Goal: Information Seeking & Learning: Find specific page/section

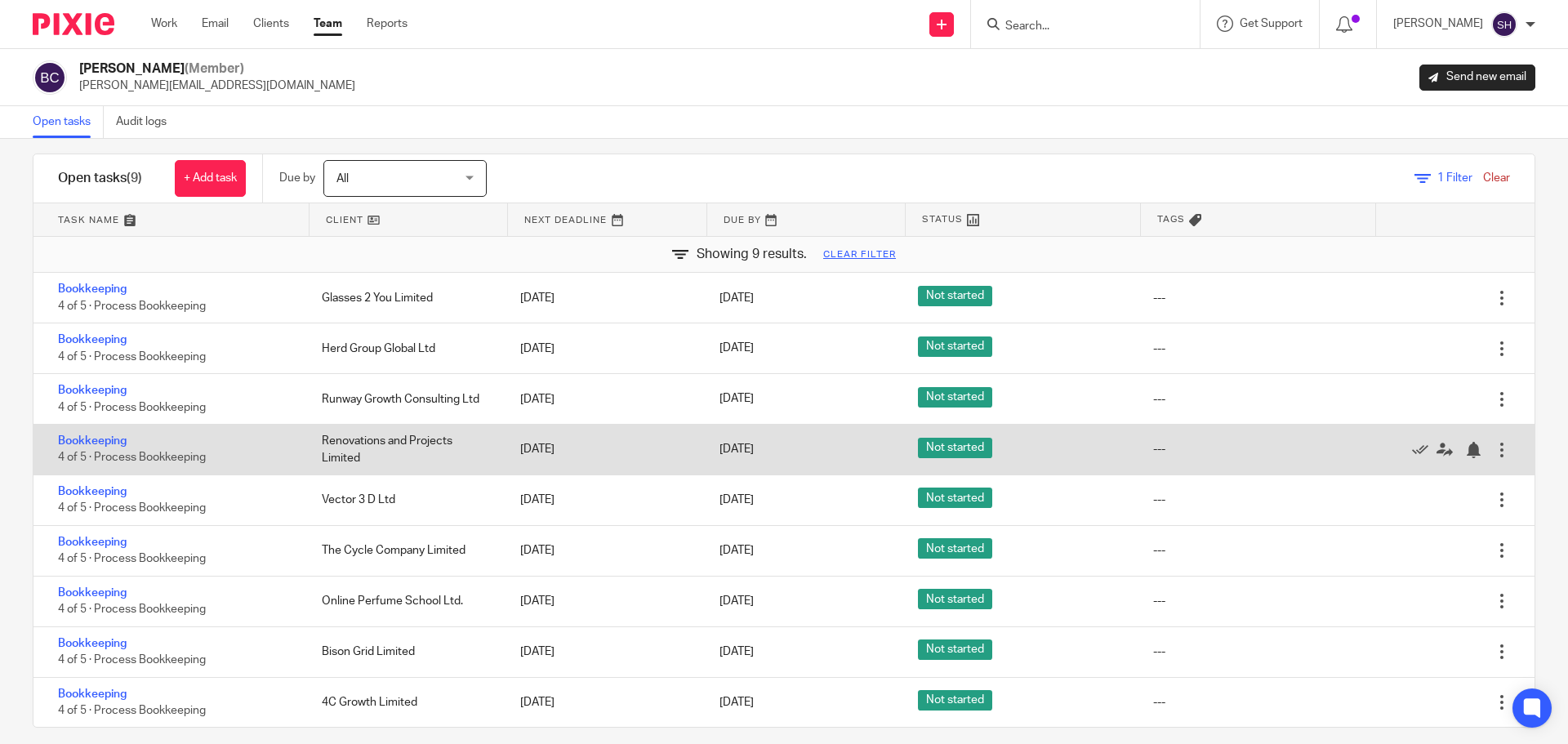
scroll to position [34, 0]
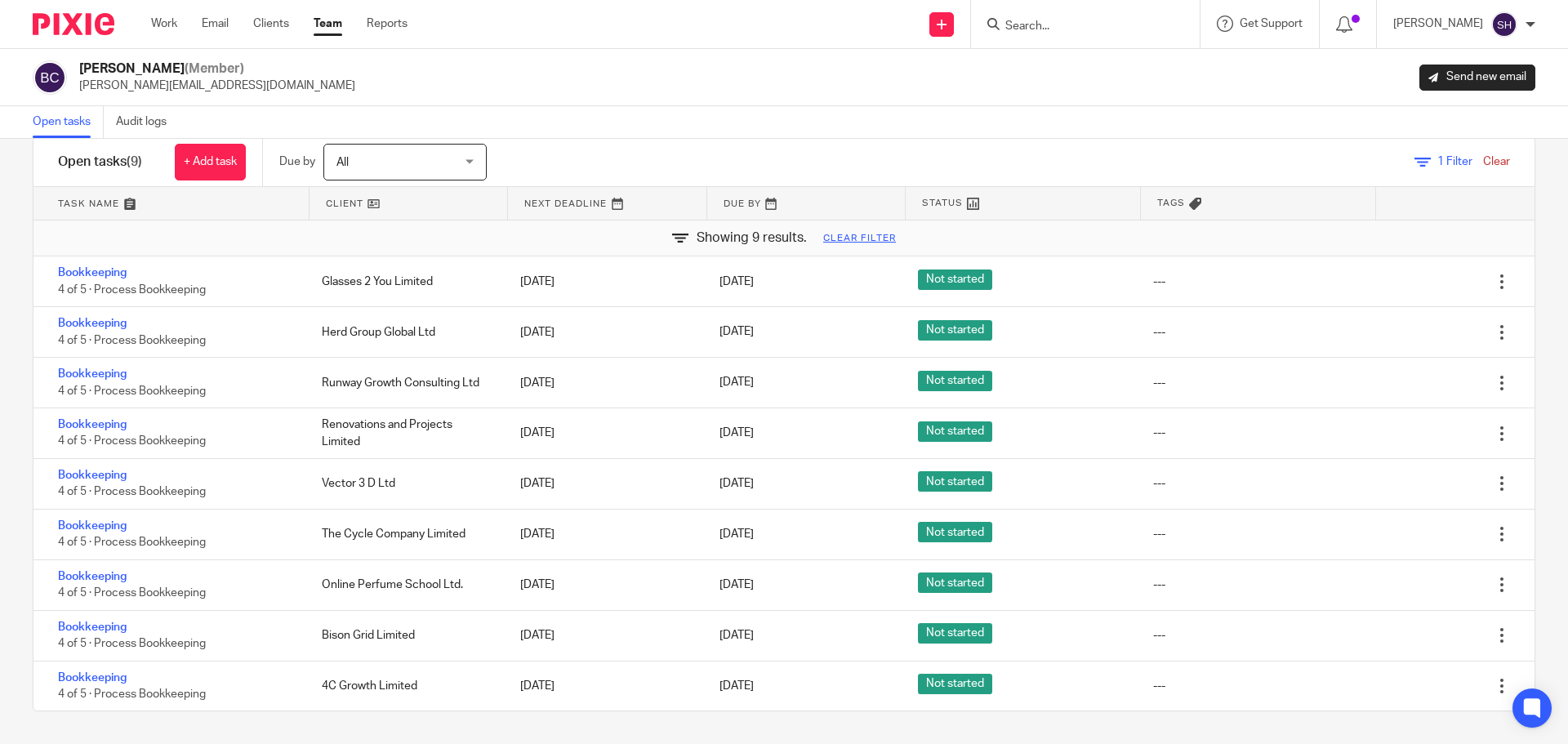
click at [1040, 27] on input "Search" at bounding box center [1078, 27] width 147 height 15
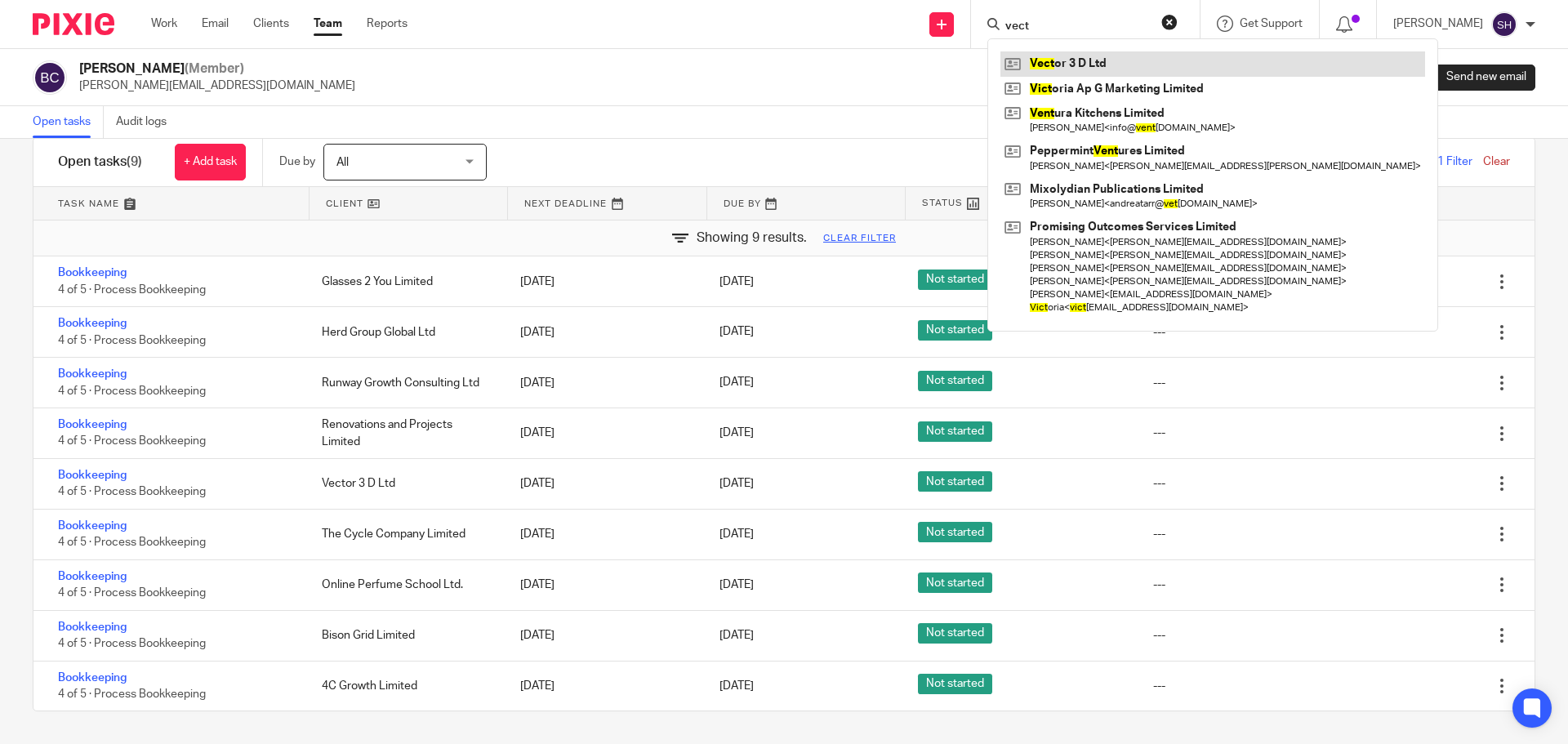
type input "vect"
click at [1098, 61] on link at bounding box center [1213, 64] width 424 height 25
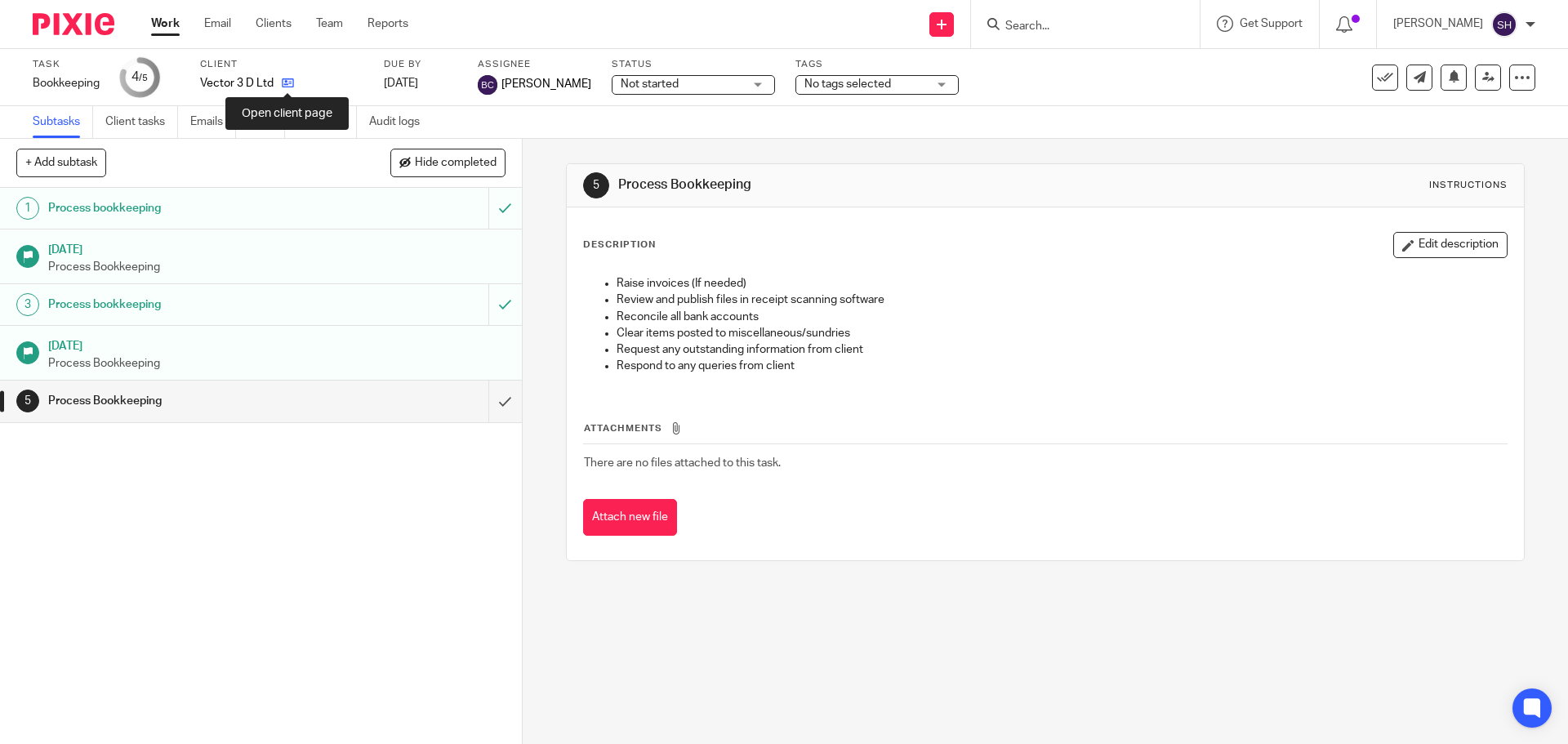
click at [289, 84] on icon at bounding box center [288, 82] width 12 height 12
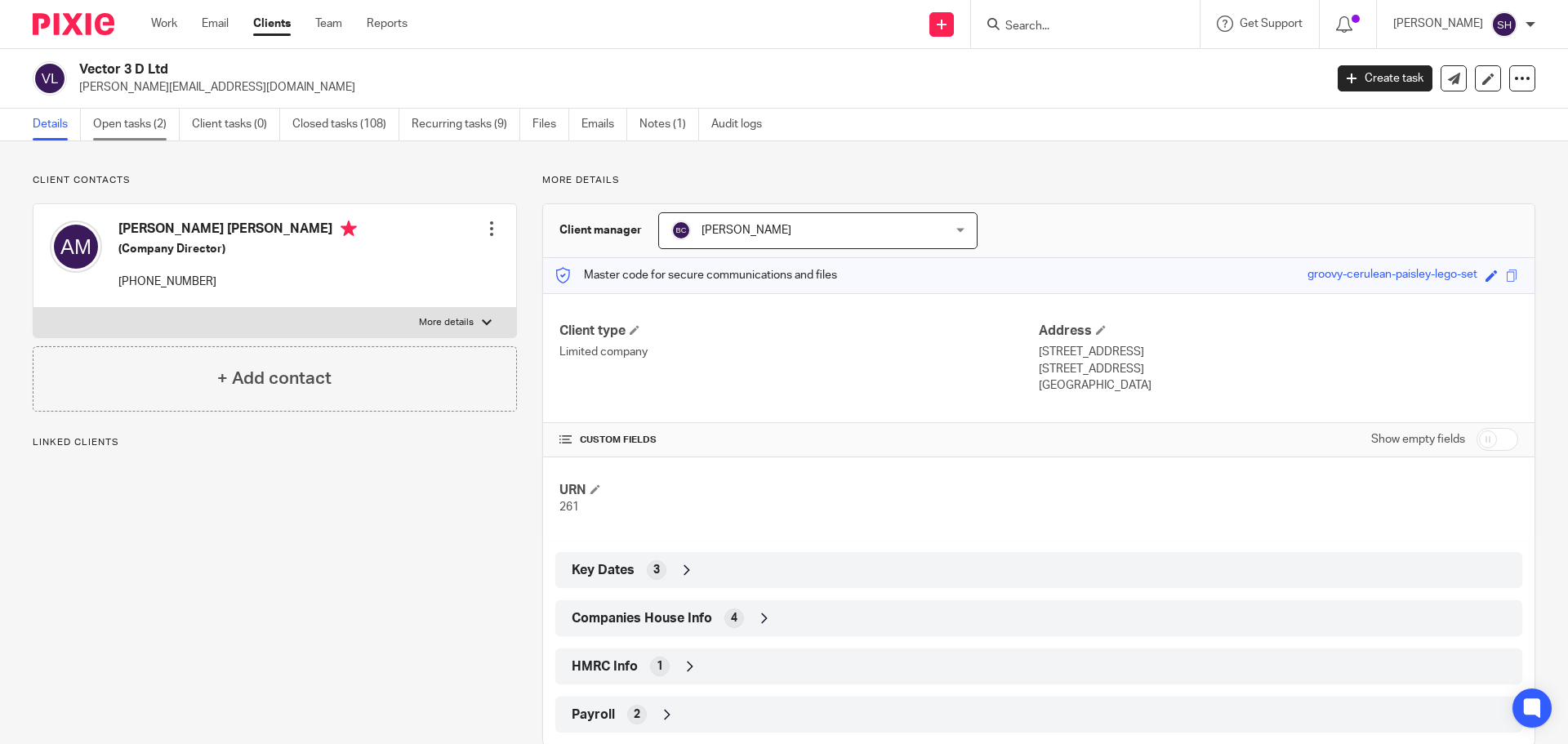
click at [164, 128] on link "Open tasks (2)" at bounding box center [137, 124] width 87 height 32
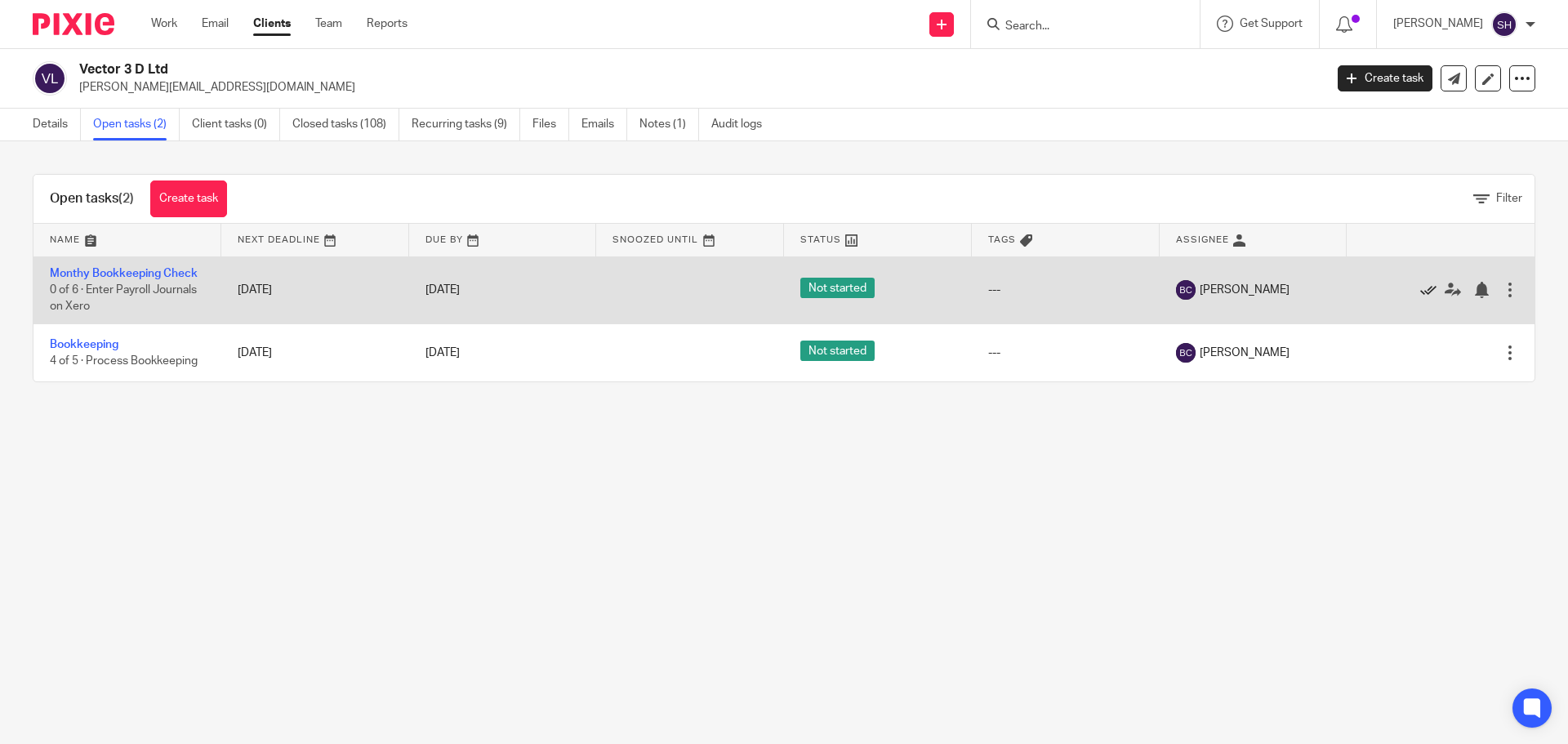
click at [1421, 283] on icon at bounding box center [1428, 289] width 16 height 16
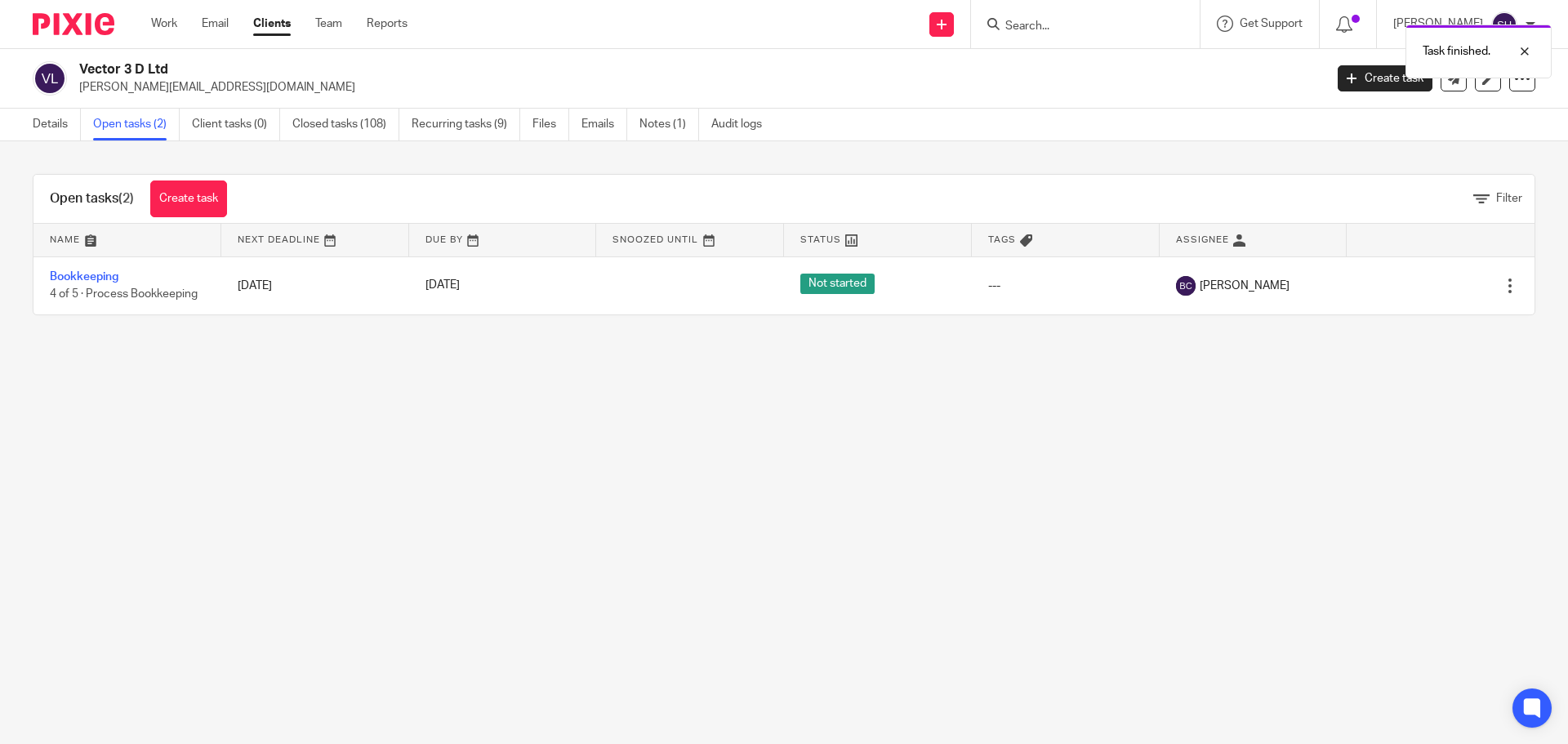
click at [1421, 283] on icon at bounding box center [1428, 286] width 16 height 16
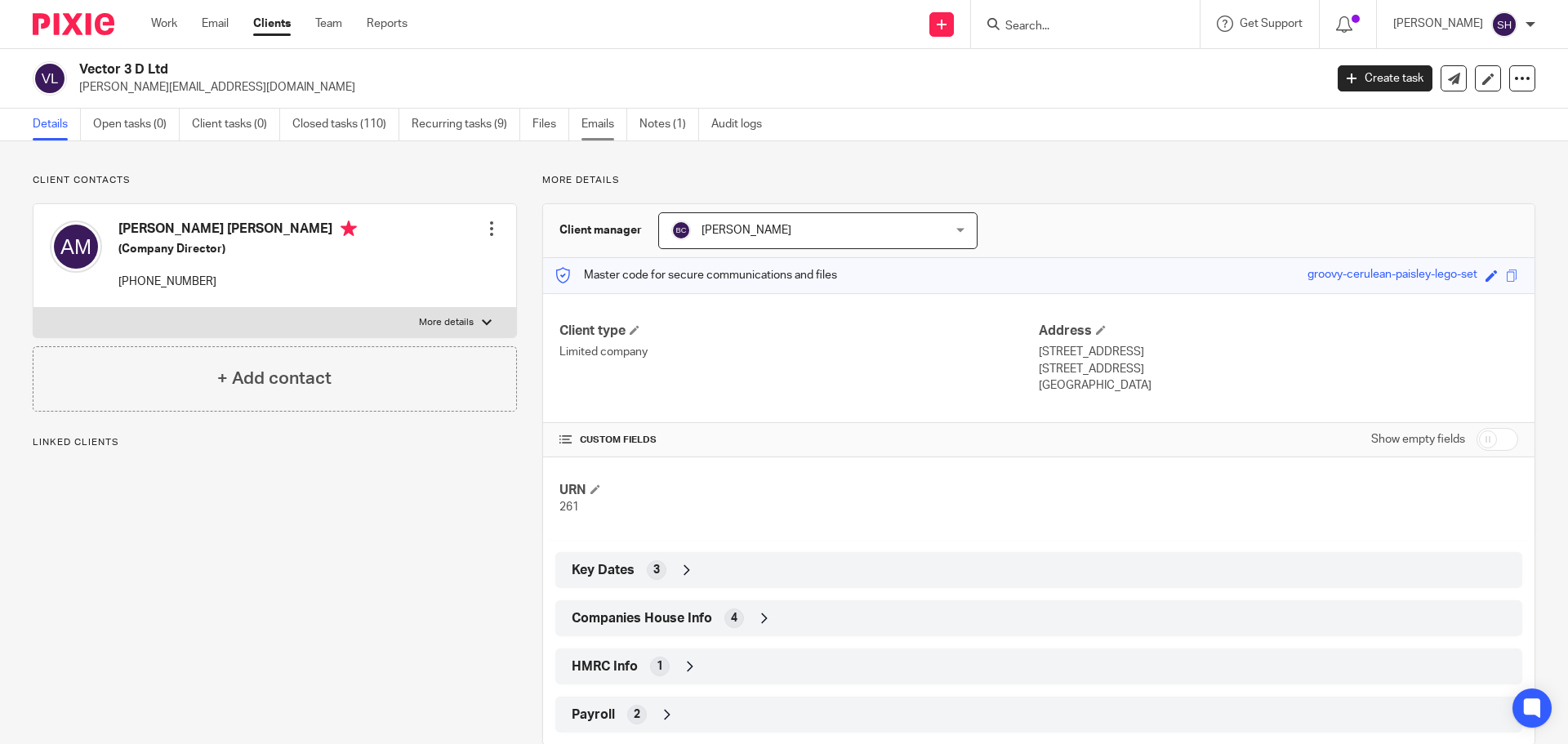
click at [617, 124] on link "Emails" at bounding box center [604, 124] width 46 height 32
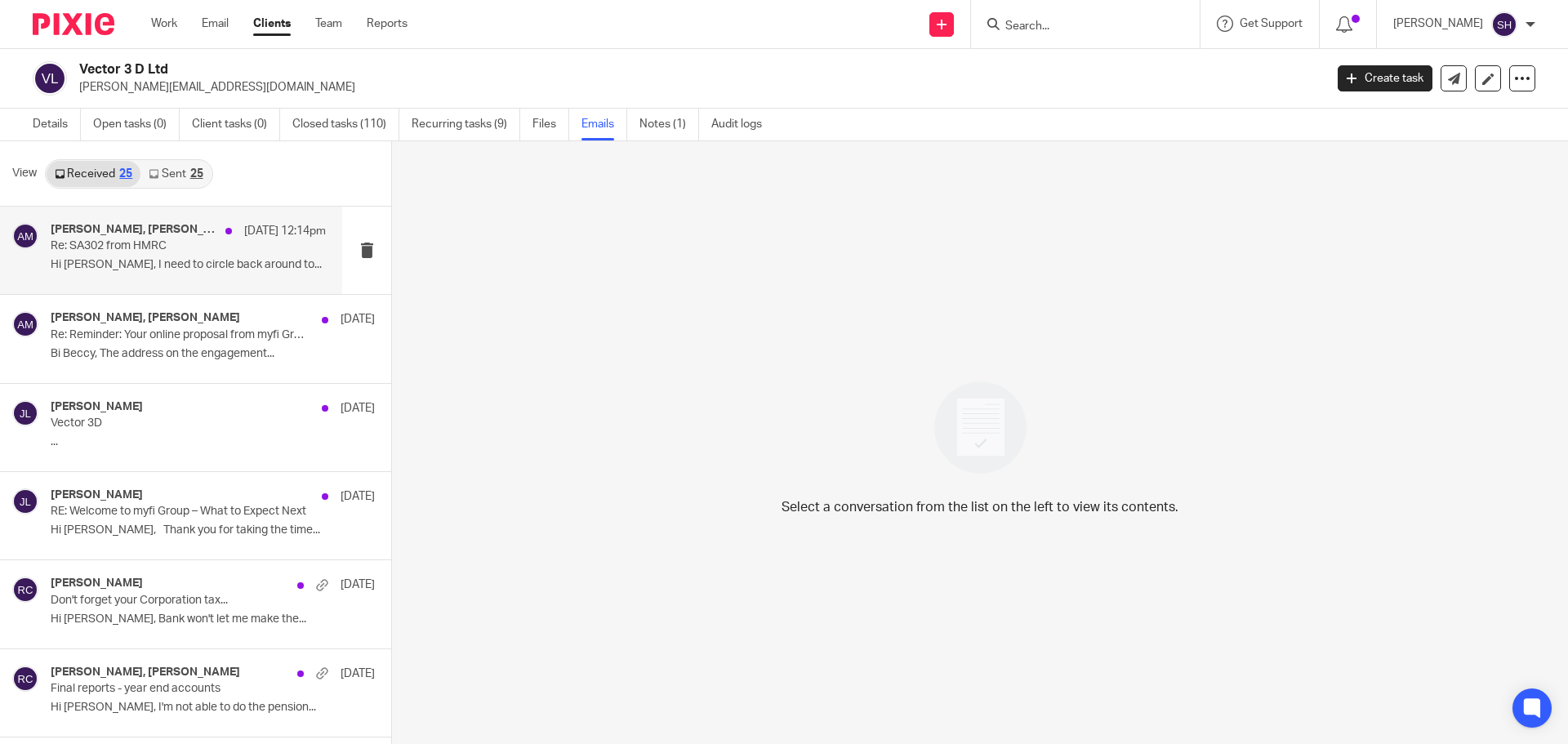
click at [161, 281] on div "Rebecca Cole, Adam Meadows 24 Sep 12:14pm Re: SA302 from HMRC Hi Becky, I need …" at bounding box center [171, 250] width 342 height 88
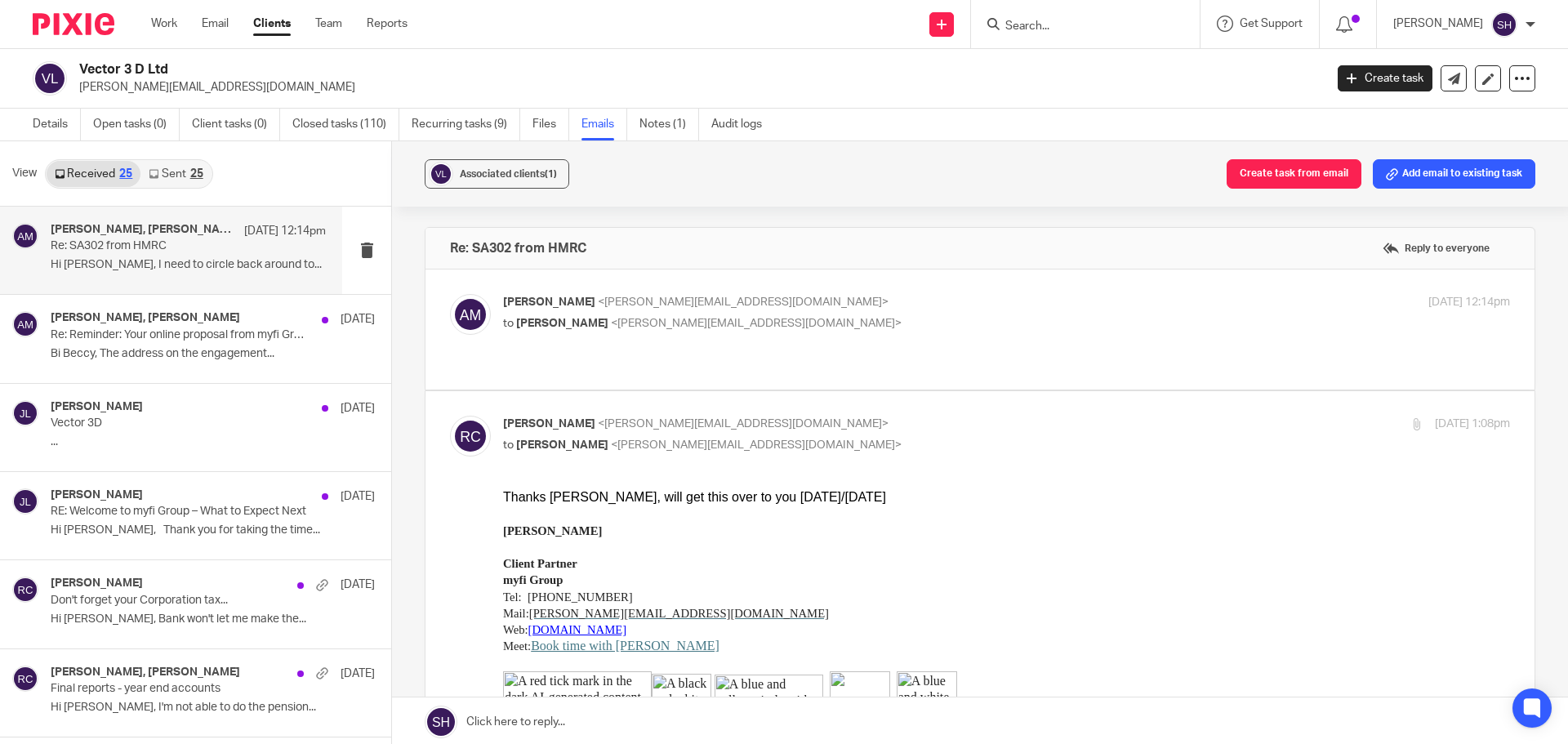
click at [638, 339] on label at bounding box center [980, 329] width 1109 height 120
click at [450, 294] on input "checkbox" at bounding box center [449, 293] width 1 height 1
checkbox input "true"
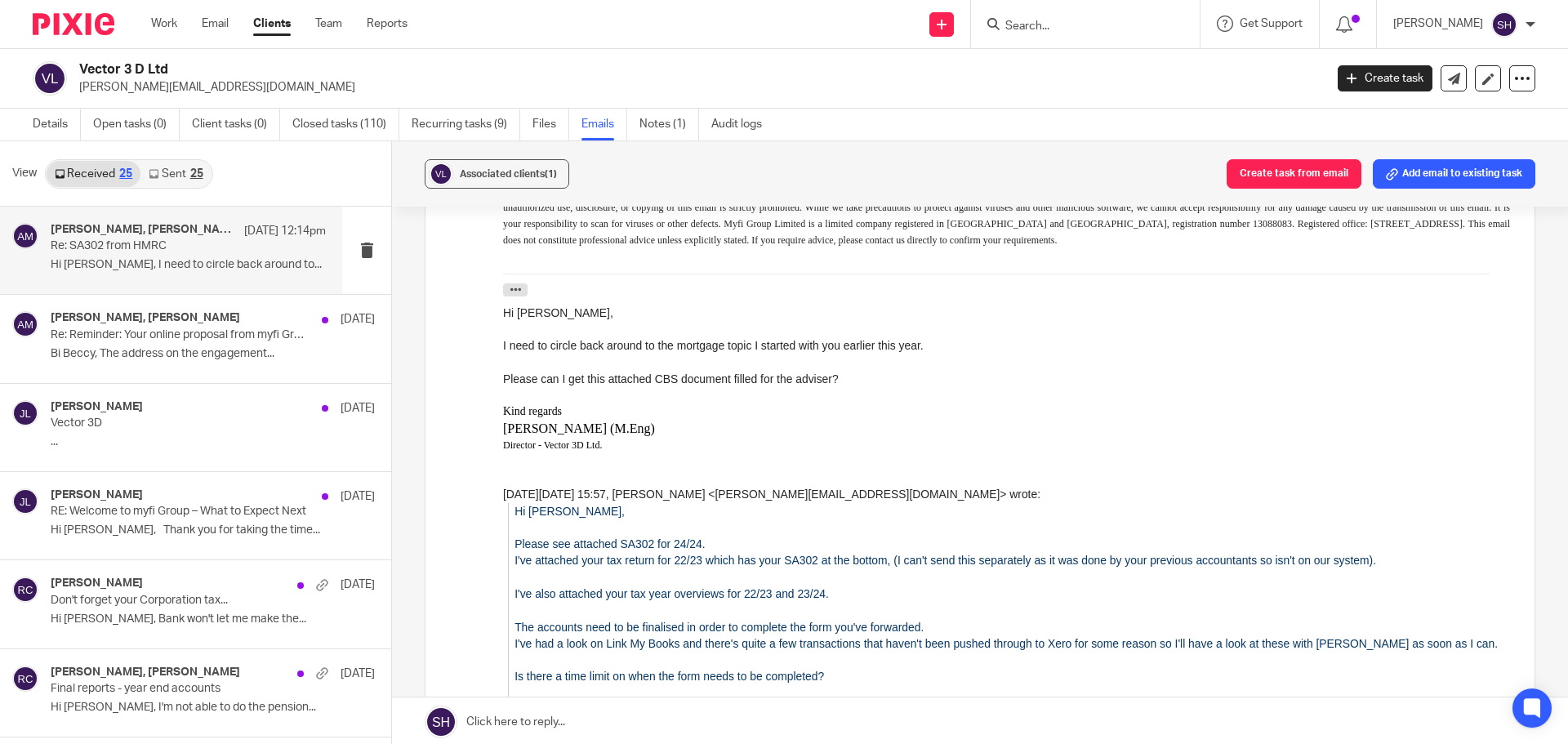
scroll to position [899, 0]
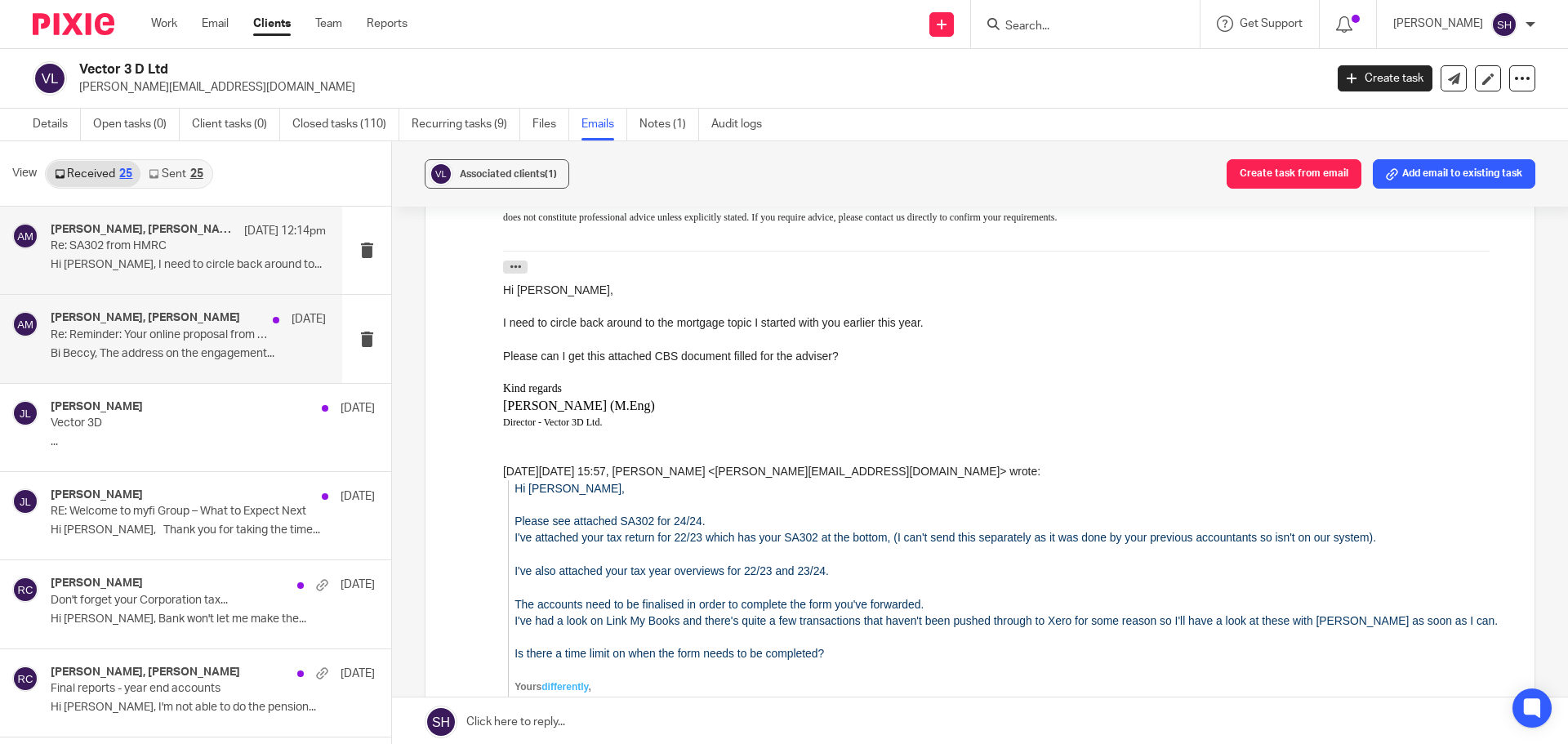
click at [225, 357] on p "Bi Beccy, The address on the engagement..." at bounding box center [189, 354] width 275 height 14
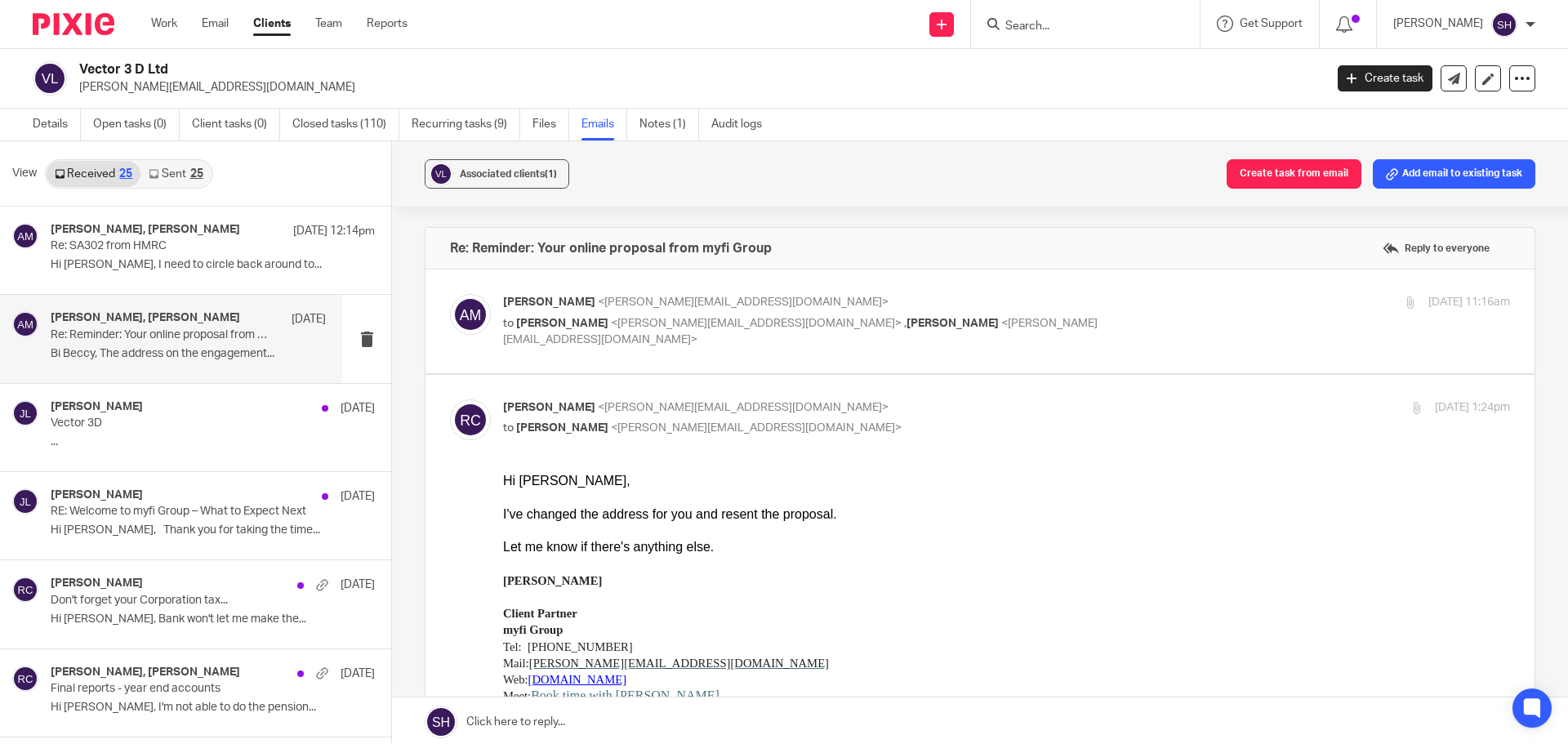
scroll to position [0, 0]
click at [225, 376] on div "Rebecca Cole, Adam Meadows 22 Sep Re: Reminder: Your online proposal from myfi …" at bounding box center [171, 339] width 342 height 88
click at [702, 360] on label at bounding box center [980, 322] width 1109 height 104
click at [450, 294] on input "checkbox" at bounding box center [449, 293] width 1 height 1
checkbox input "true"
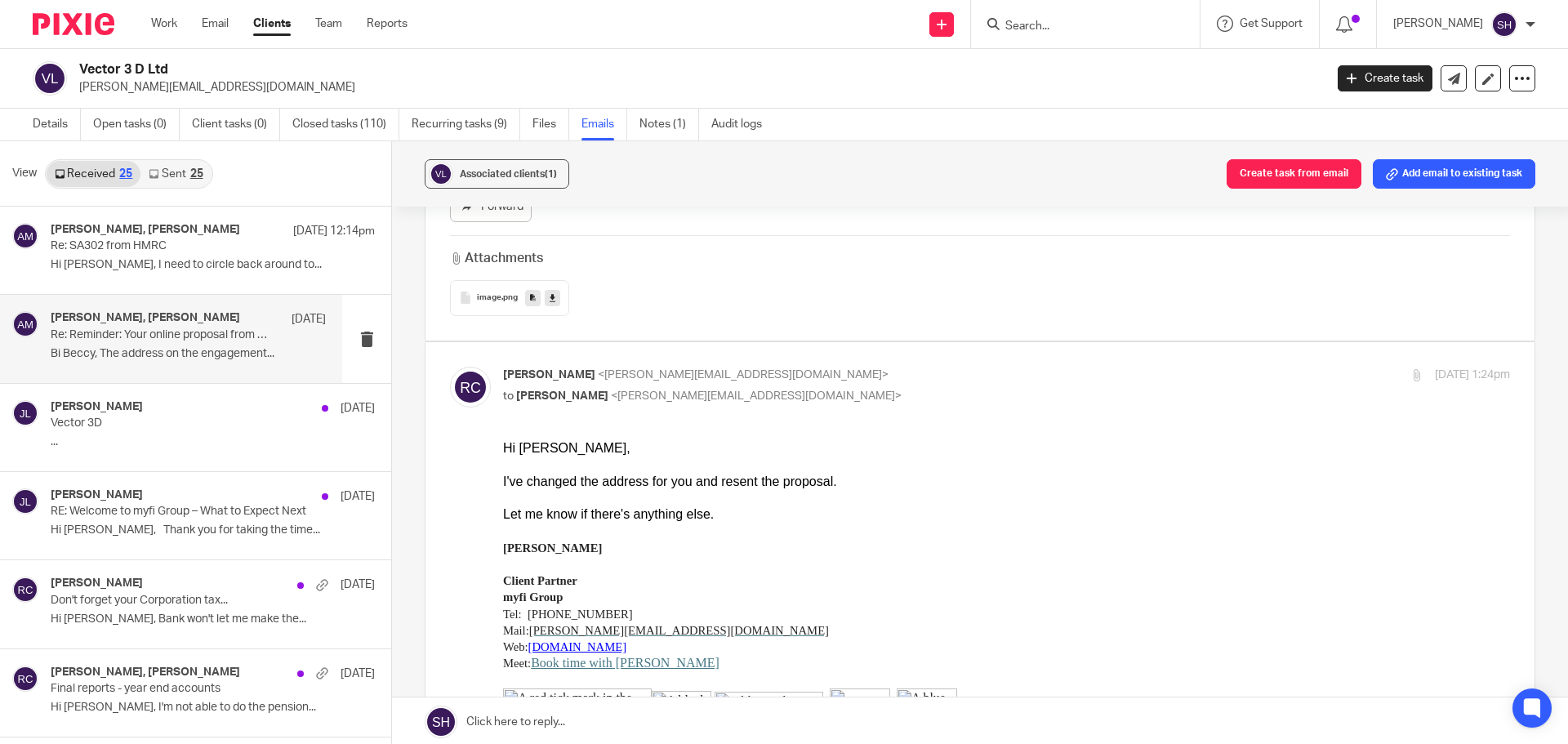
scroll to position [817, 0]
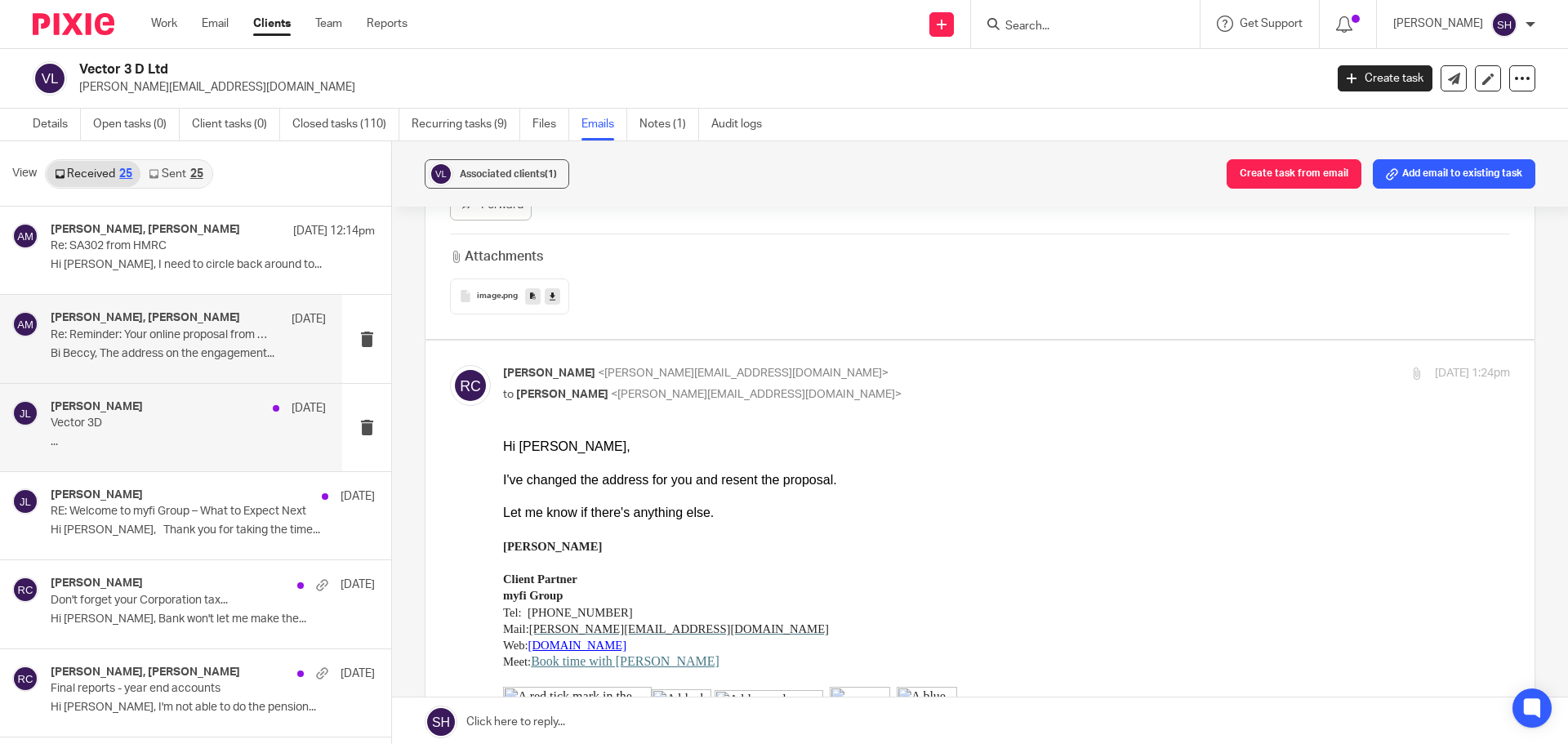
click at [186, 426] on p "Vector 3D" at bounding box center [161, 423] width 221 height 14
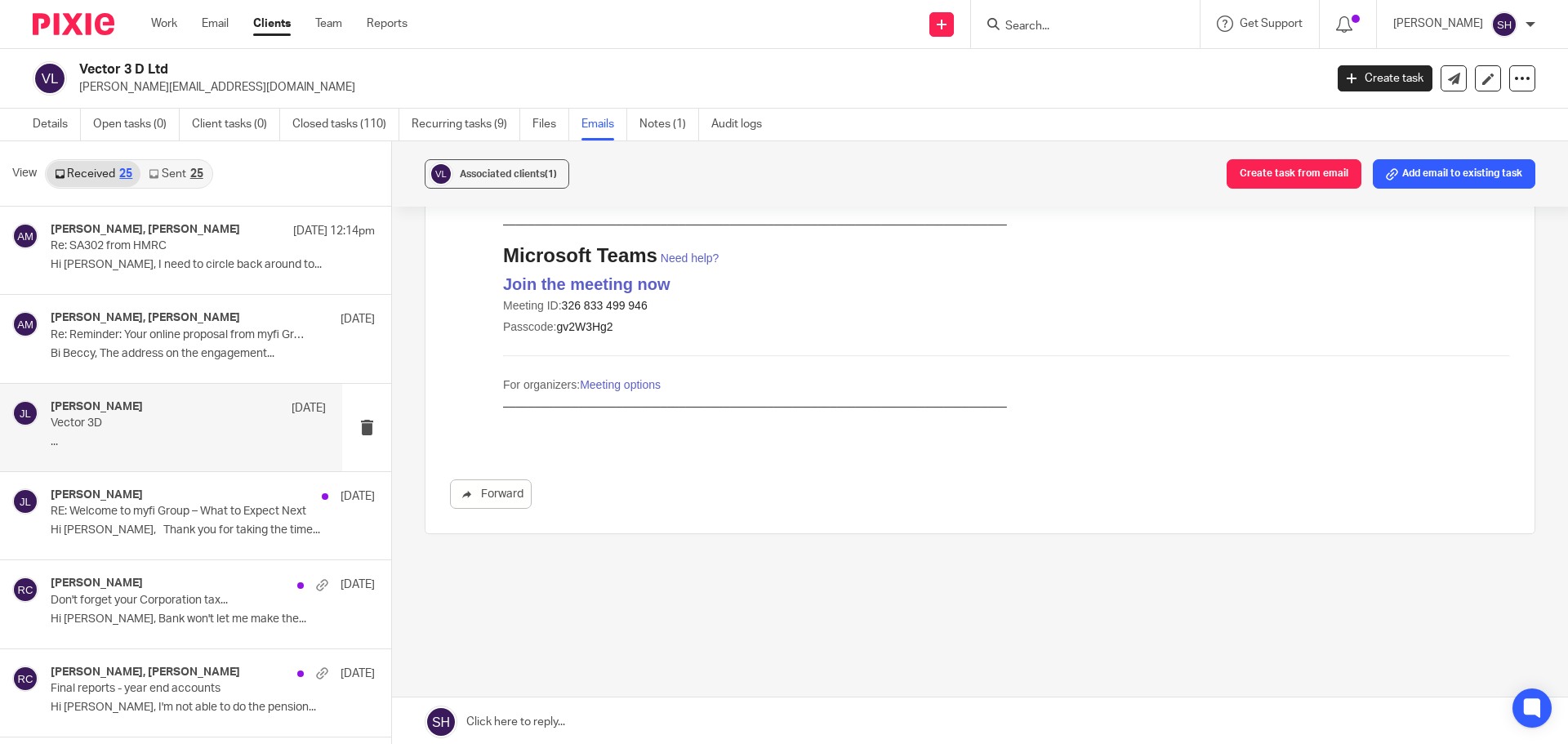
scroll to position [0, 0]
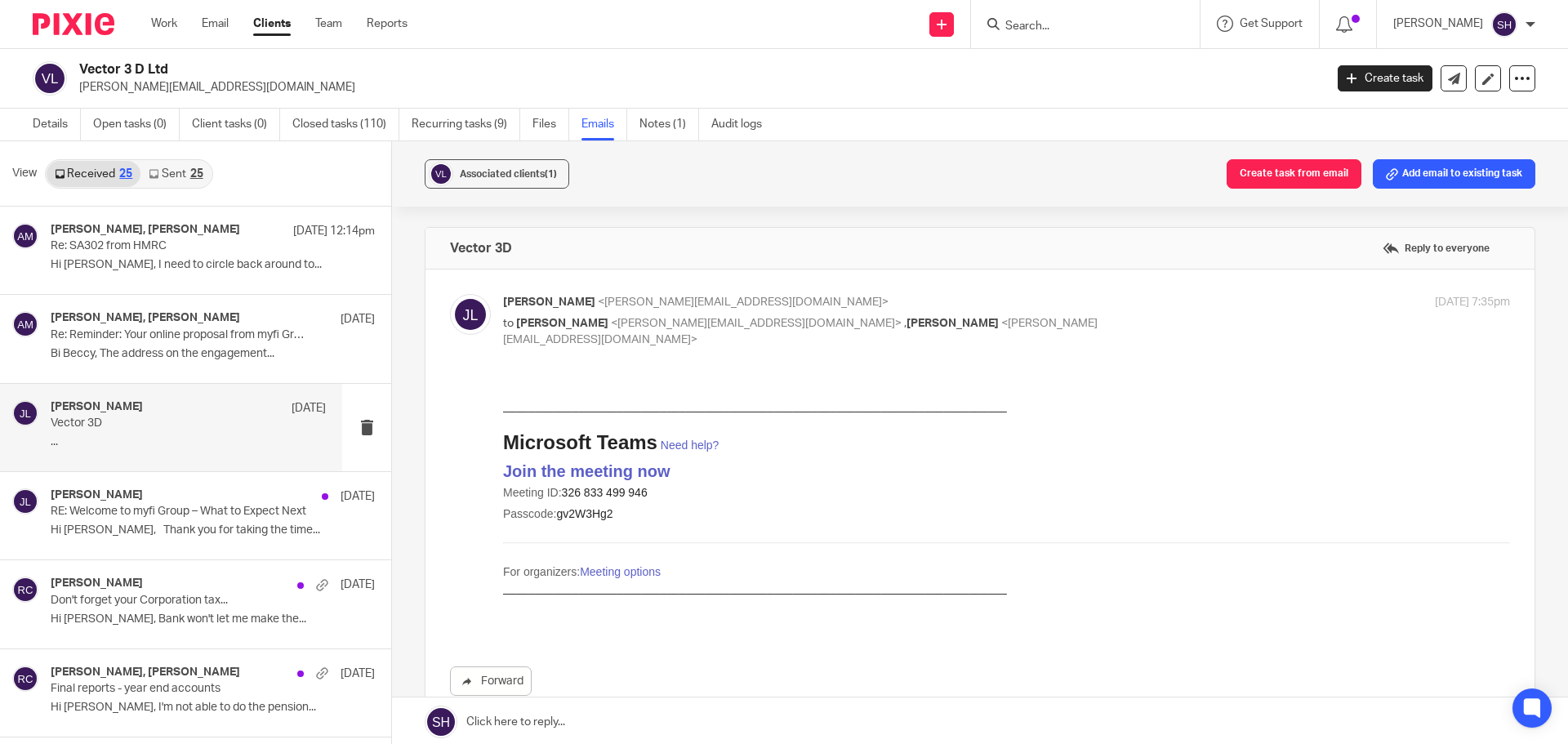
click at [188, 172] on link "Sent 25" at bounding box center [175, 174] width 71 height 26
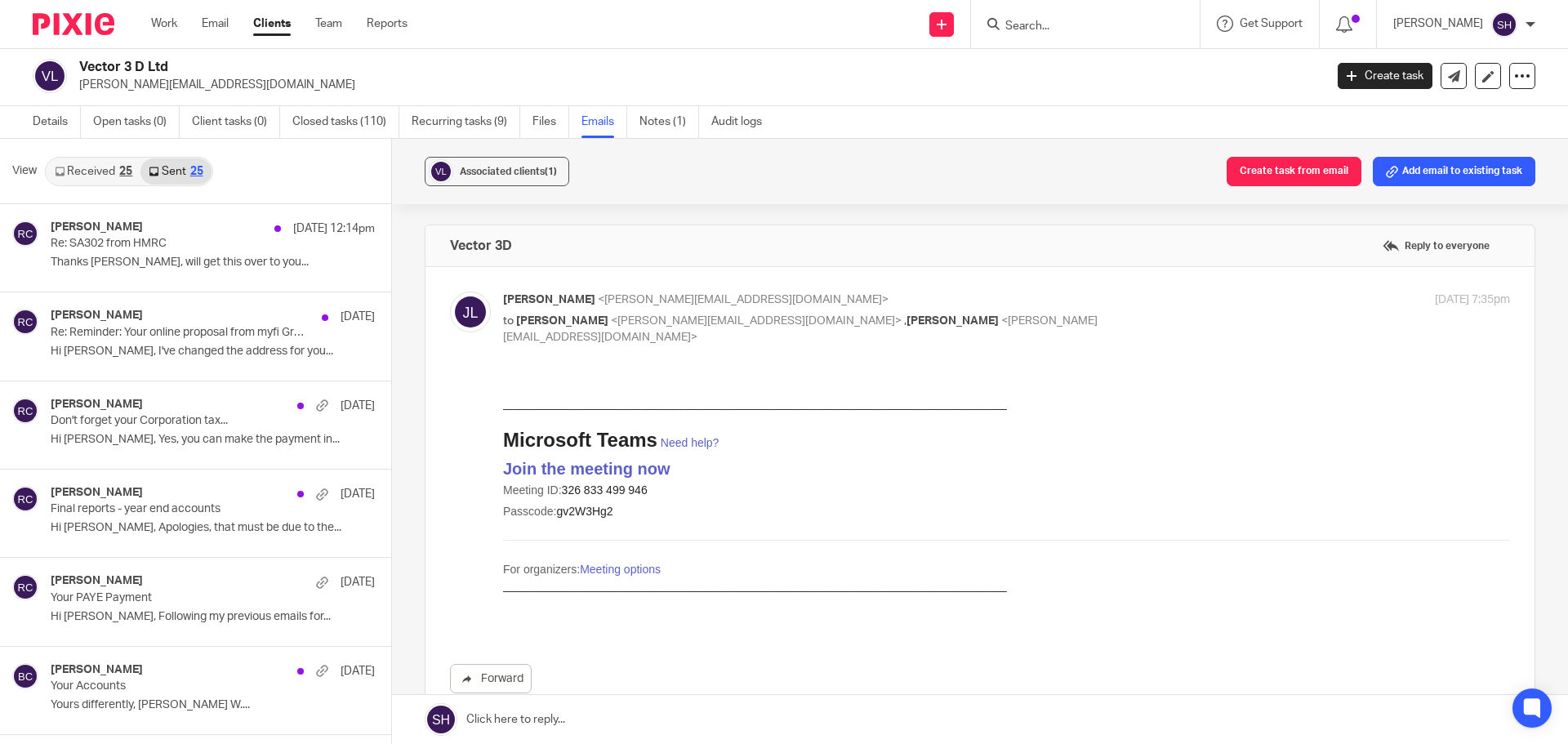
click at [100, 170] on link "Received 25" at bounding box center [93, 172] width 94 height 26
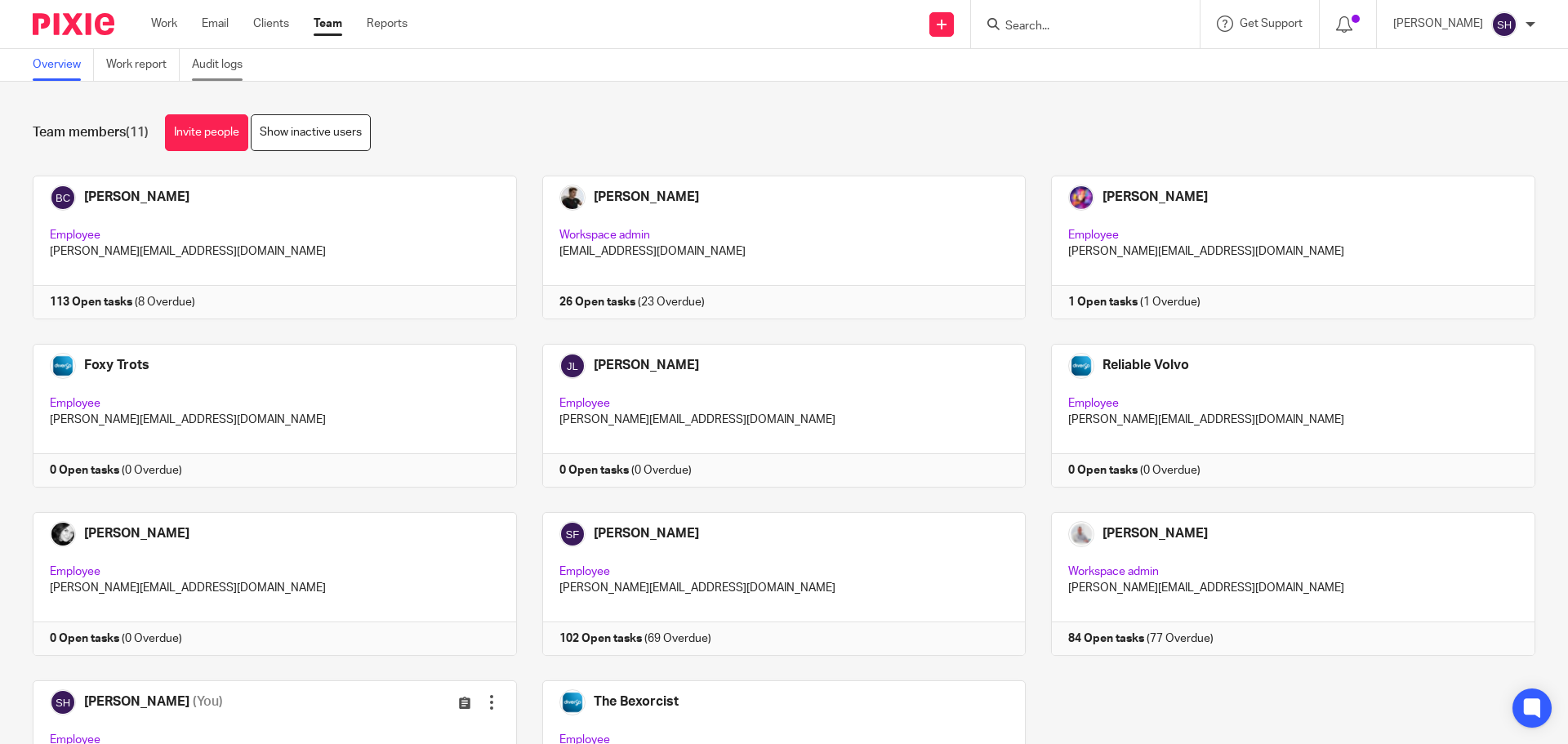
click at [218, 65] on link "Audit logs" at bounding box center [223, 65] width 63 height 32
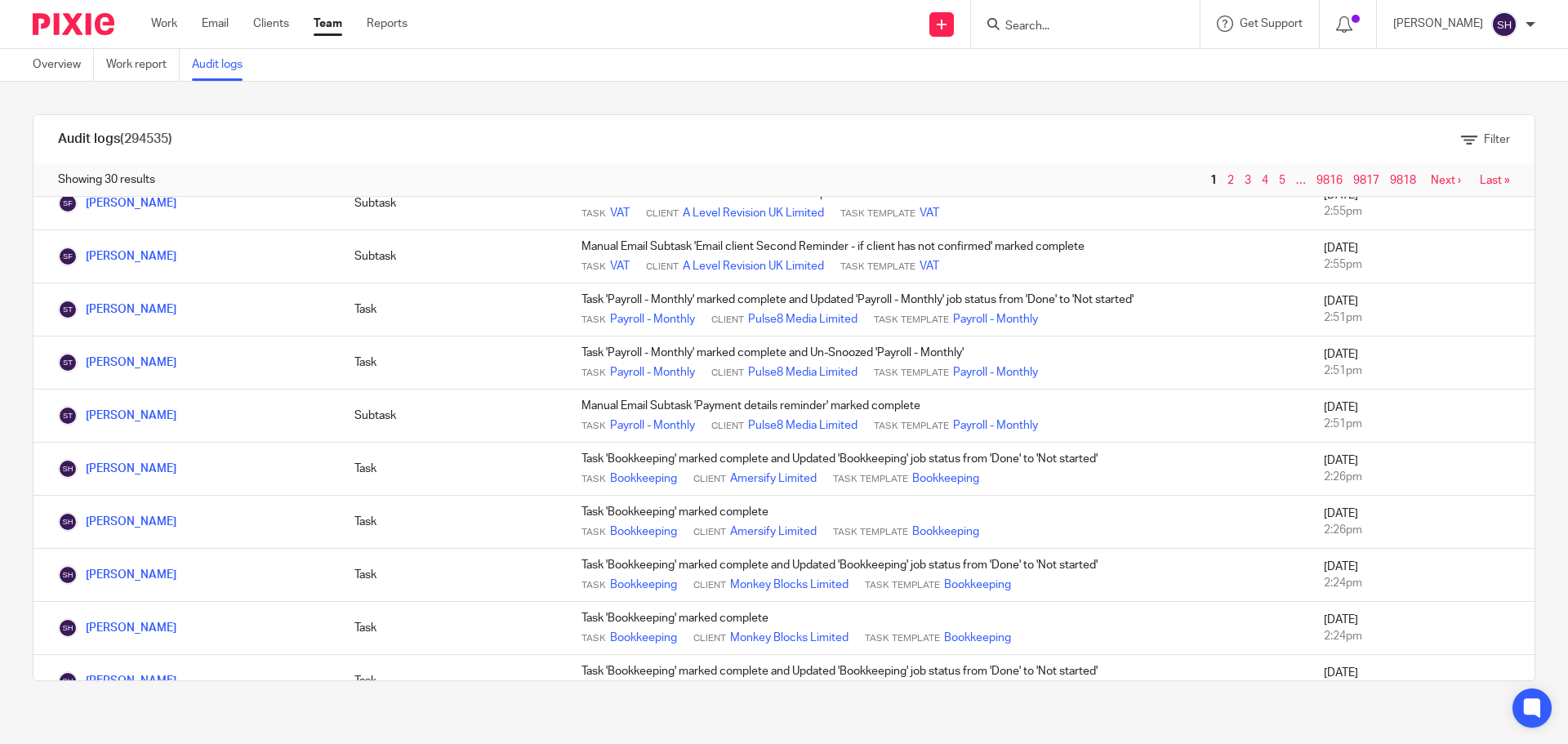
scroll to position [1142, 0]
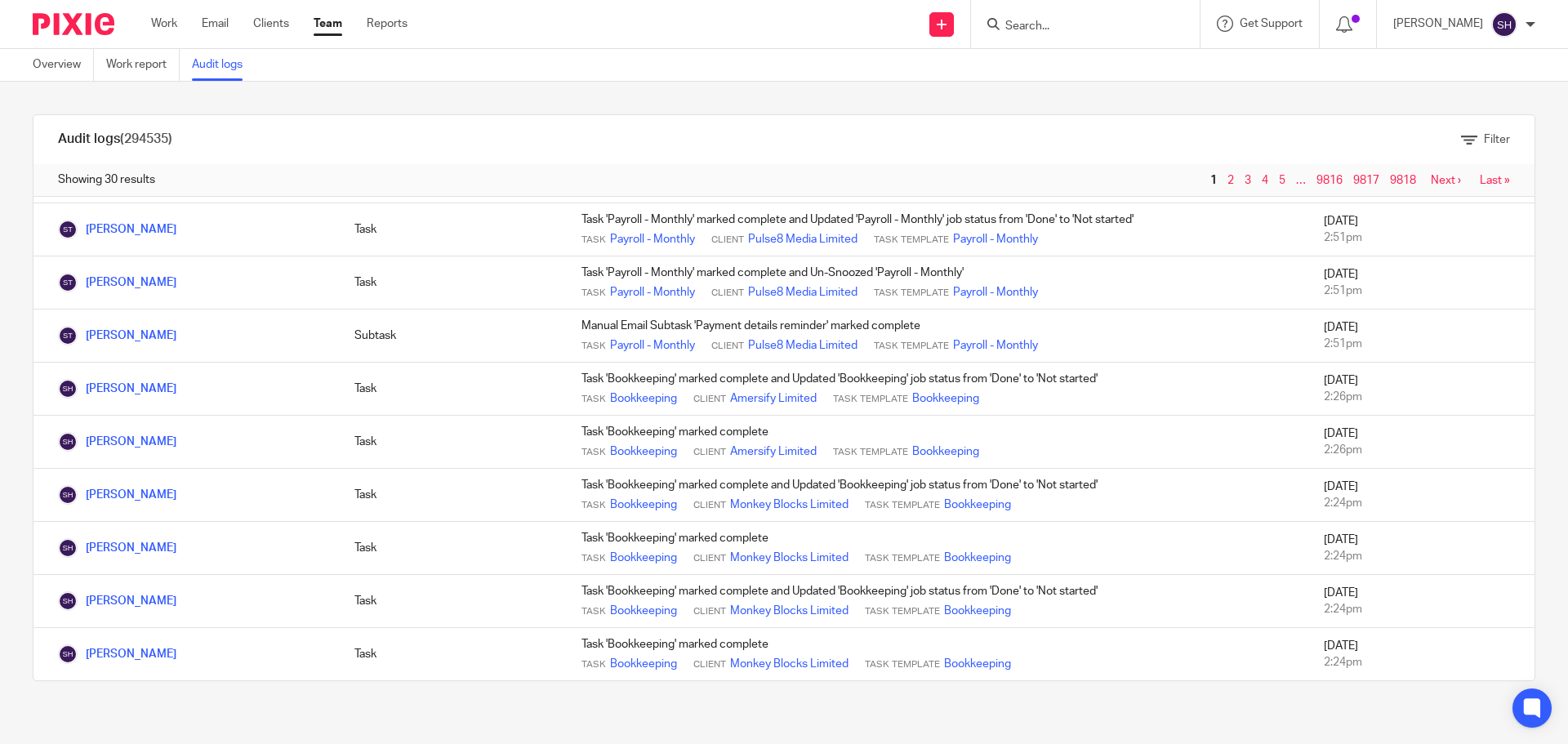
click at [1411, 189] on div "Showing 30 results 1 2 3 4 5 … 9816 9817 9818 Next › Last »" at bounding box center [784, 180] width 1501 height 33
click at [1431, 186] on link "Next ›" at bounding box center [1446, 180] width 30 height 11
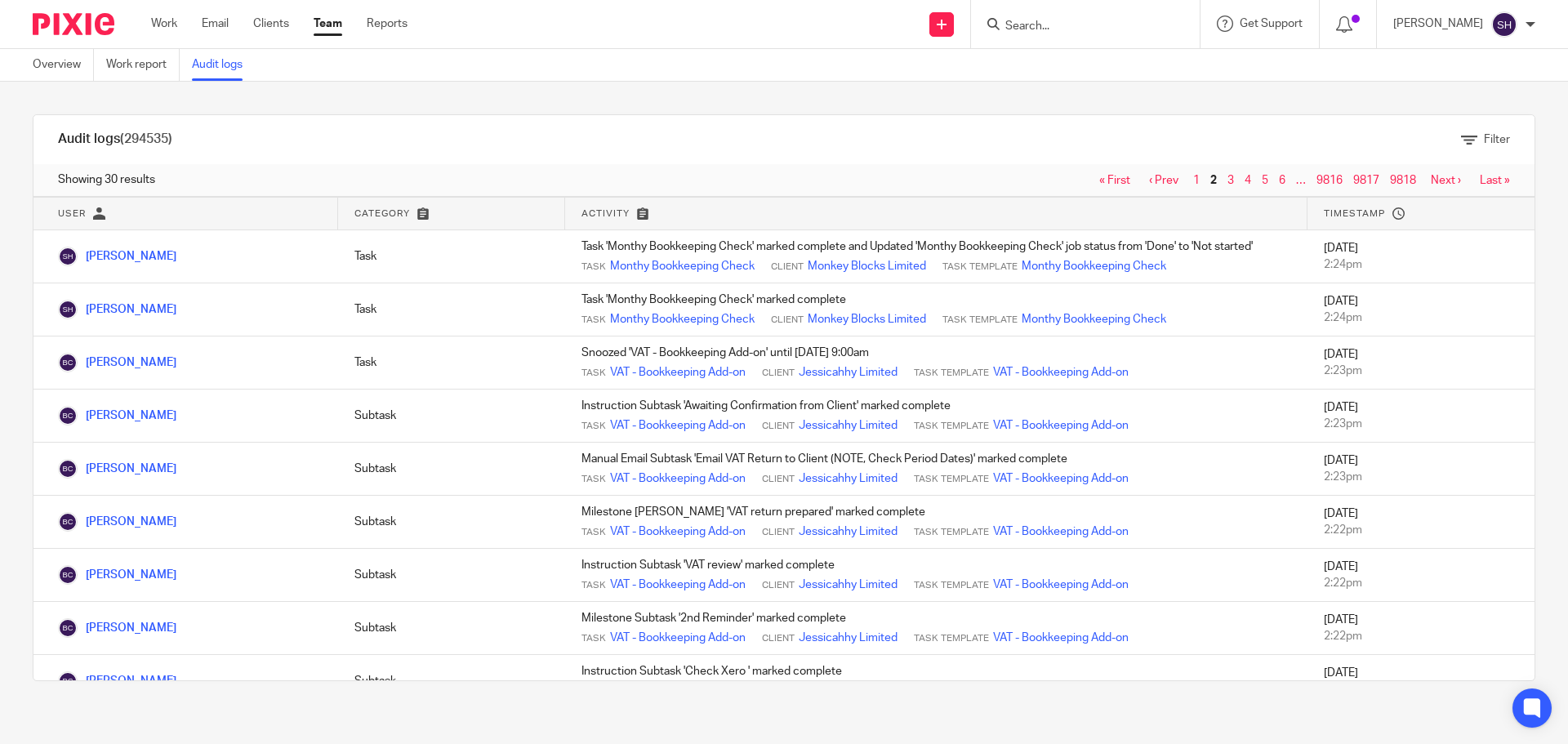
click at [1054, 25] on input "Search" at bounding box center [1078, 27] width 147 height 15
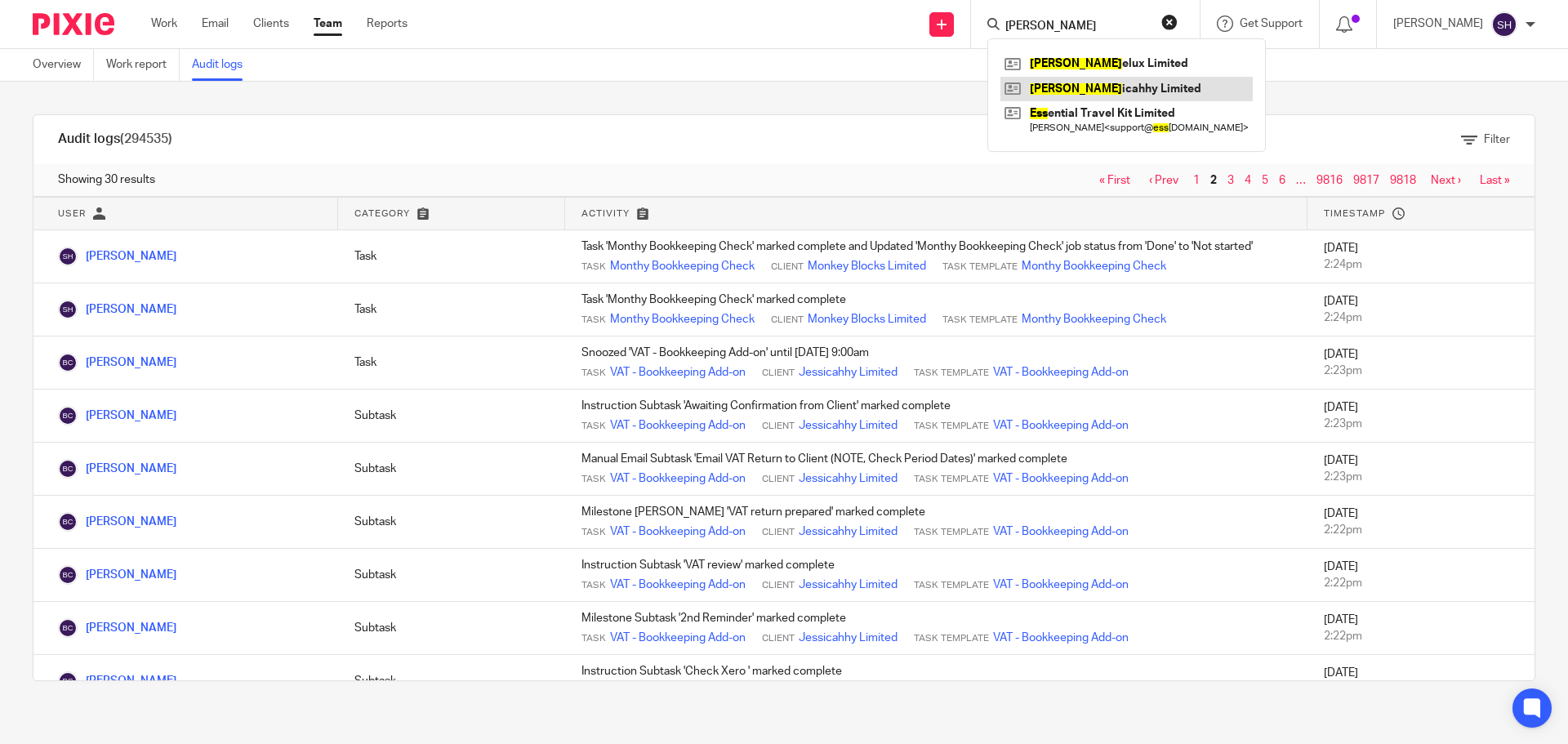
type input "jess"
click at [1090, 92] on link at bounding box center [1127, 89] width 253 height 25
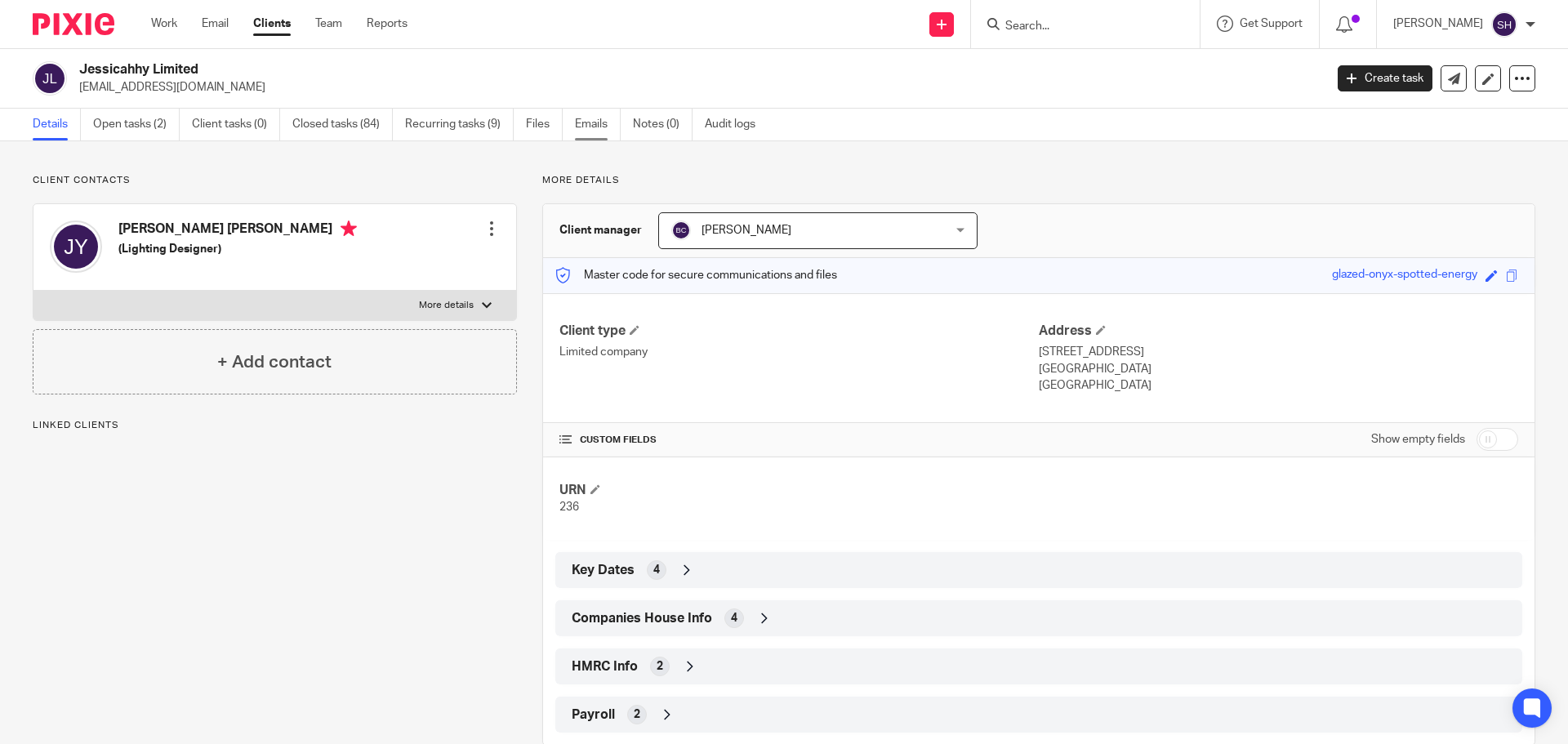
click at [602, 117] on link "Emails" at bounding box center [598, 124] width 46 height 32
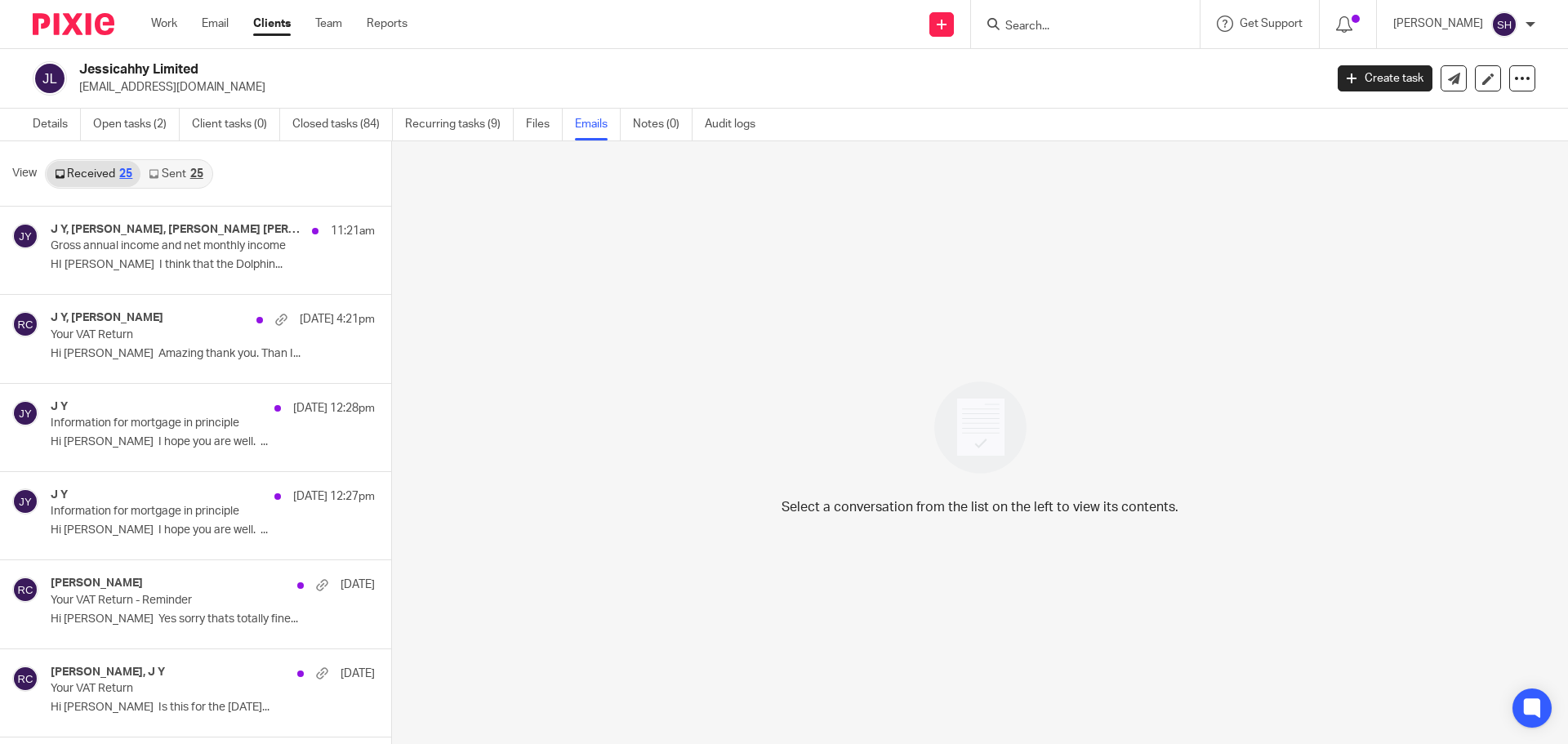
click at [173, 179] on link "Sent 25" at bounding box center [175, 174] width 71 height 26
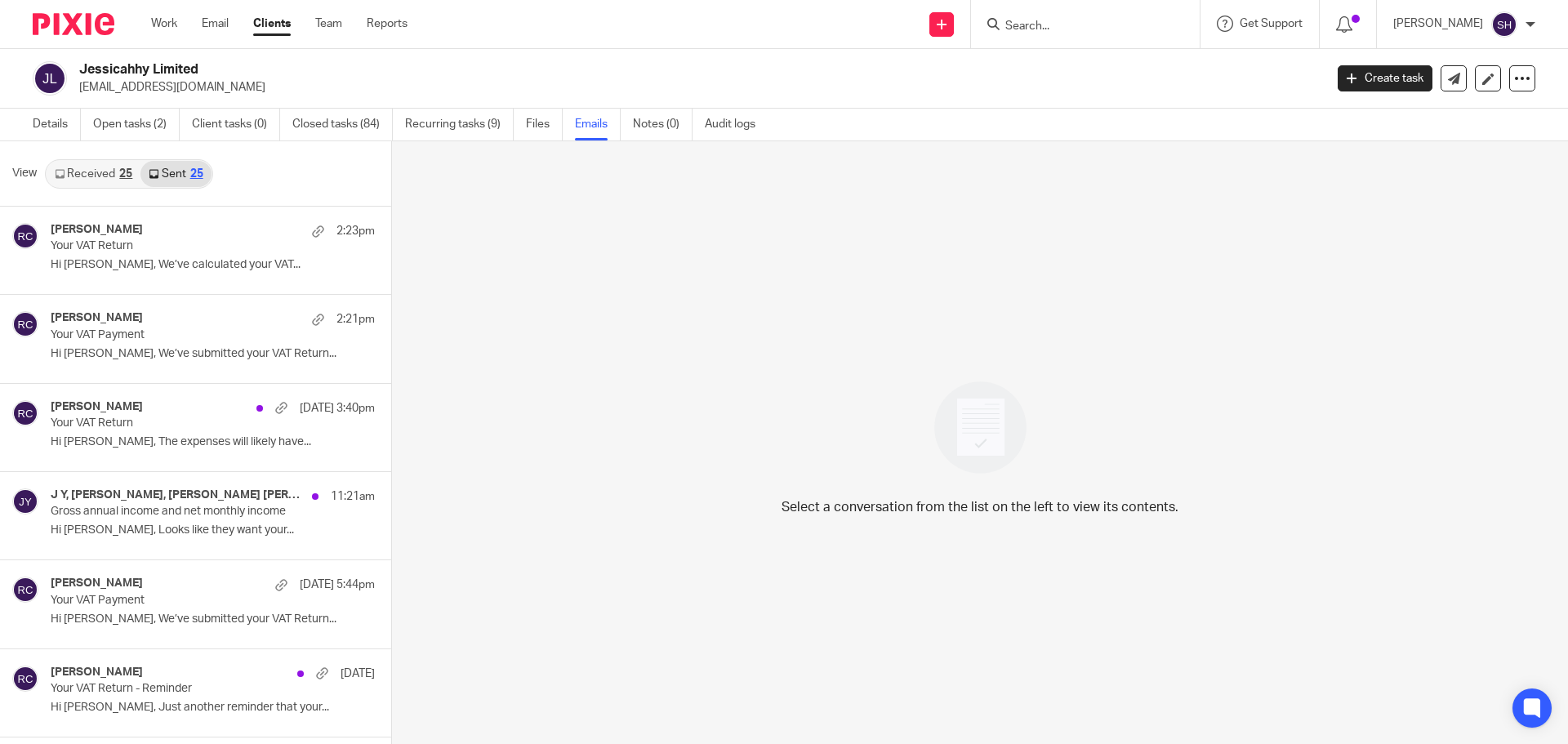
scroll to position [3, 0]
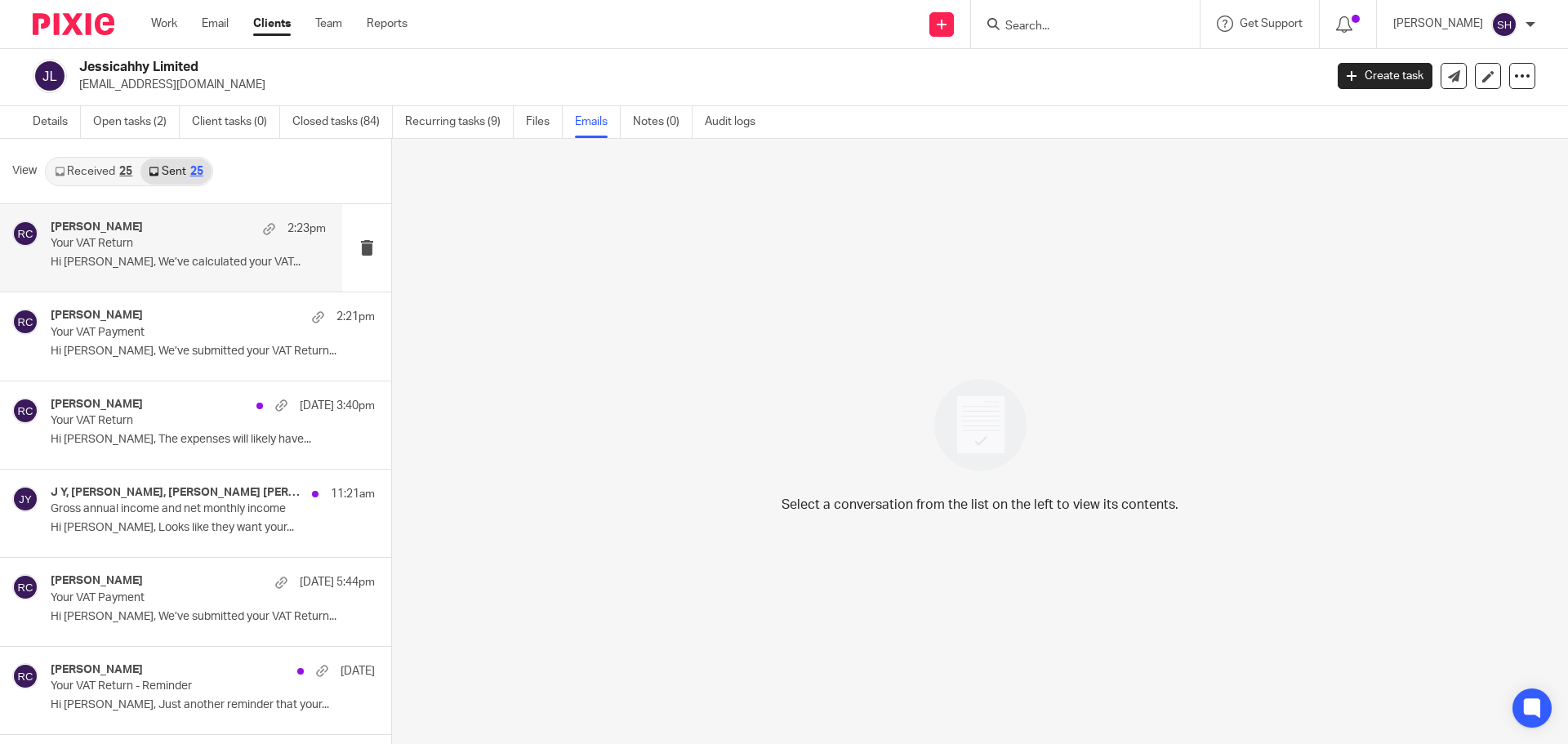
click at [155, 273] on div "Rebecca Cole 2:23pm Your VAT Return Hi Jessica, We’ve calculated your VAT..." at bounding box center [189, 248] width 275 height 55
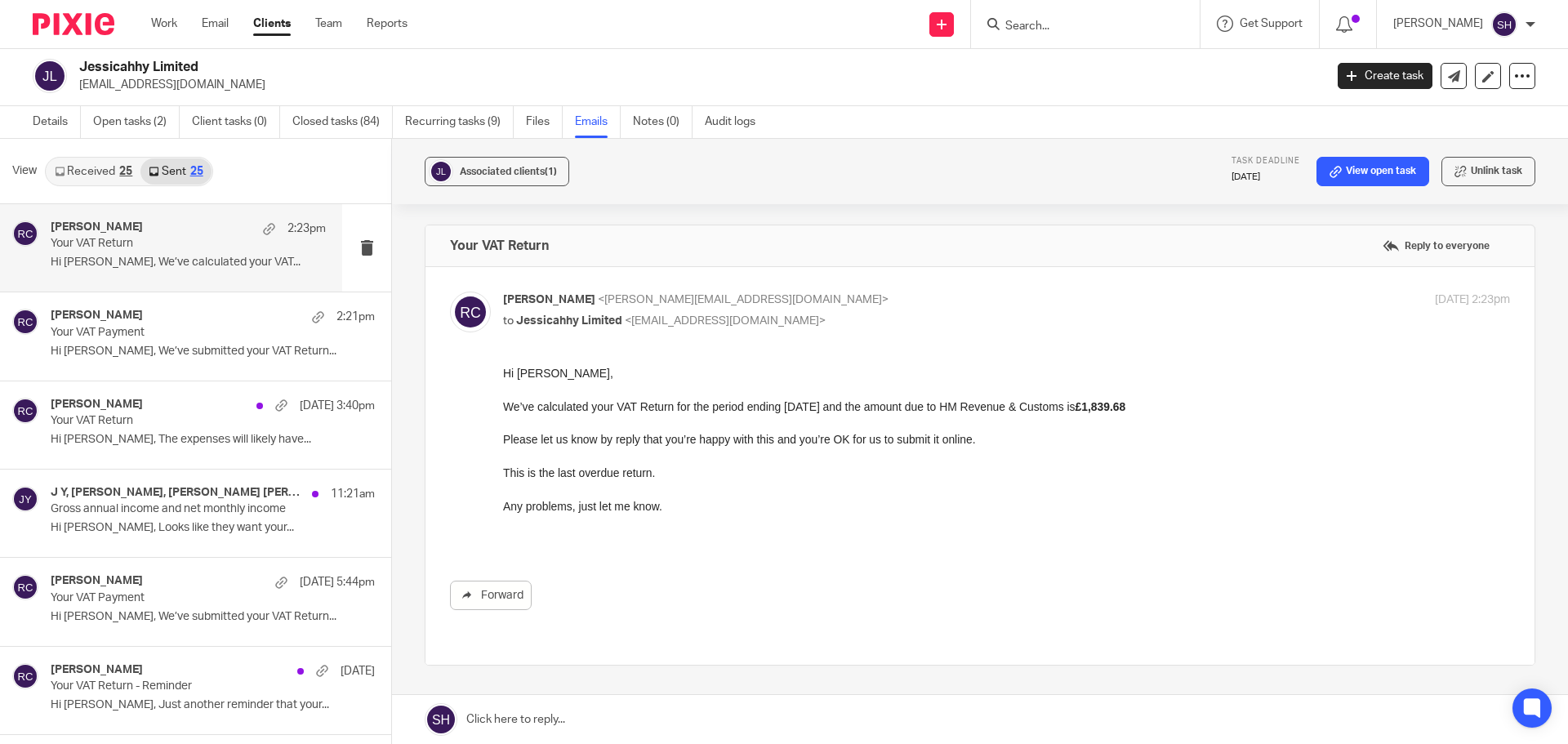
scroll to position [0, 0]
click at [188, 317] on div "Rebecca Cole 2:21pm" at bounding box center [189, 316] width 275 height 16
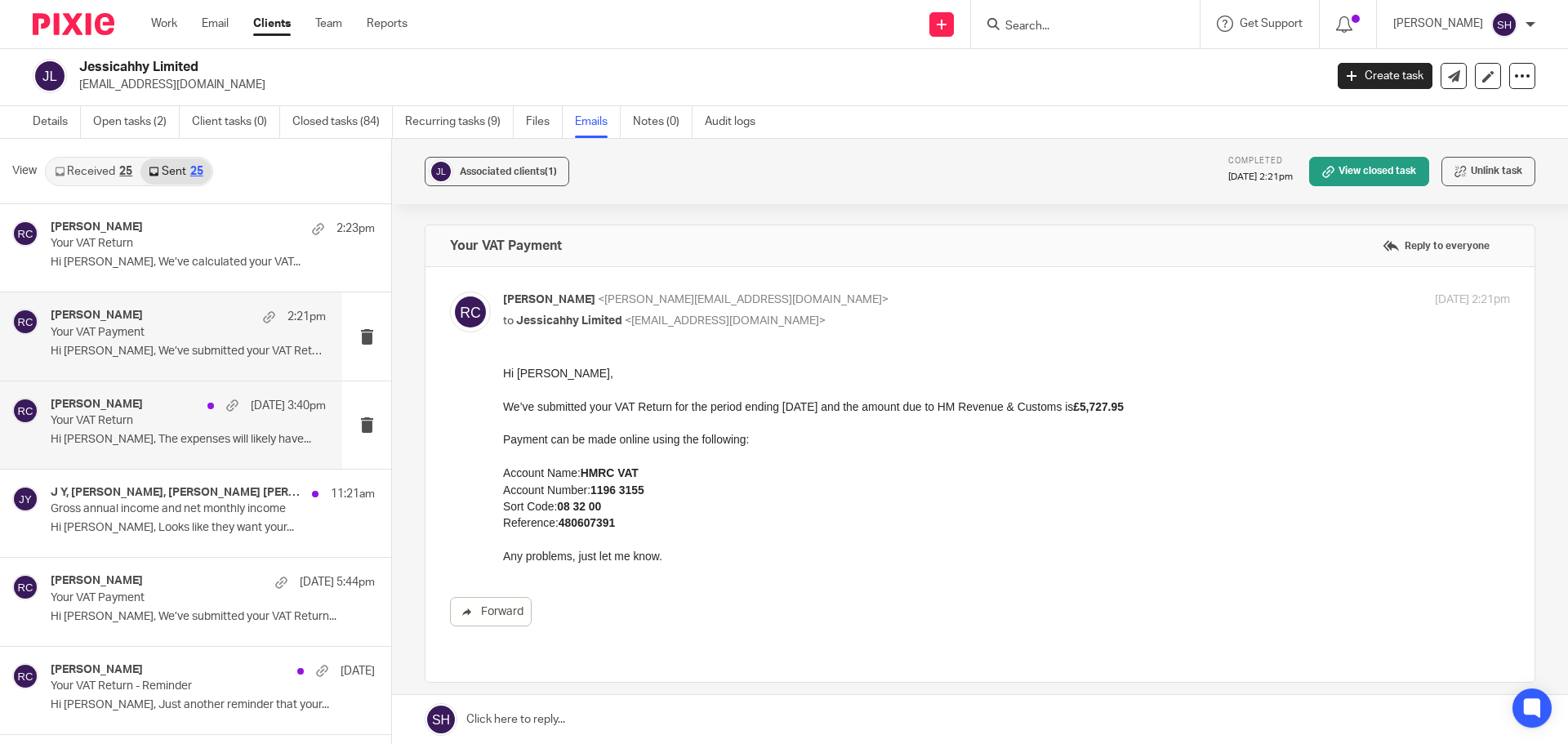
click at [139, 402] on div "Rebecca Cole 24 Sep 3:40pm" at bounding box center [189, 405] width 275 height 16
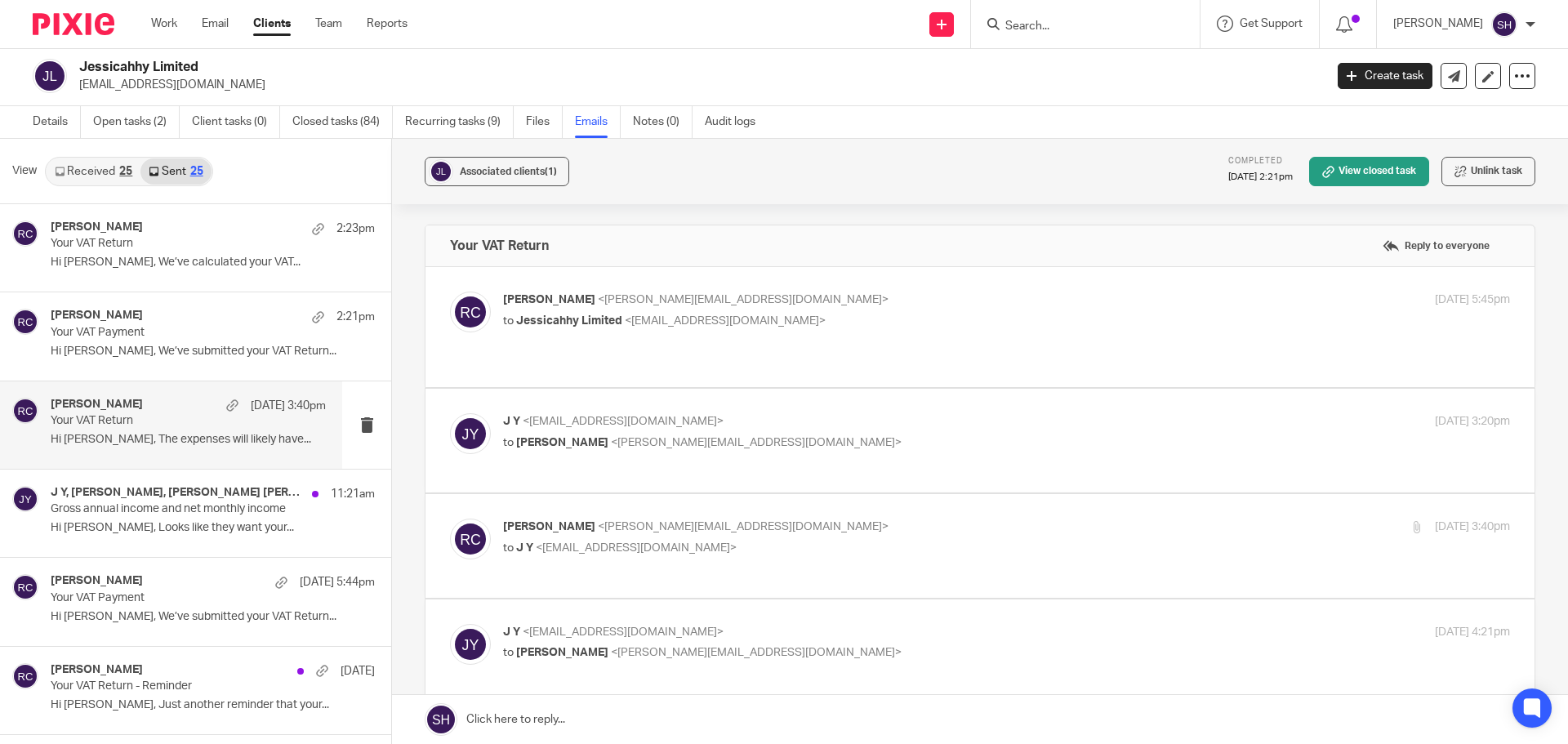
click at [731, 357] on label at bounding box center [980, 326] width 1109 height 120
click at [450, 291] on input "checkbox" at bounding box center [449, 290] width 1 height 1
checkbox input "true"
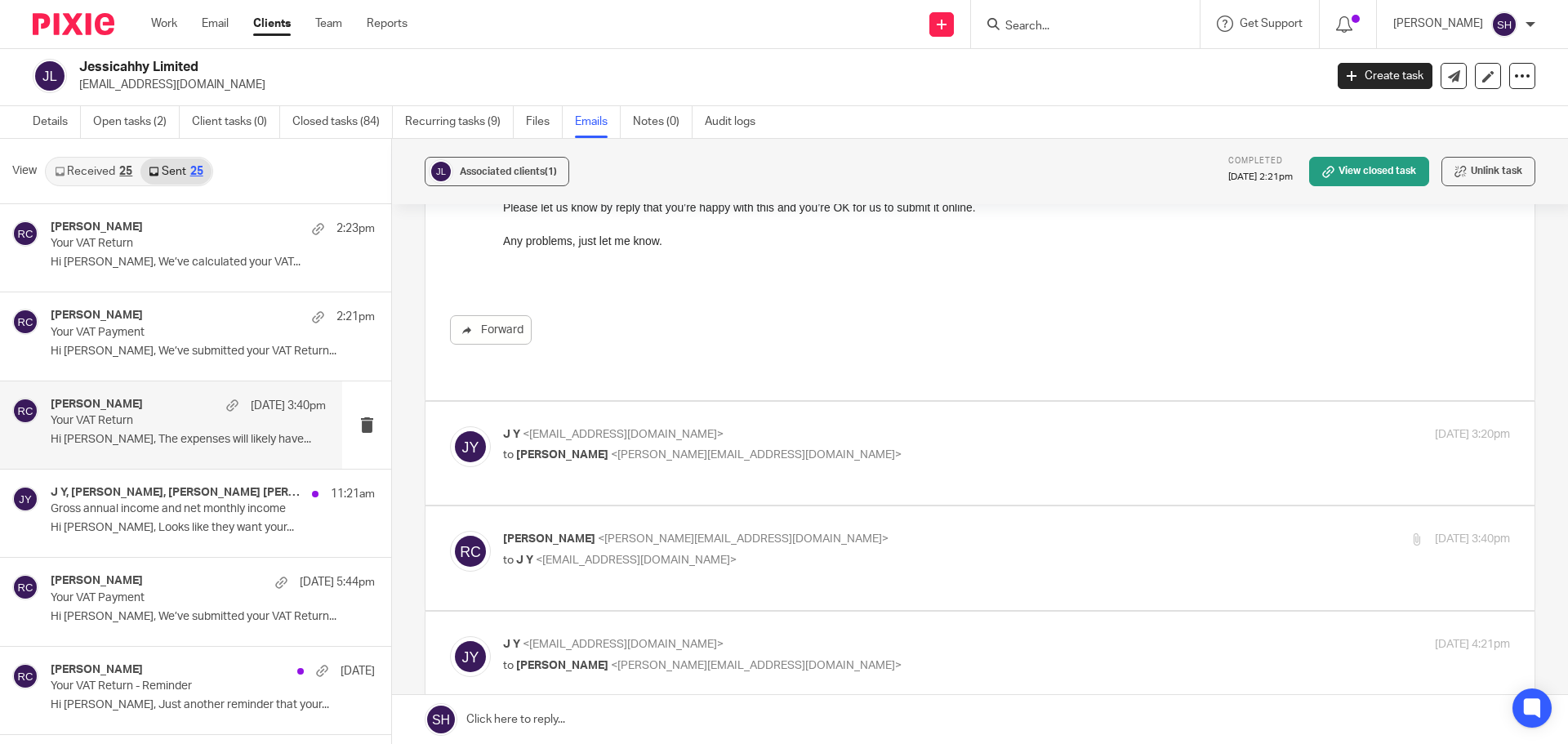
scroll to position [245, 0]
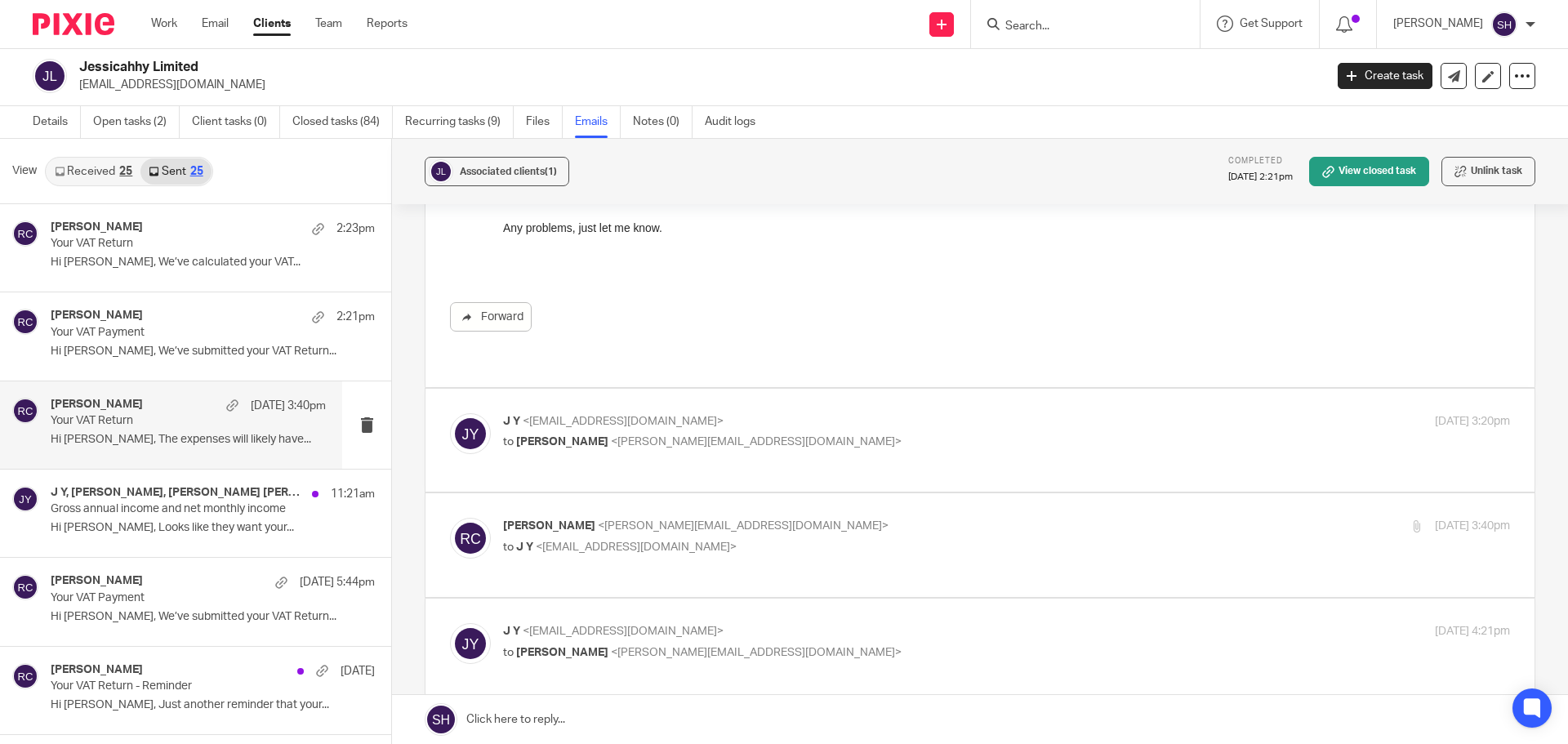
click at [766, 413] on p "J Y <jessicahhy@icloud.com>" at bounding box center [839, 422] width 671 height 17
checkbox input "true"
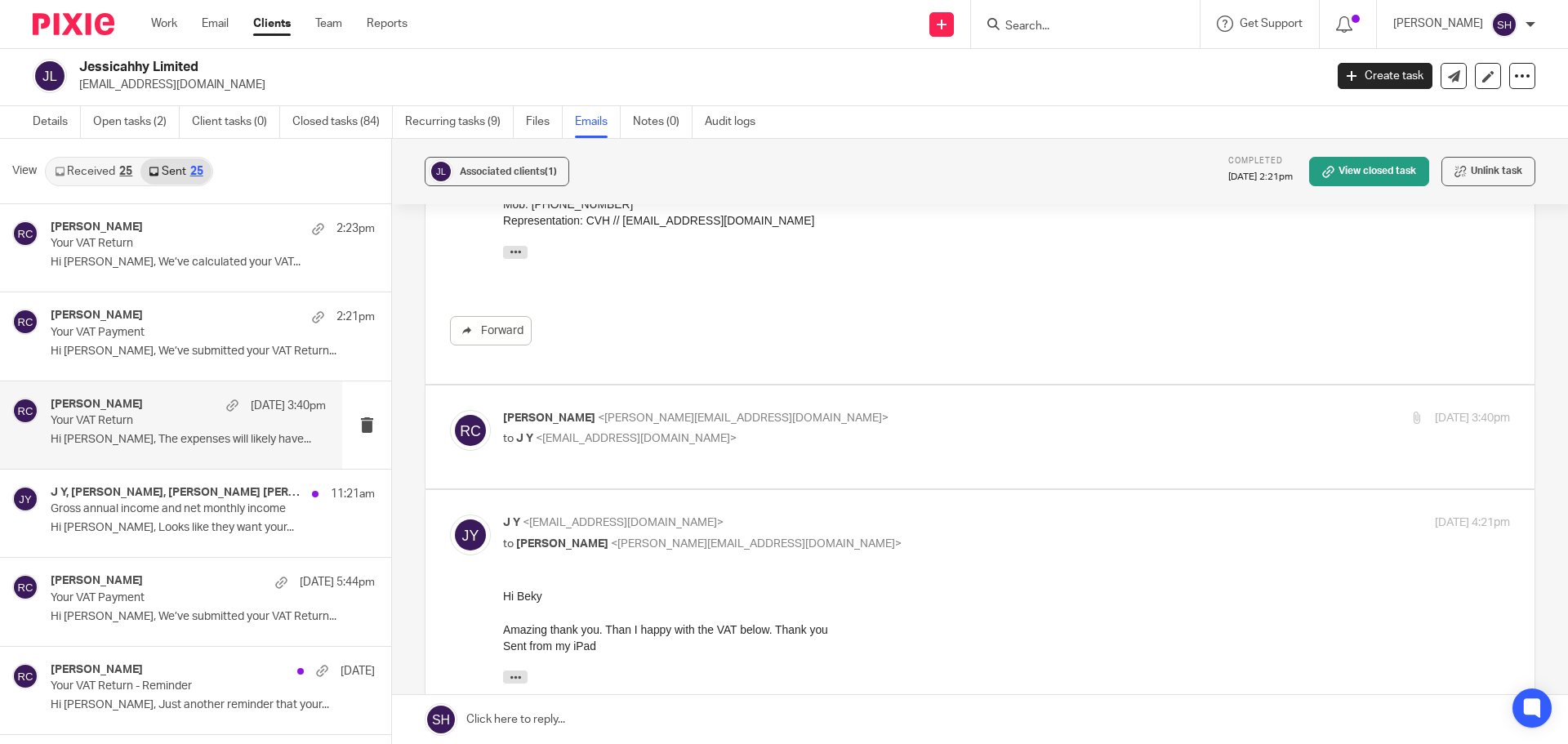
scroll to position [736, 0]
click at [794, 430] on p "to J Y <jessicahhy@icloud.com>" at bounding box center [839, 438] width 671 height 17
checkbox input "true"
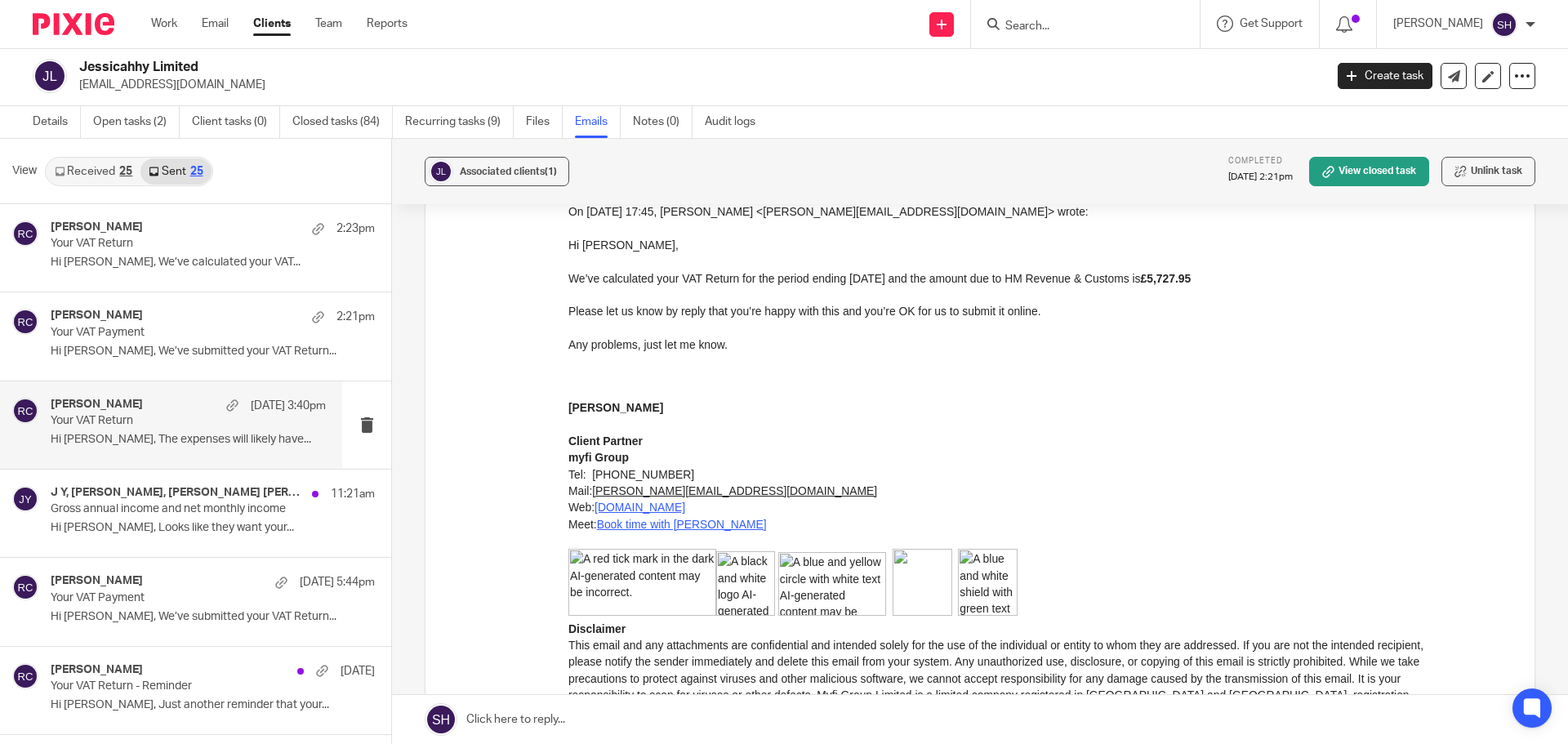
scroll to position [3758, 0]
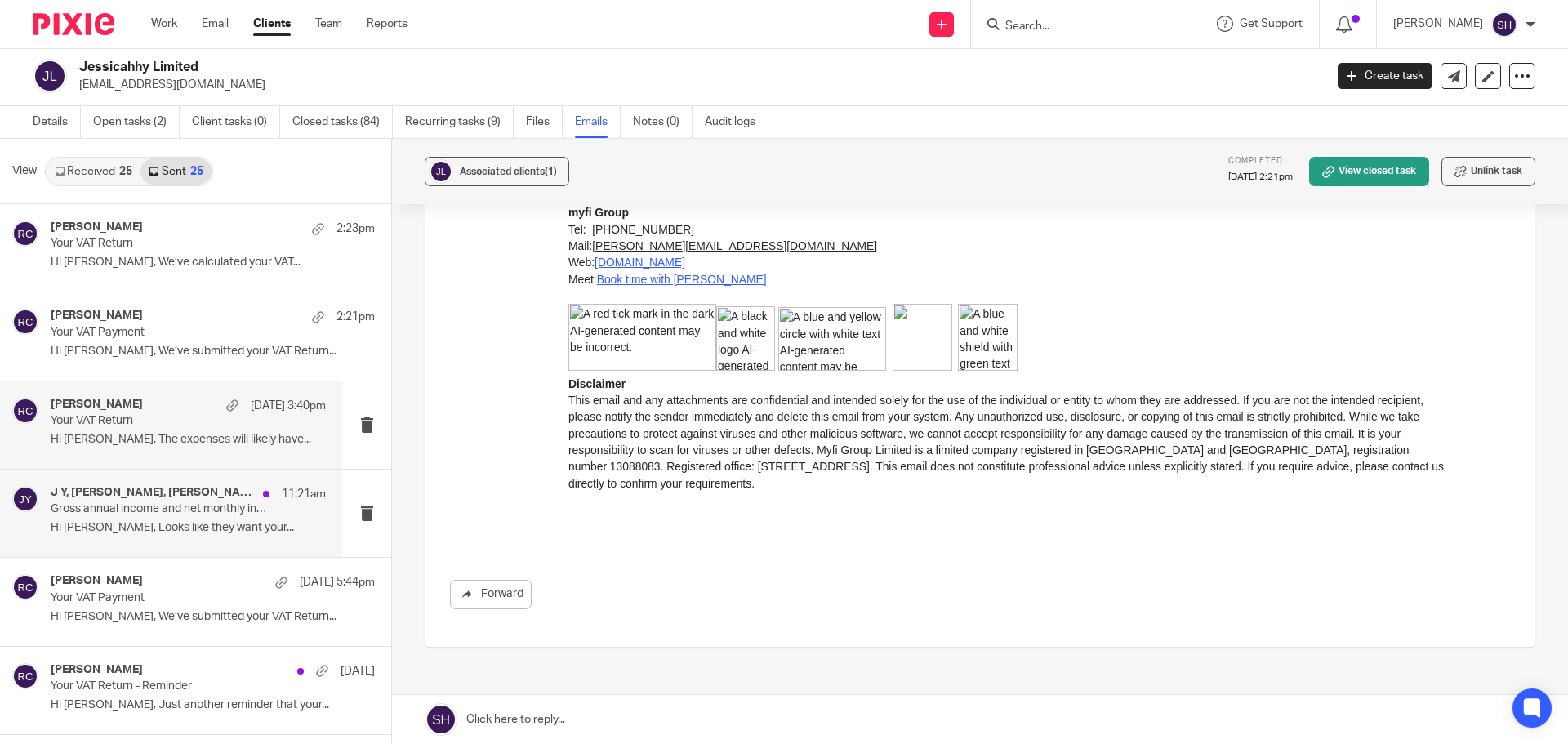
click at [162, 537] on div "J Y, Rebecca Cole, Jessica Hung han yun 11:21am Gross annual income and net mon…" at bounding box center [189, 513] width 275 height 55
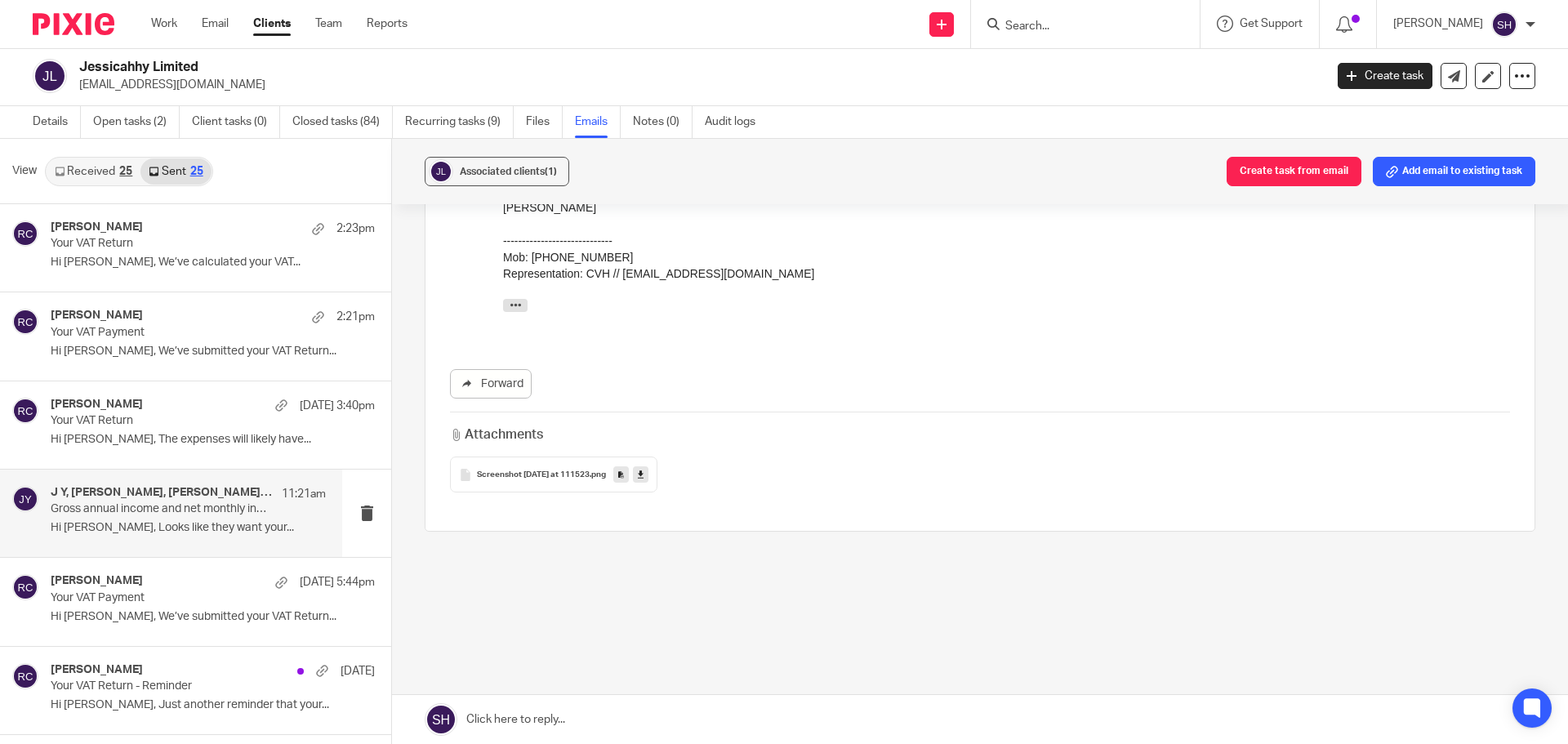
scroll to position [0, 0]
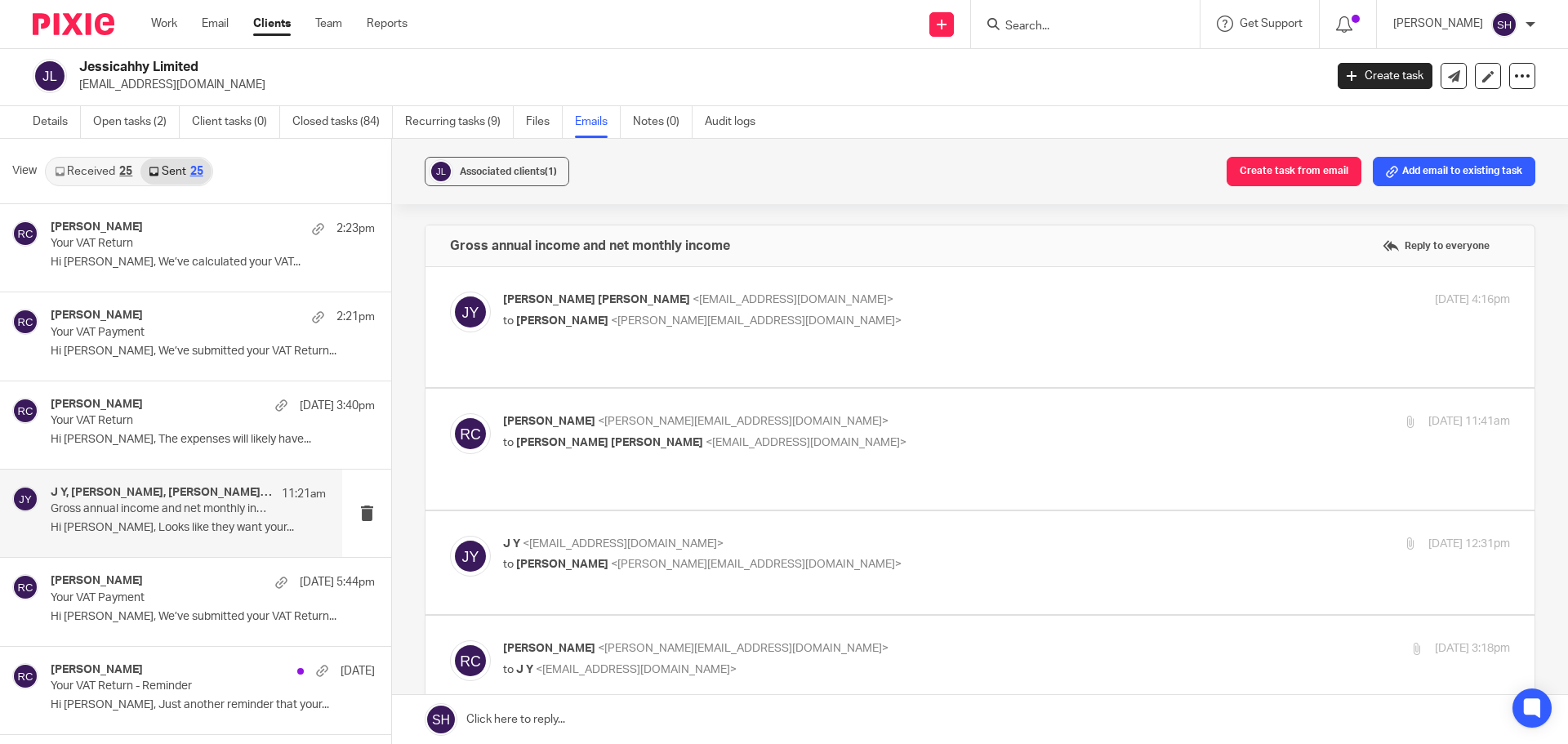
click at [709, 352] on label at bounding box center [980, 326] width 1109 height 120
click at [450, 291] on input "checkbox" at bounding box center [449, 290] width 1 height 1
checkbox input "true"
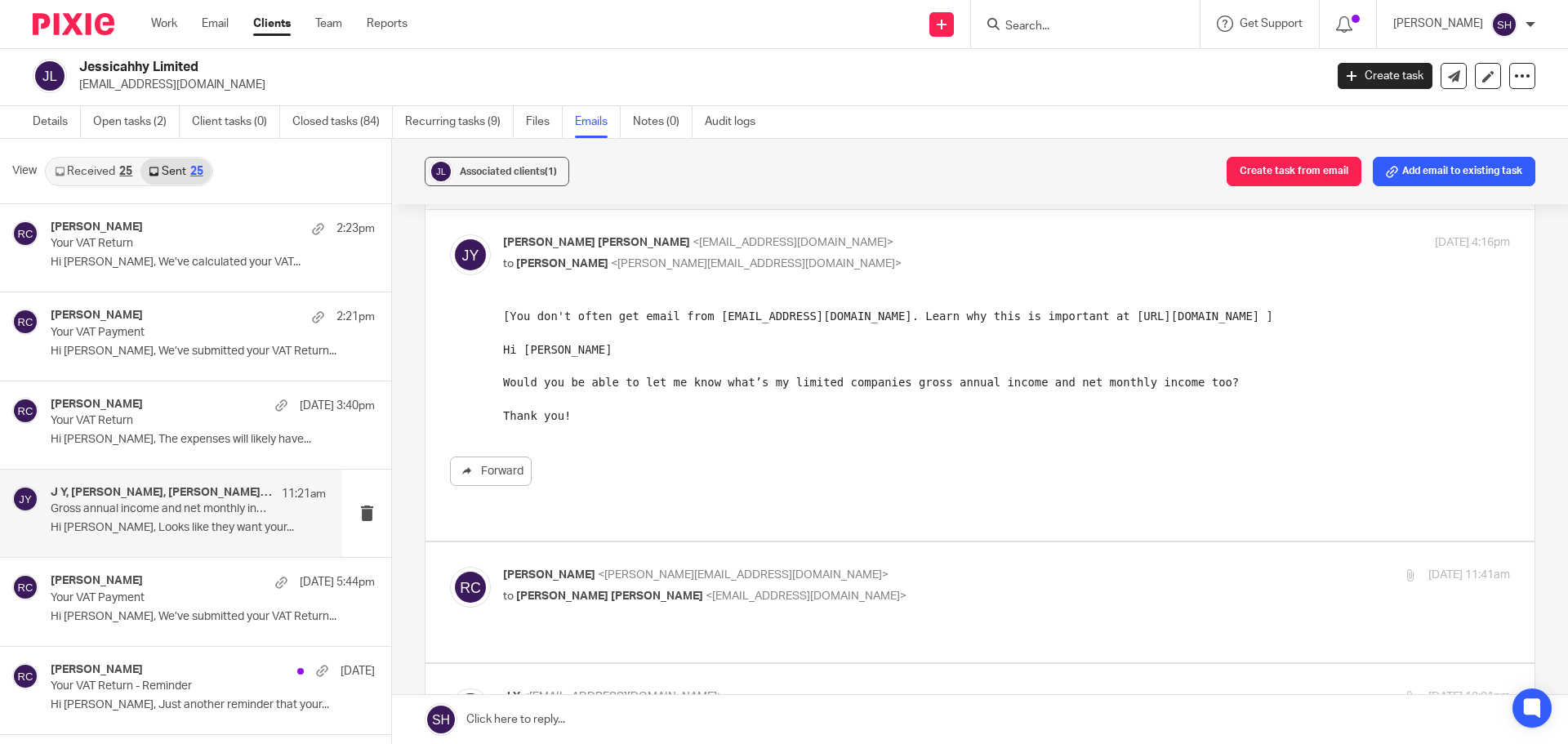
scroll to position [82, 0]
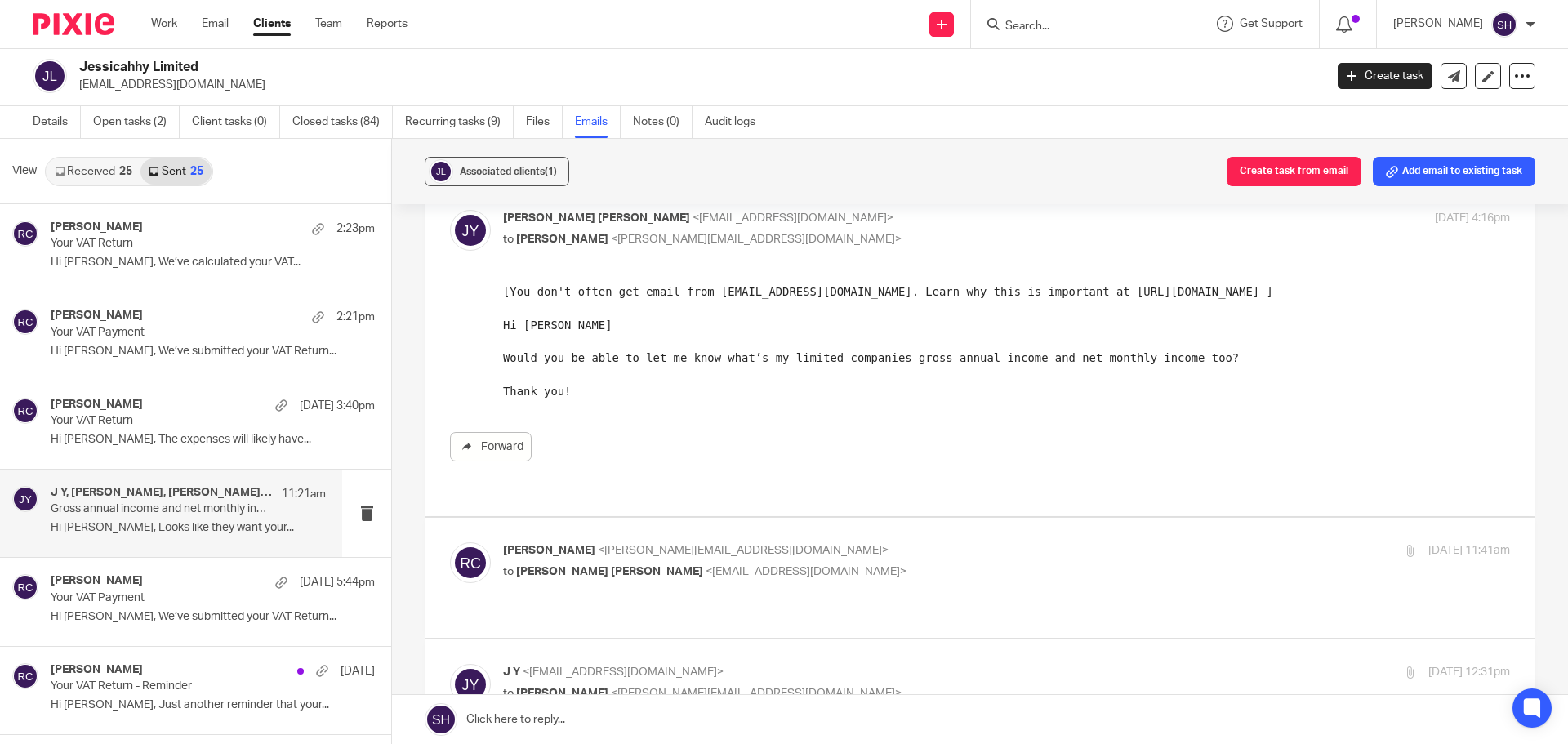
click at [805, 542] on p "Rebecca Cole <becky@myfigroup.com>" at bounding box center [839, 551] width 671 height 17
checkbox input "true"
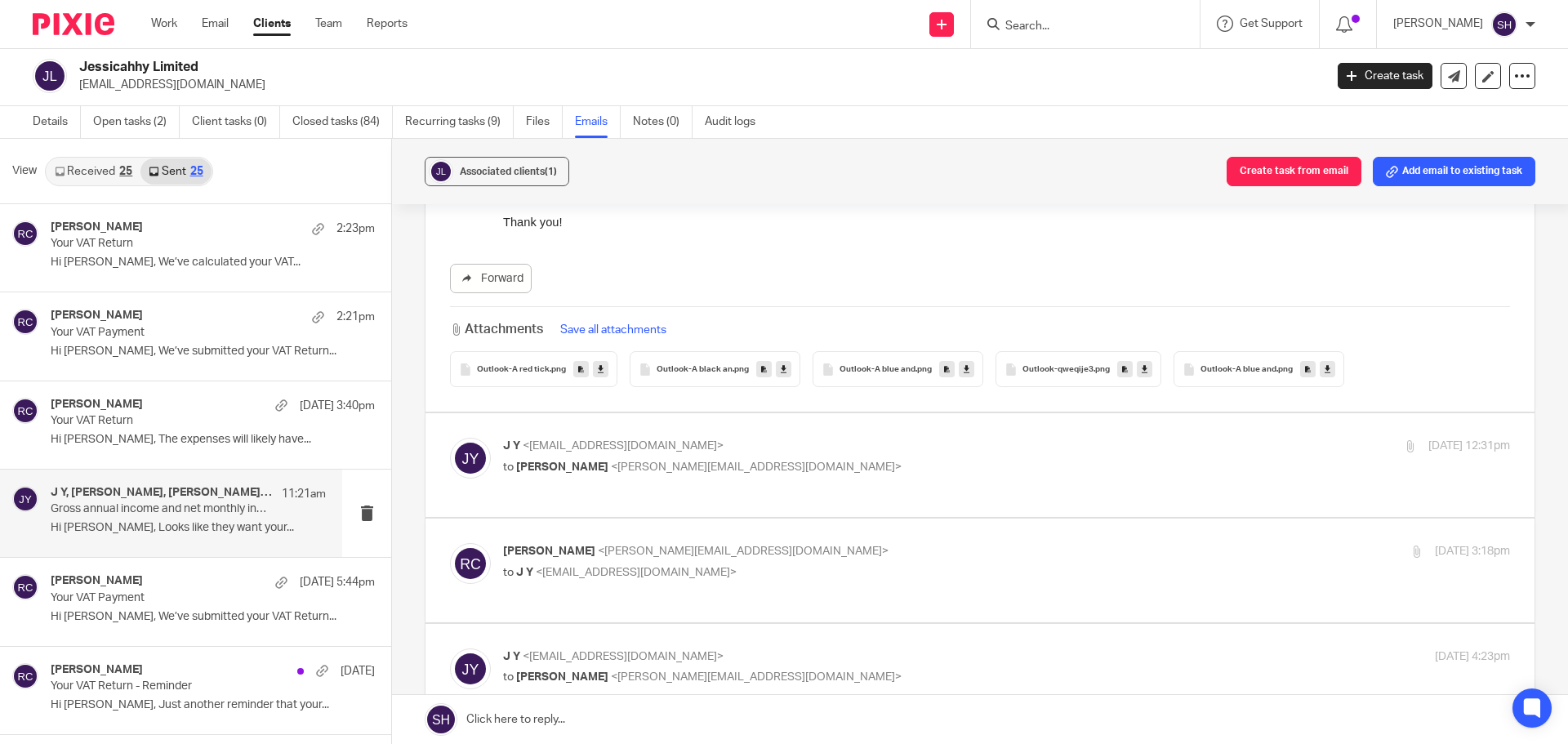
scroll to position [1062, 0]
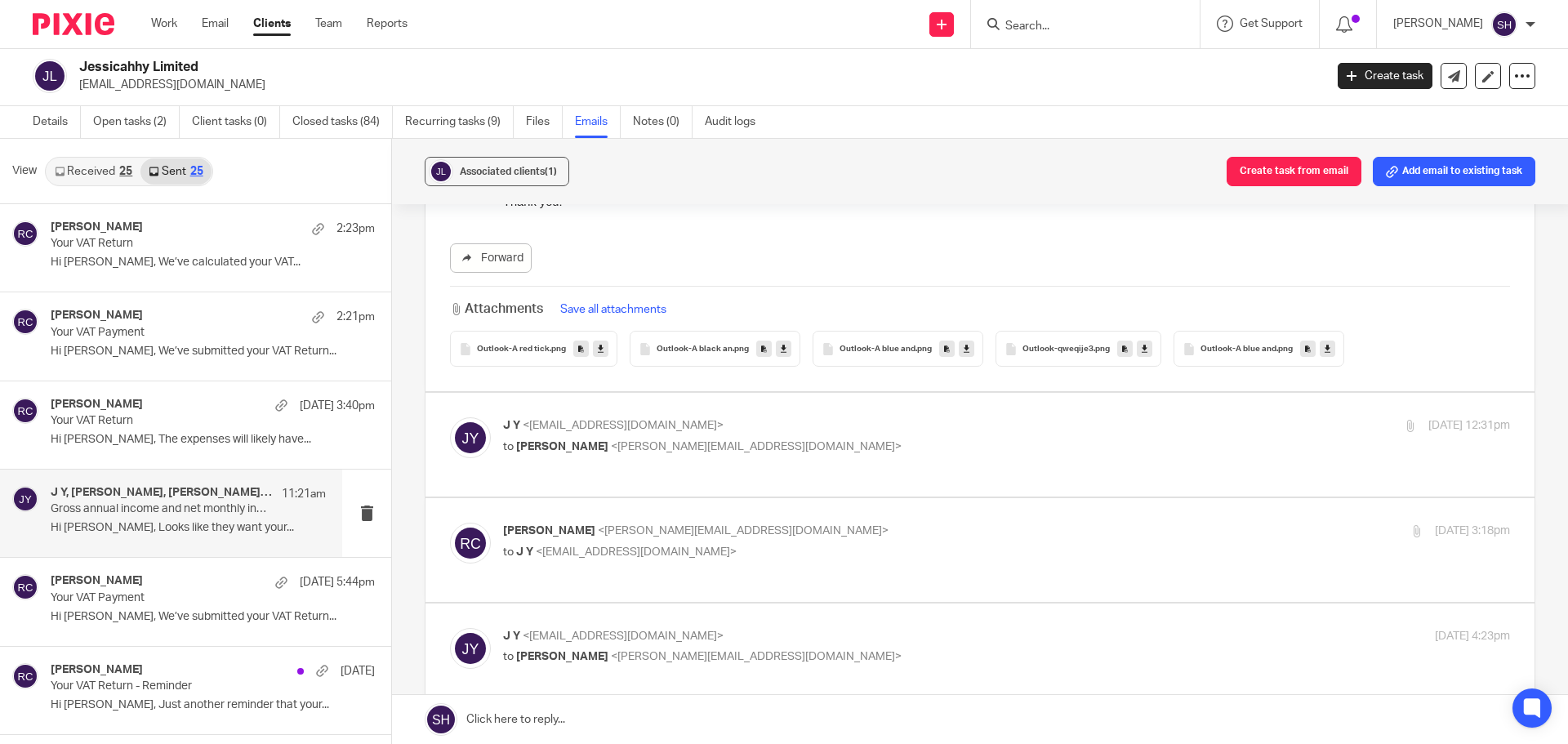
click at [766, 438] on div "J Y <jessicahhy@icloud.com> to Rebecca Cole <becky@myfigroup.com> 24 Sep 2025 1…" at bounding box center [1007, 438] width 1007 height 41
checkbox input "true"
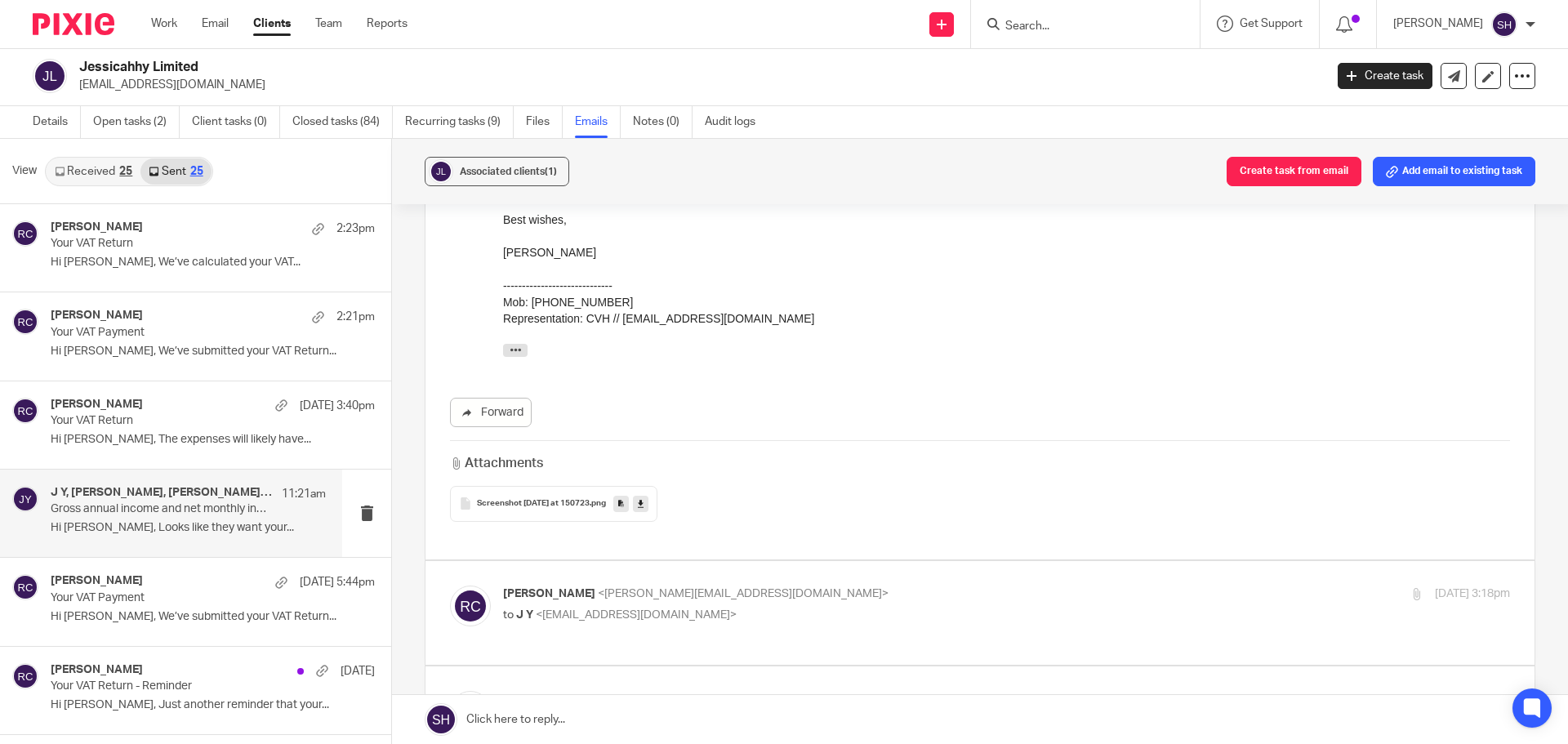
scroll to position [2533, 0]
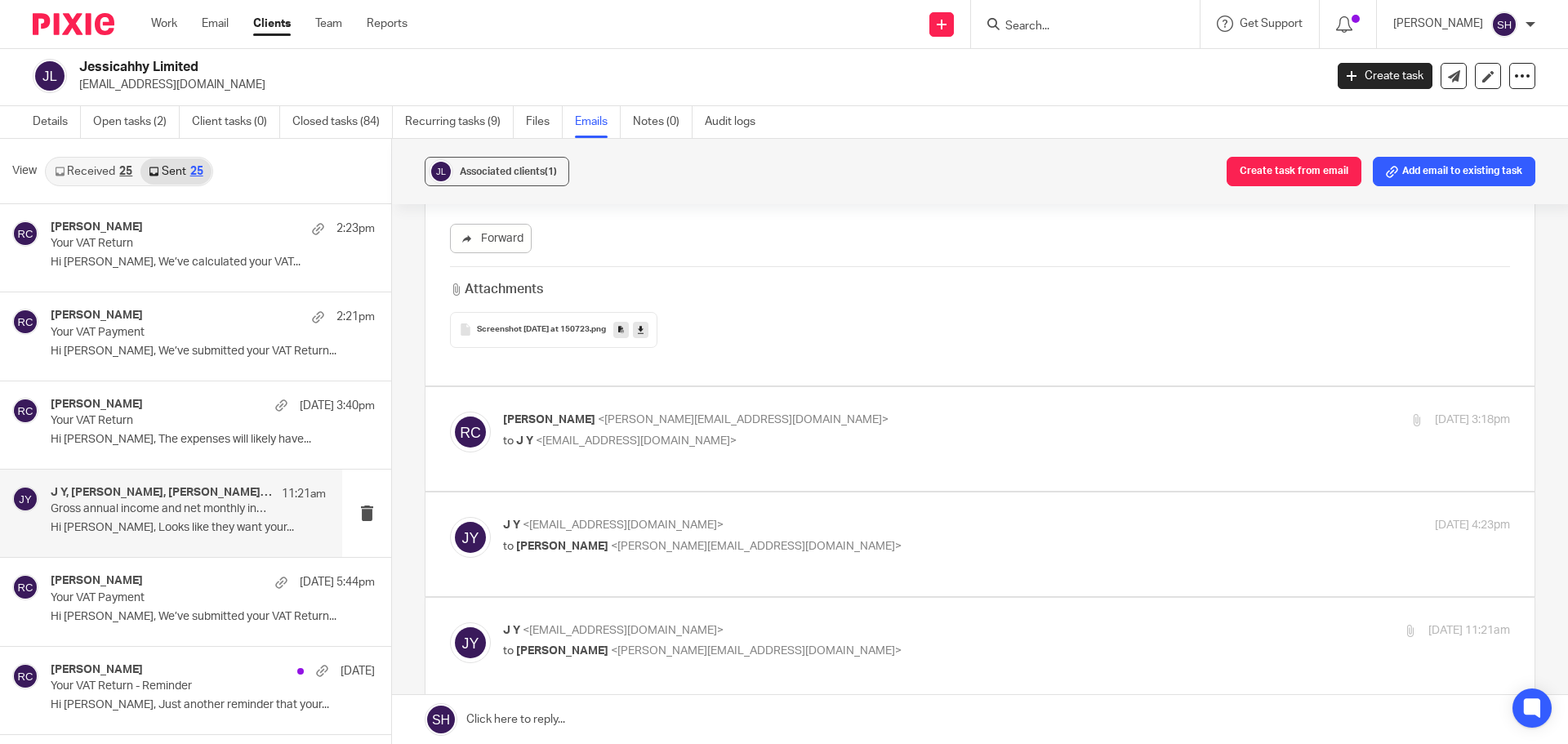
click at [767, 422] on div "Rebecca Cole <becky@myfigroup.com> to J Y <jessicahhy@icloud.com> 24 Sep 2025 3…" at bounding box center [1007, 432] width 1007 height 41
checkbox input "true"
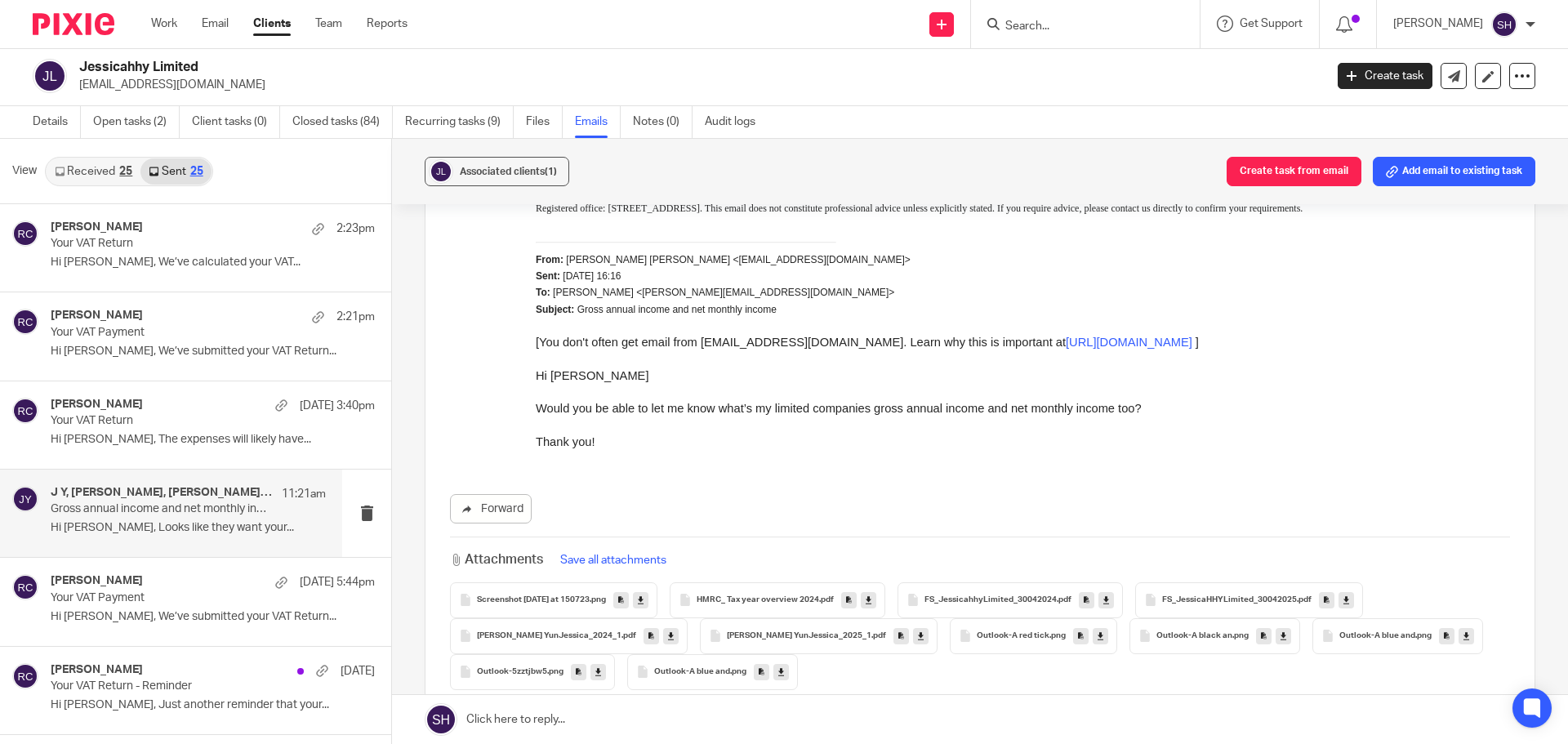
scroll to position [5310, 0]
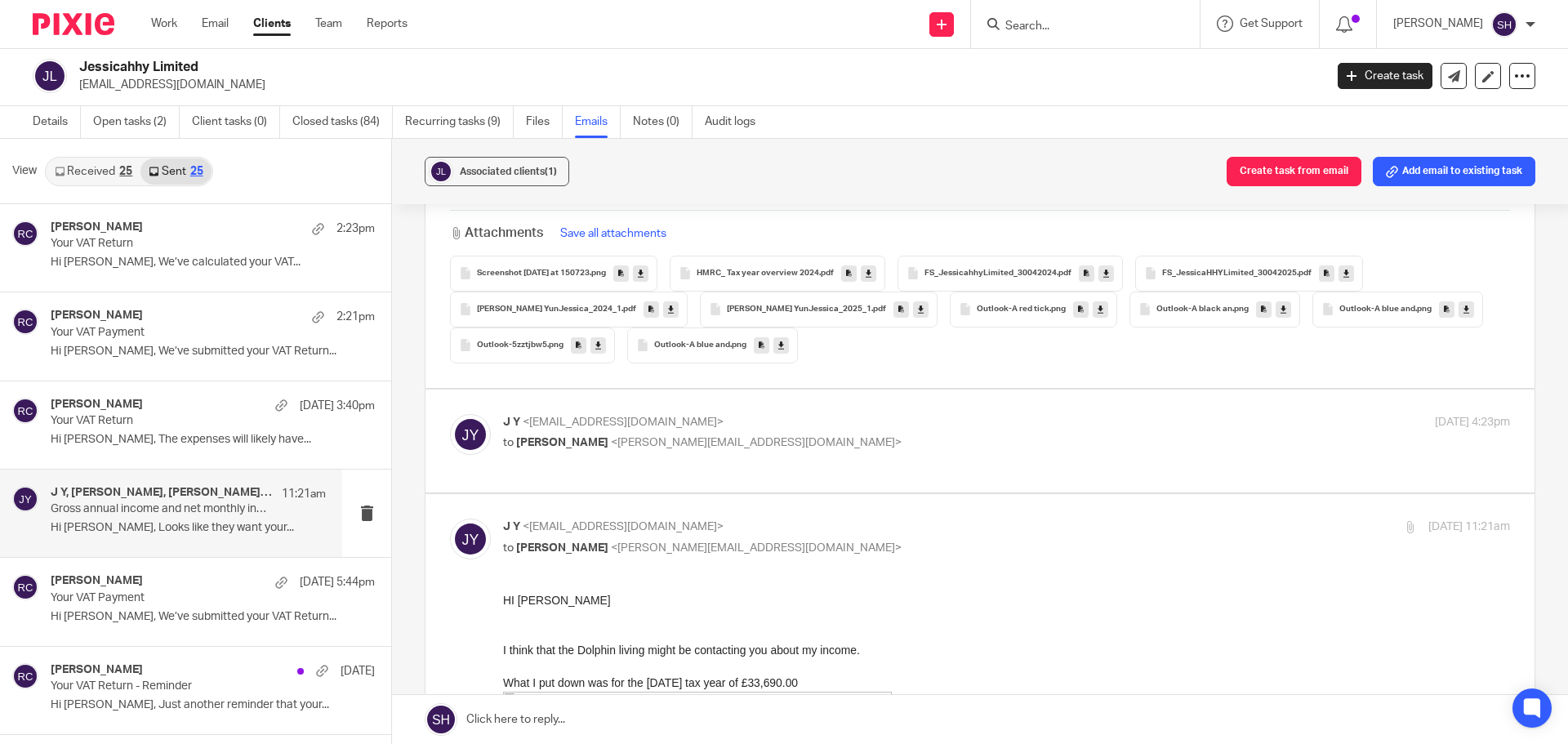
click at [705, 439] on label at bounding box center [980, 441] width 1109 height 104
click at [450, 414] on input "checkbox" at bounding box center [449, 413] width 1 height 1
checkbox input "true"
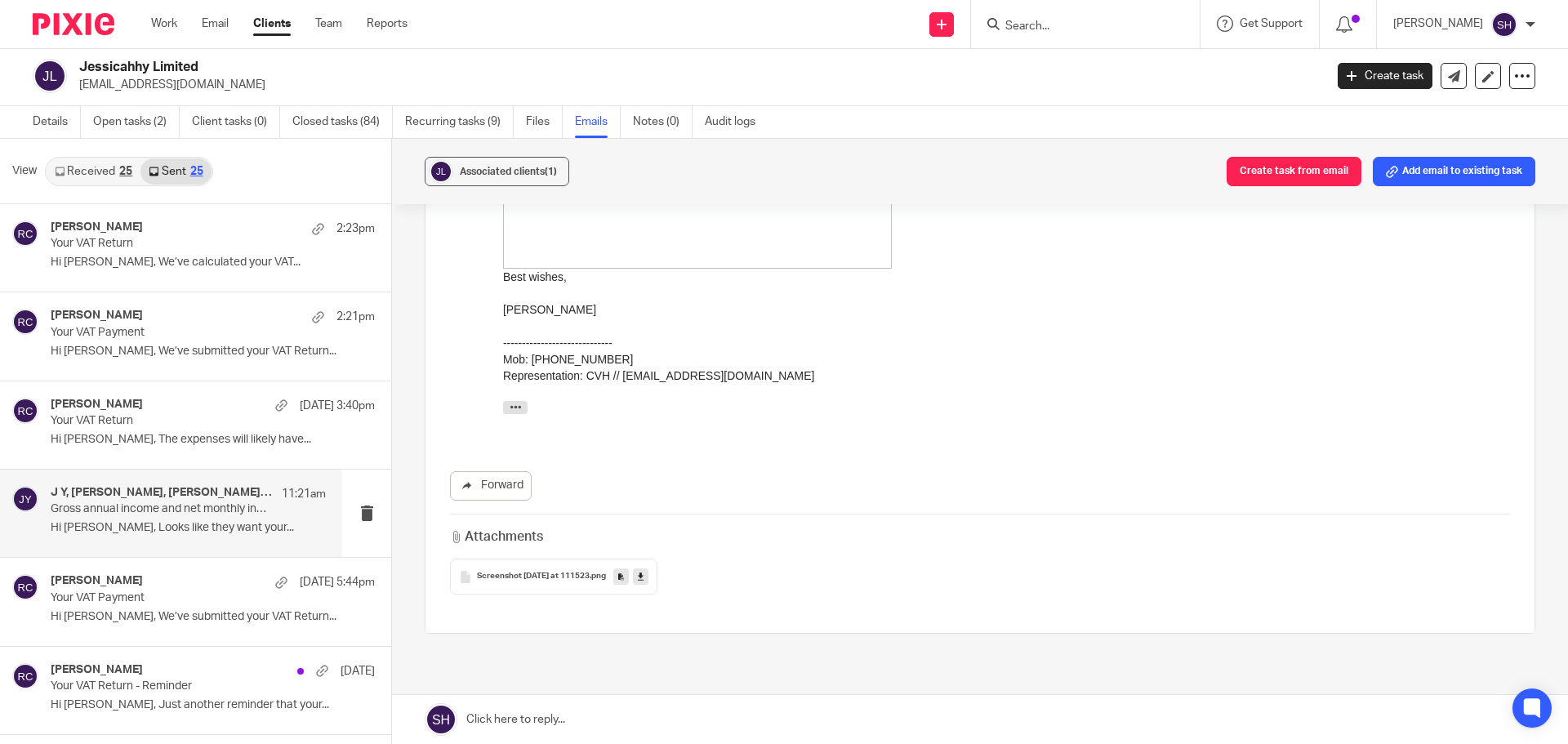
scroll to position [6512, 0]
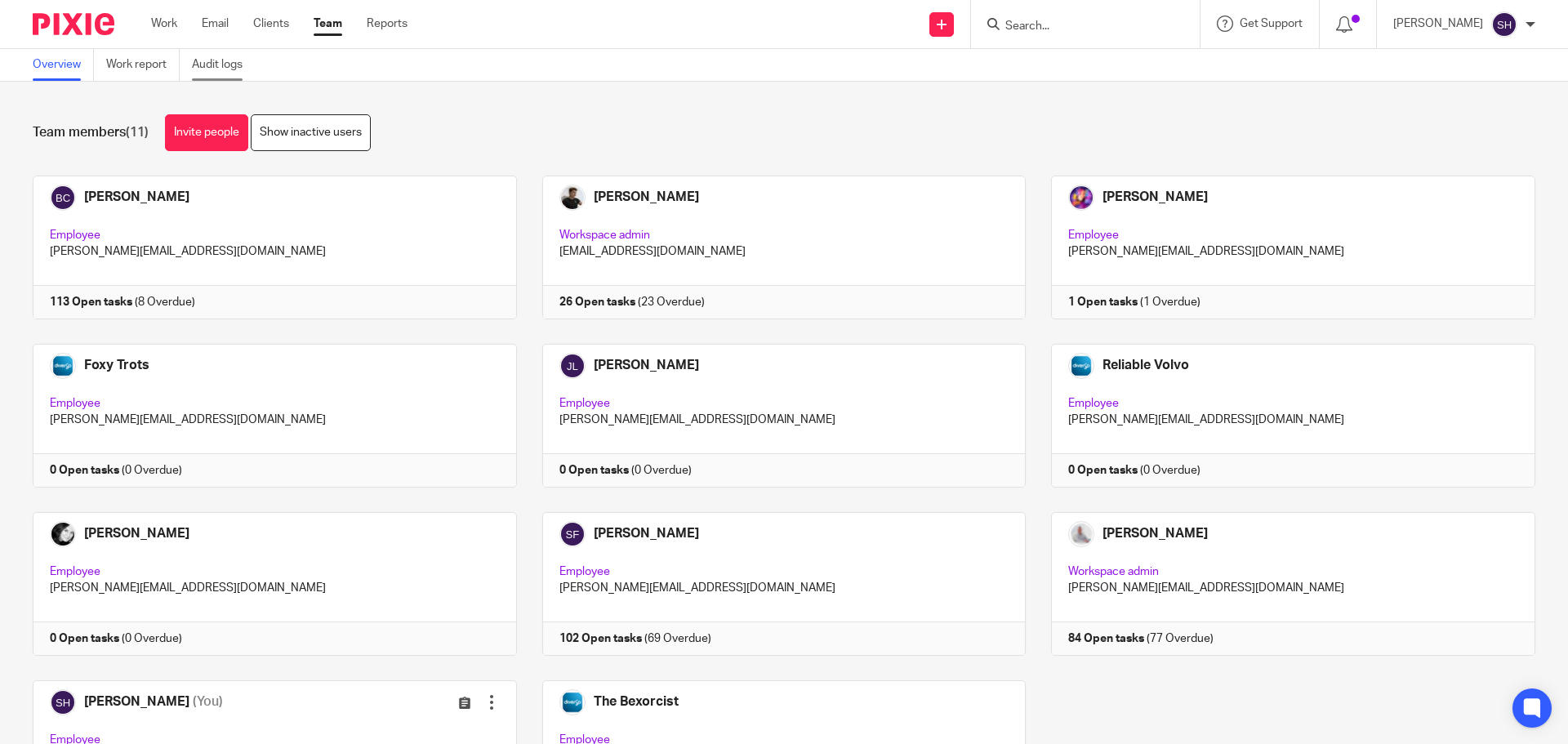
click at [248, 75] on link "Audit logs" at bounding box center [223, 65] width 63 height 32
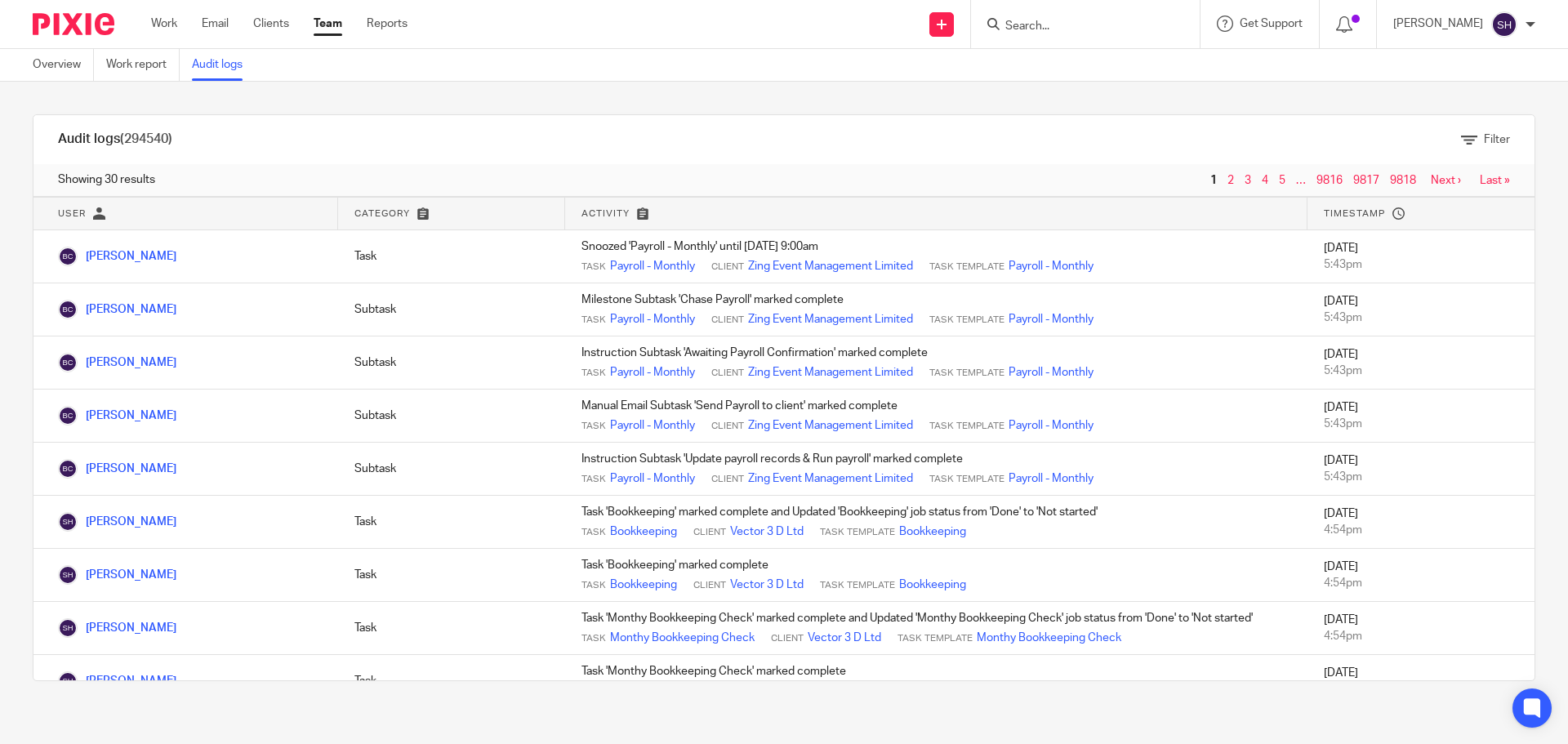
click at [216, 68] on link "Audit logs" at bounding box center [223, 65] width 63 height 32
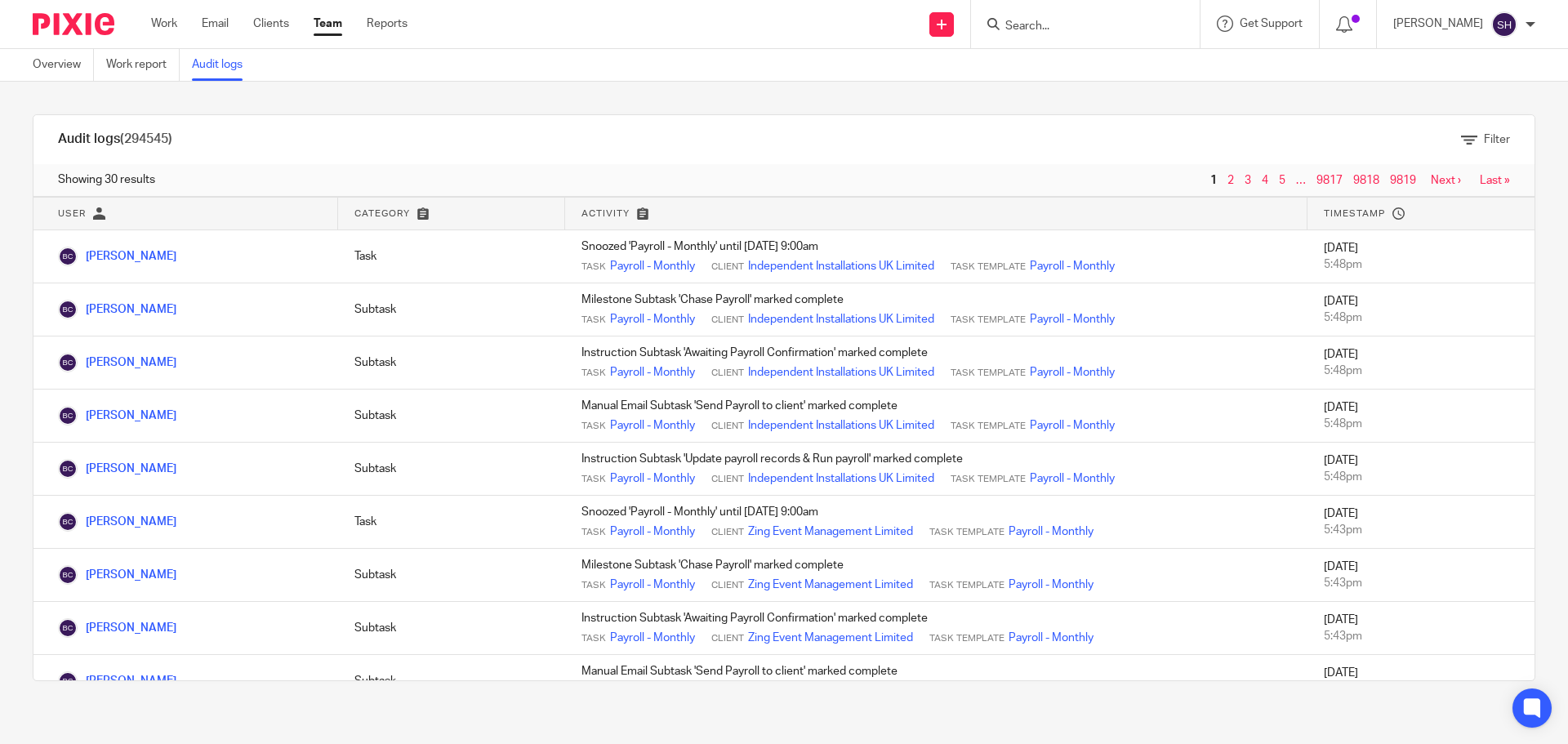
click at [1024, 27] on input "Search" at bounding box center [1078, 27] width 147 height 15
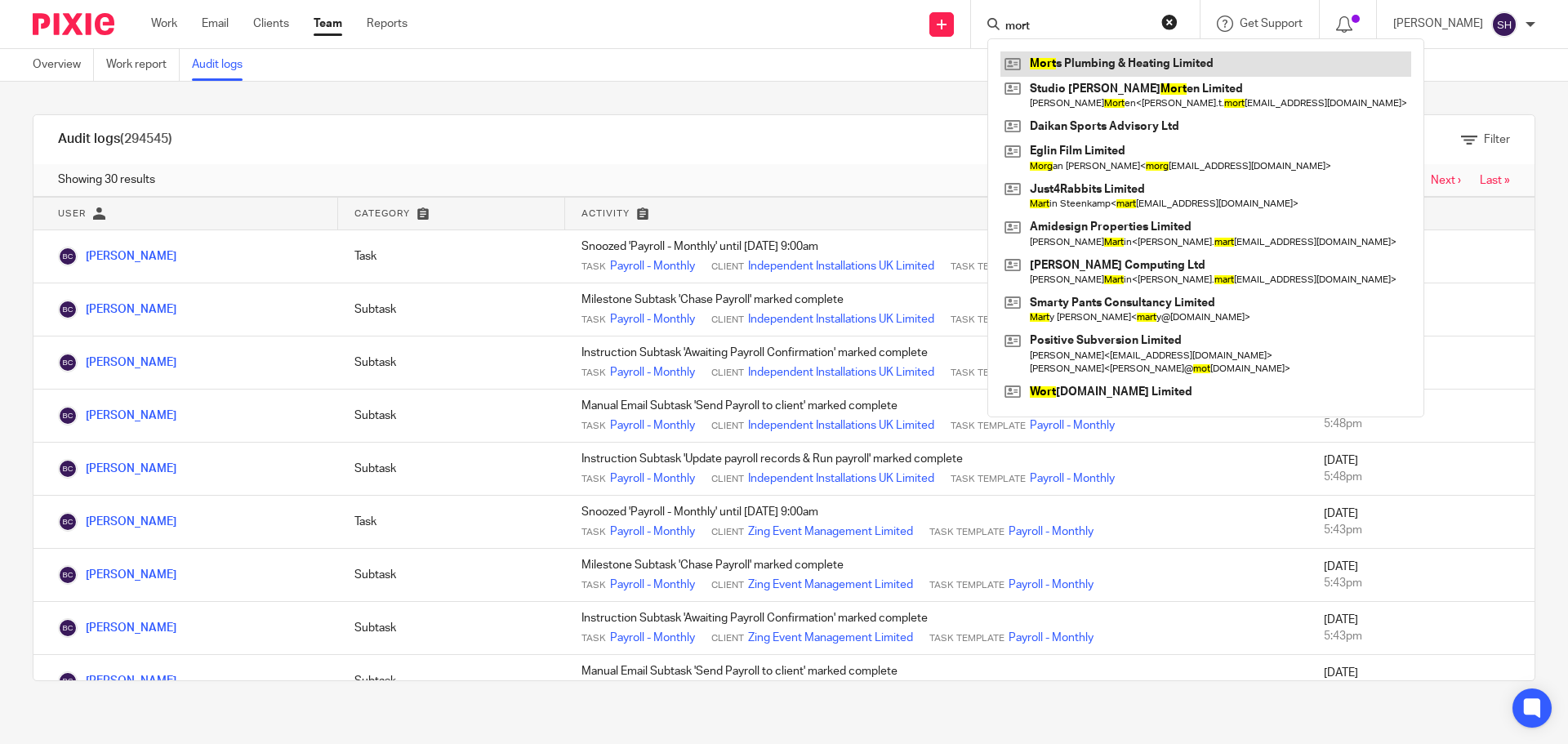
type input "mort"
click at [1112, 63] on link at bounding box center [1206, 64] width 411 height 25
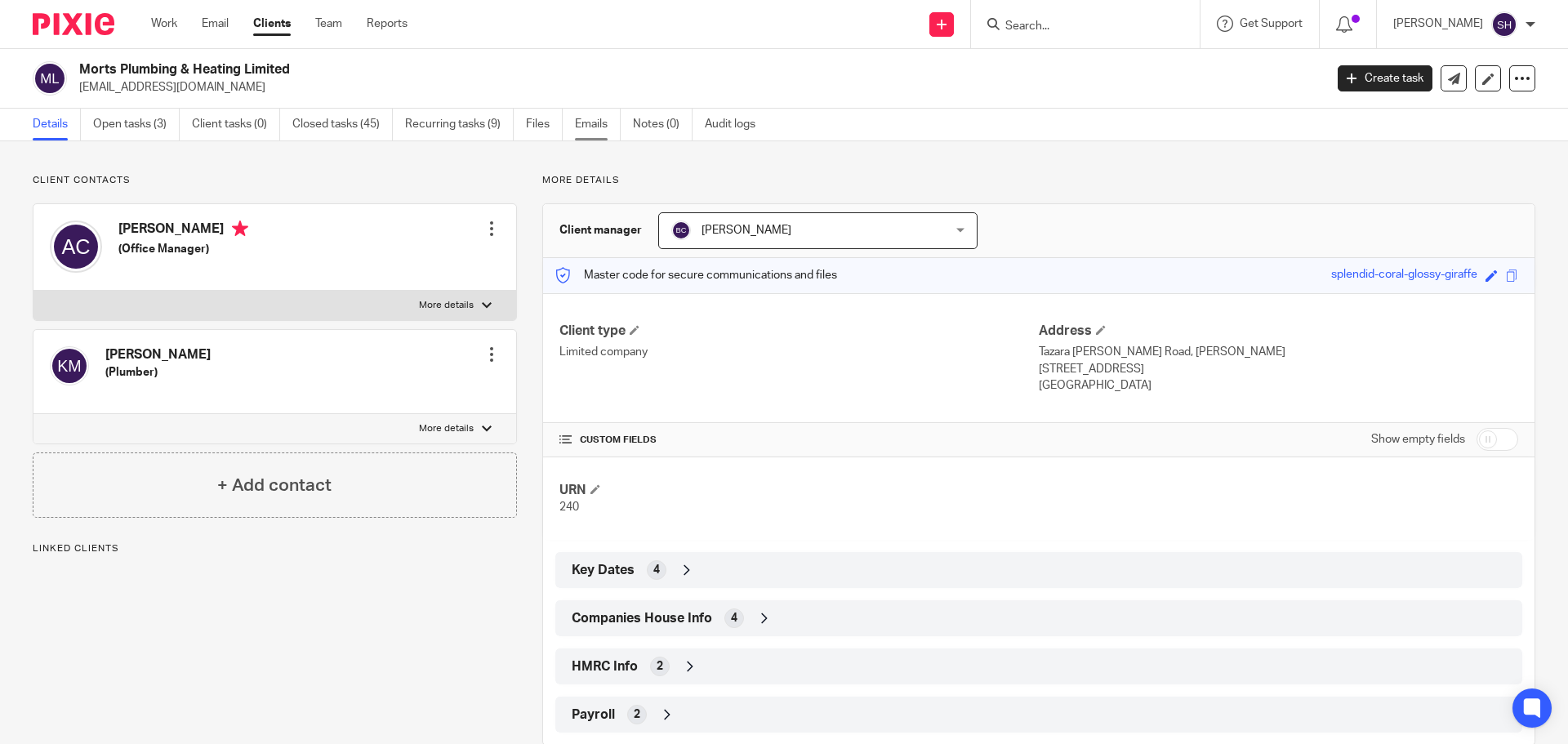
click at [602, 113] on link "Emails" at bounding box center [598, 124] width 46 height 32
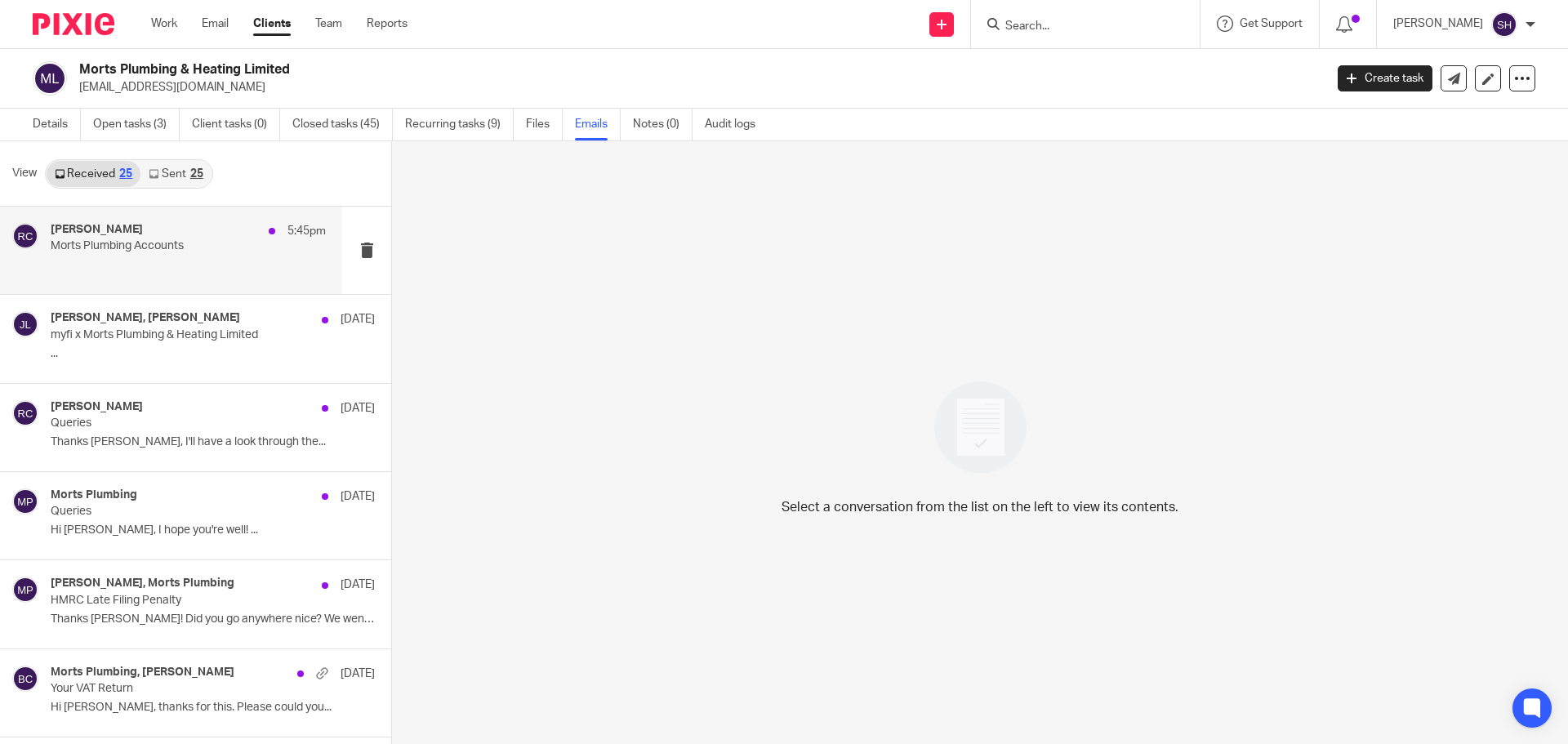
click at [185, 273] on div "[PERSON_NAME] 5:45pm Morts Plumbing Accounts" at bounding box center [189, 251] width 275 height 55
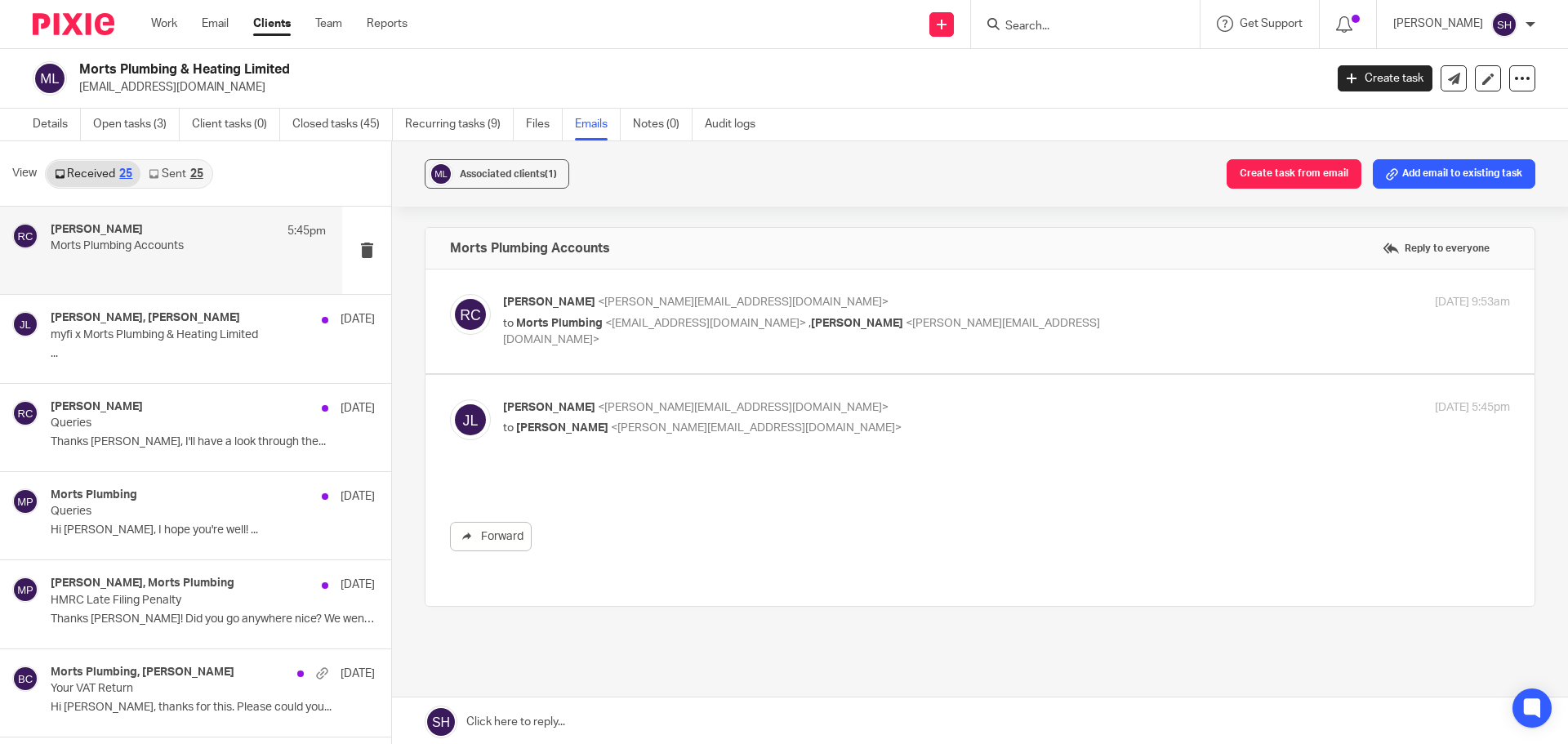
click at [600, 357] on label at bounding box center [980, 322] width 1109 height 104
click at [450, 294] on input "checkbox" at bounding box center [449, 293] width 1 height 1
checkbox input "true"
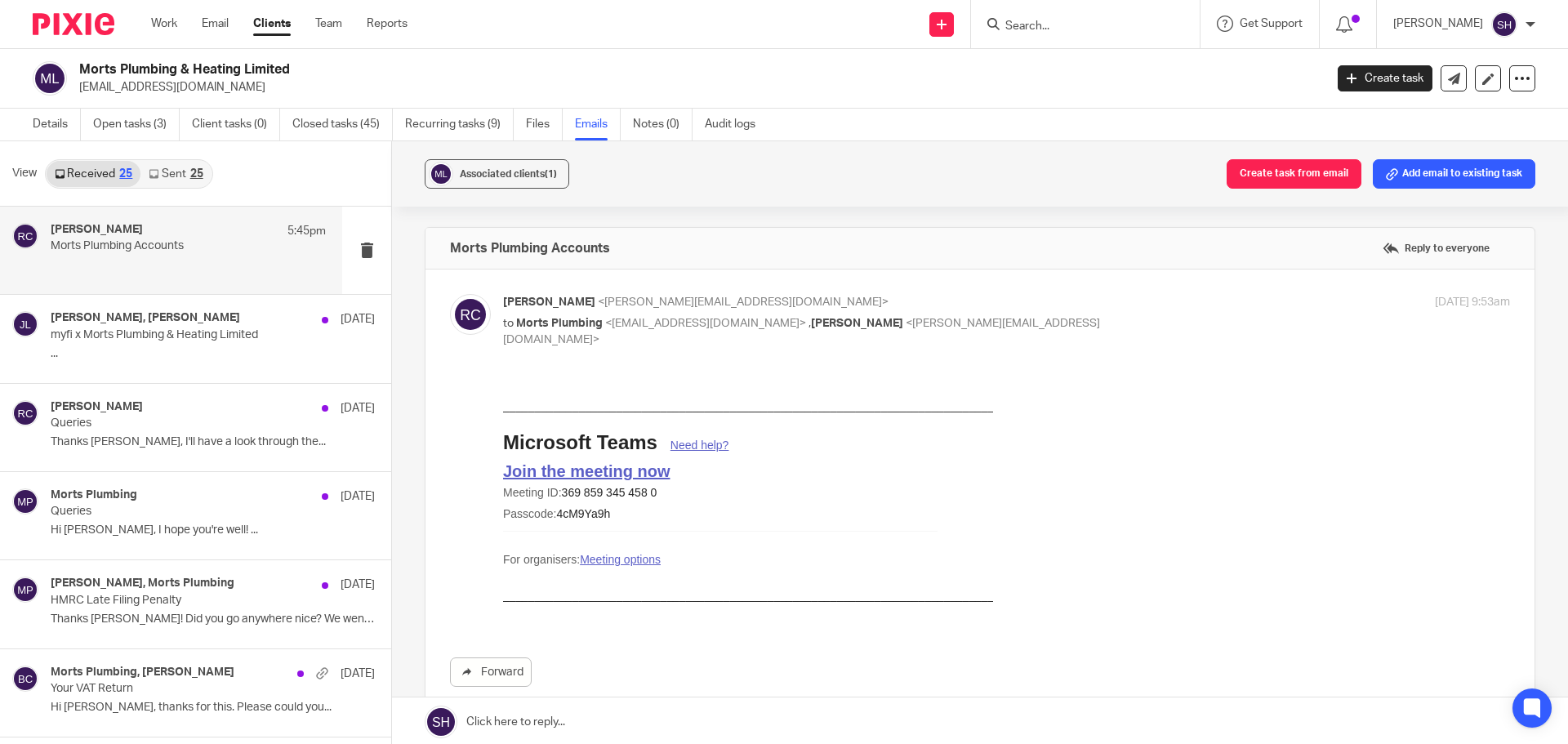
click at [172, 175] on link "Sent 25" at bounding box center [175, 174] width 71 height 26
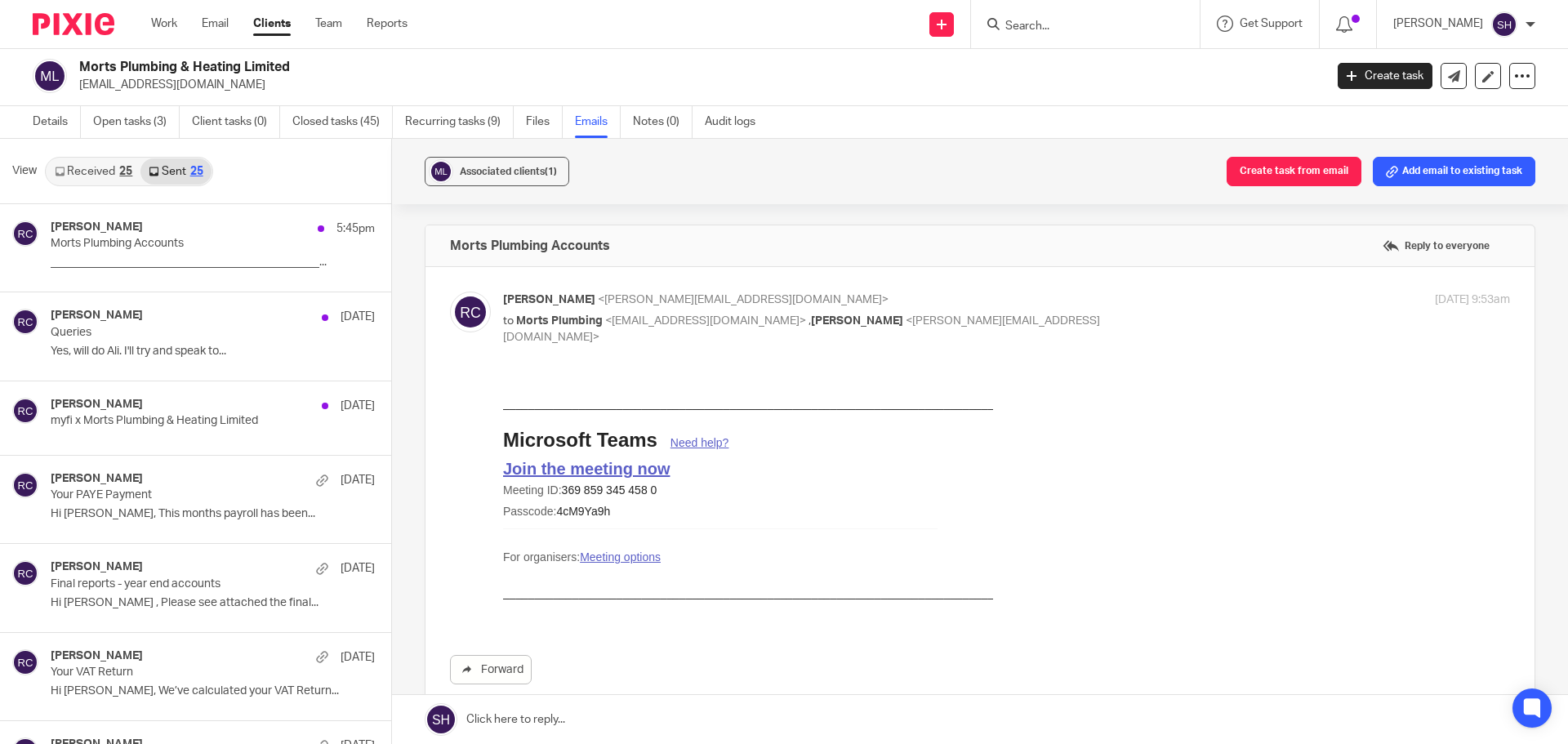
click at [107, 174] on link "Received 25" at bounding box center [93, 172] width 94 height 26
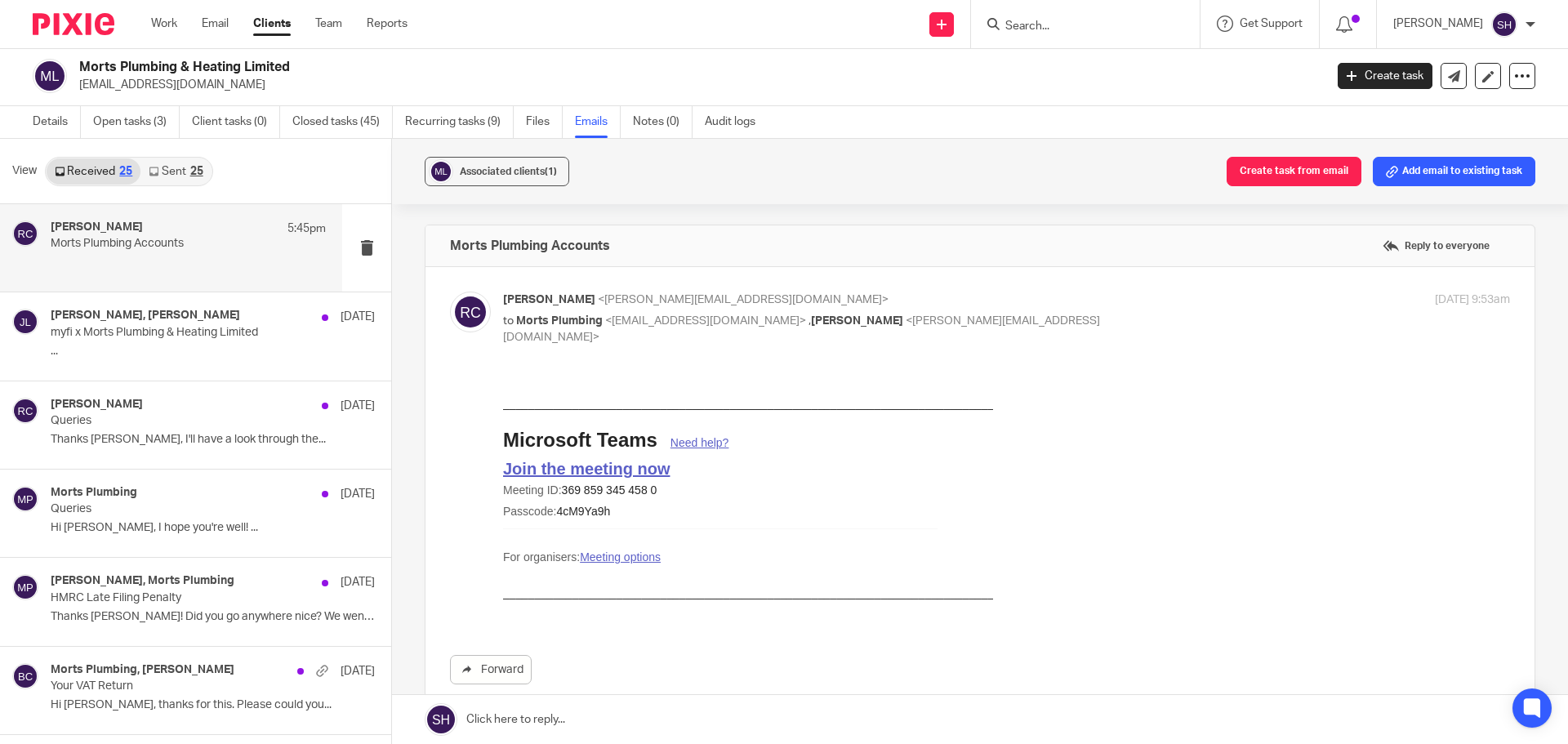
click at [173, 174] on link "Sent 25" at bounding box center [175, 172] width 71 height 26
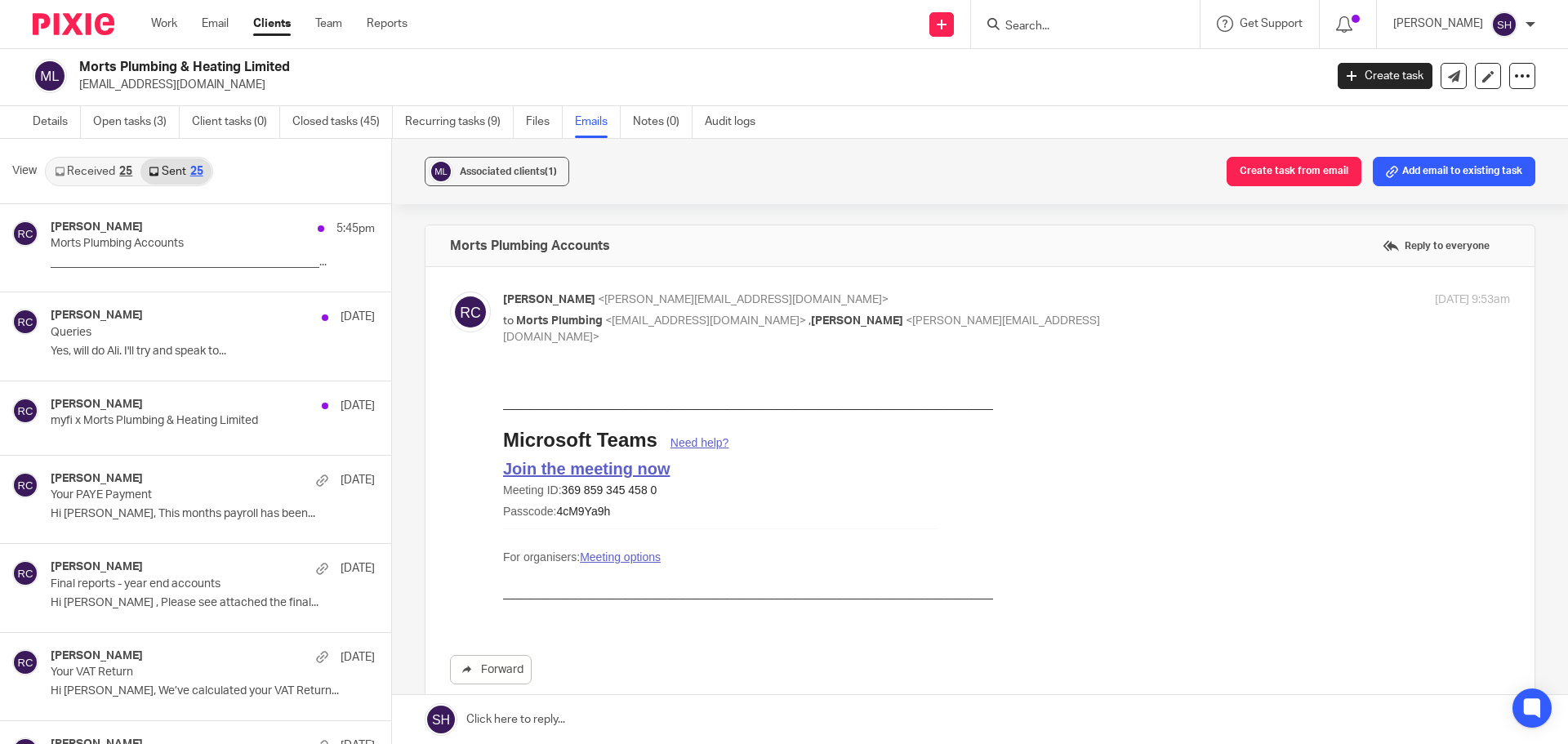
click at [1035, 33] on input "Search" at bounding box center [1078, 27] width 147 height 15
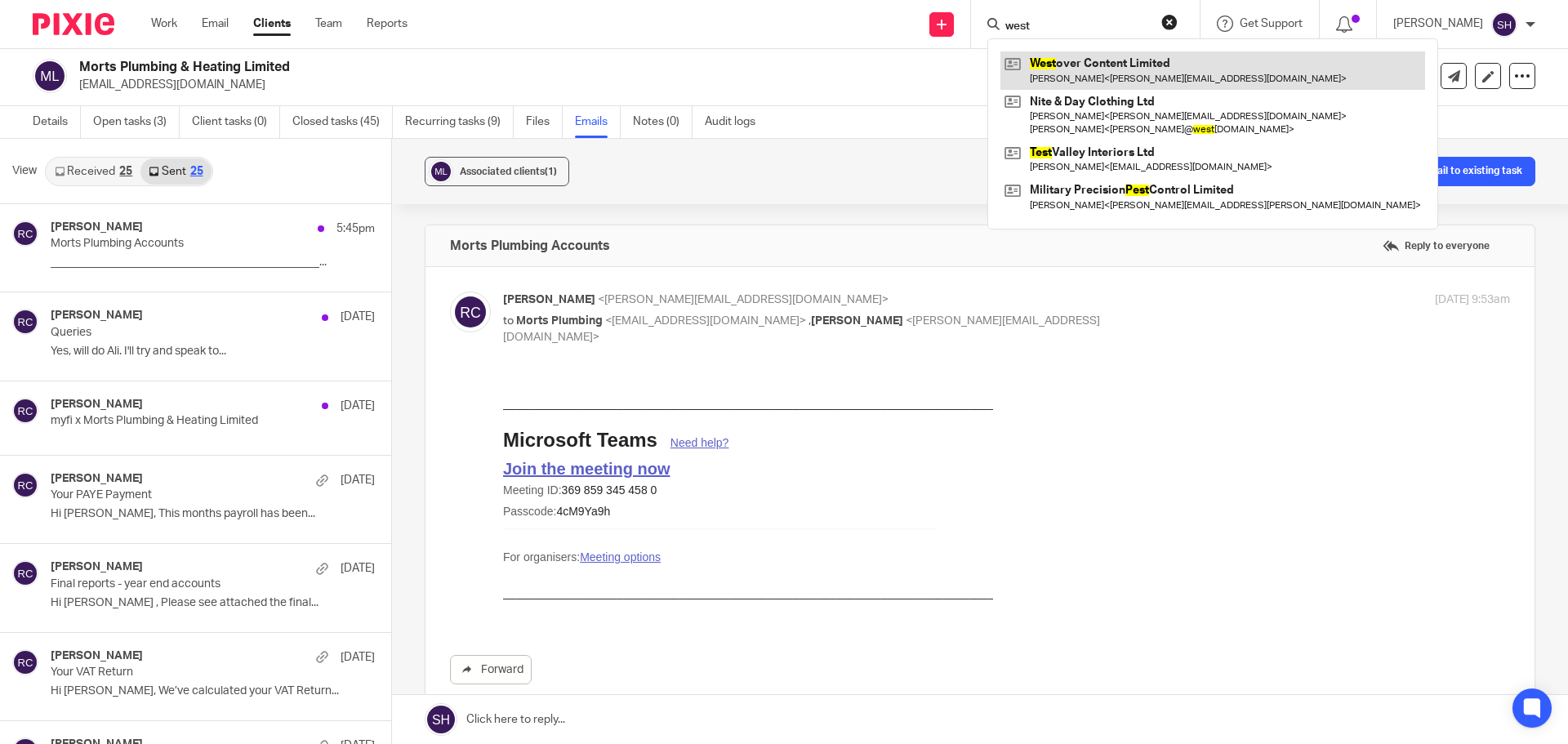
type input "west"
click at [1122, 71] on link at bounding box center [1213, 71] width 424 height 38
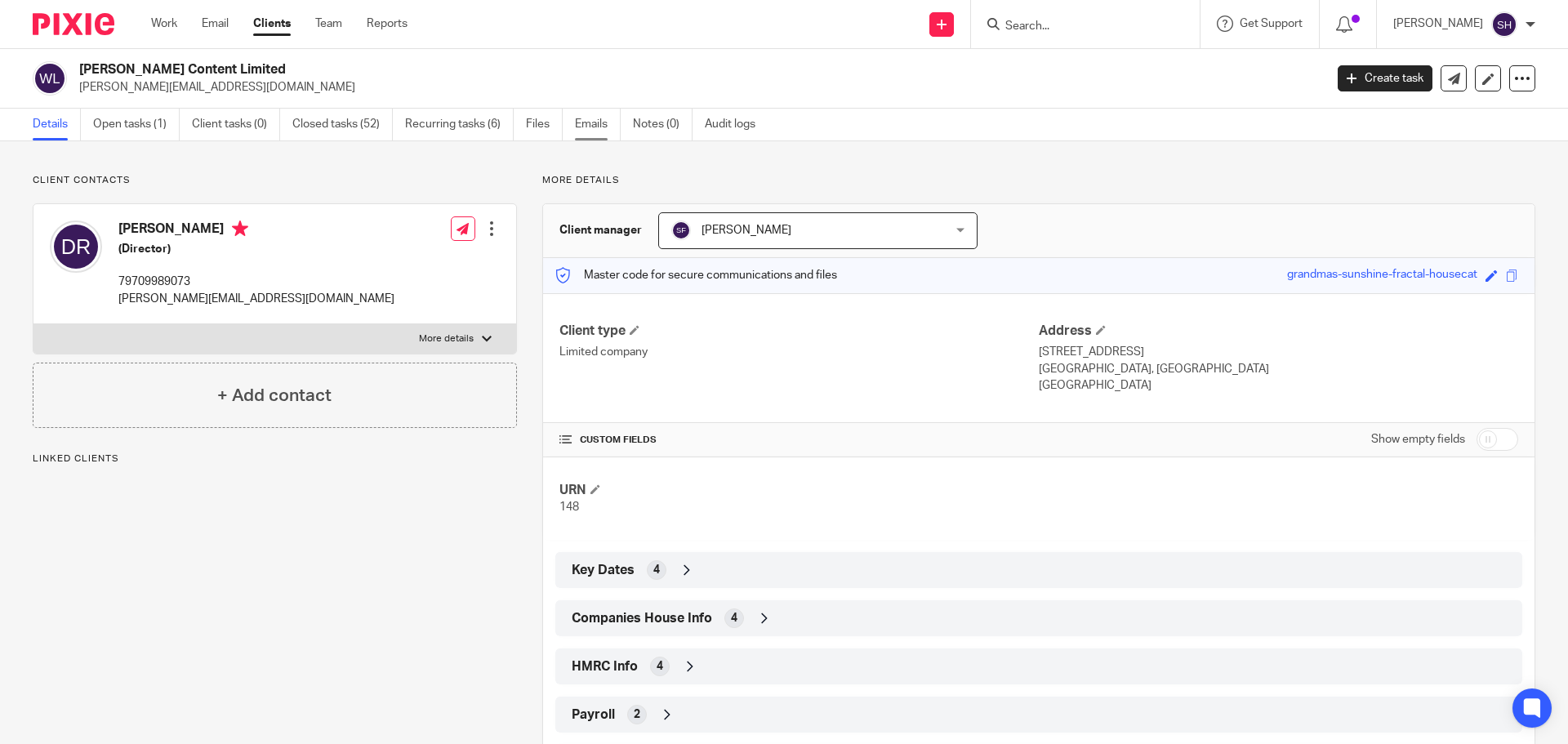
click at [584, 123] on link "Emails" at bounding box center [598, 124] width 46 height 32
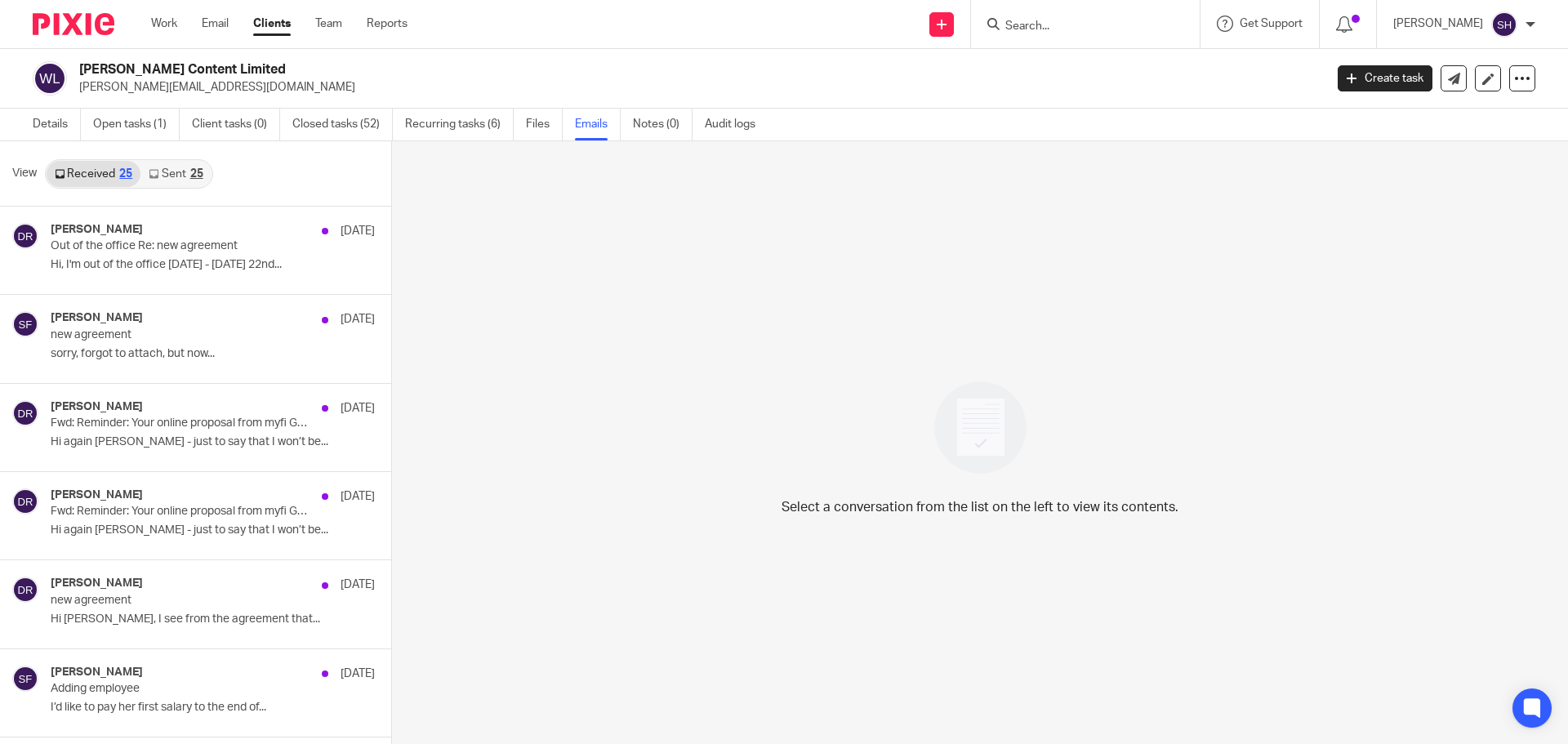
click at [175, 176] on link "Sent 25" at bounding box center [175, 174] width 71 height 26
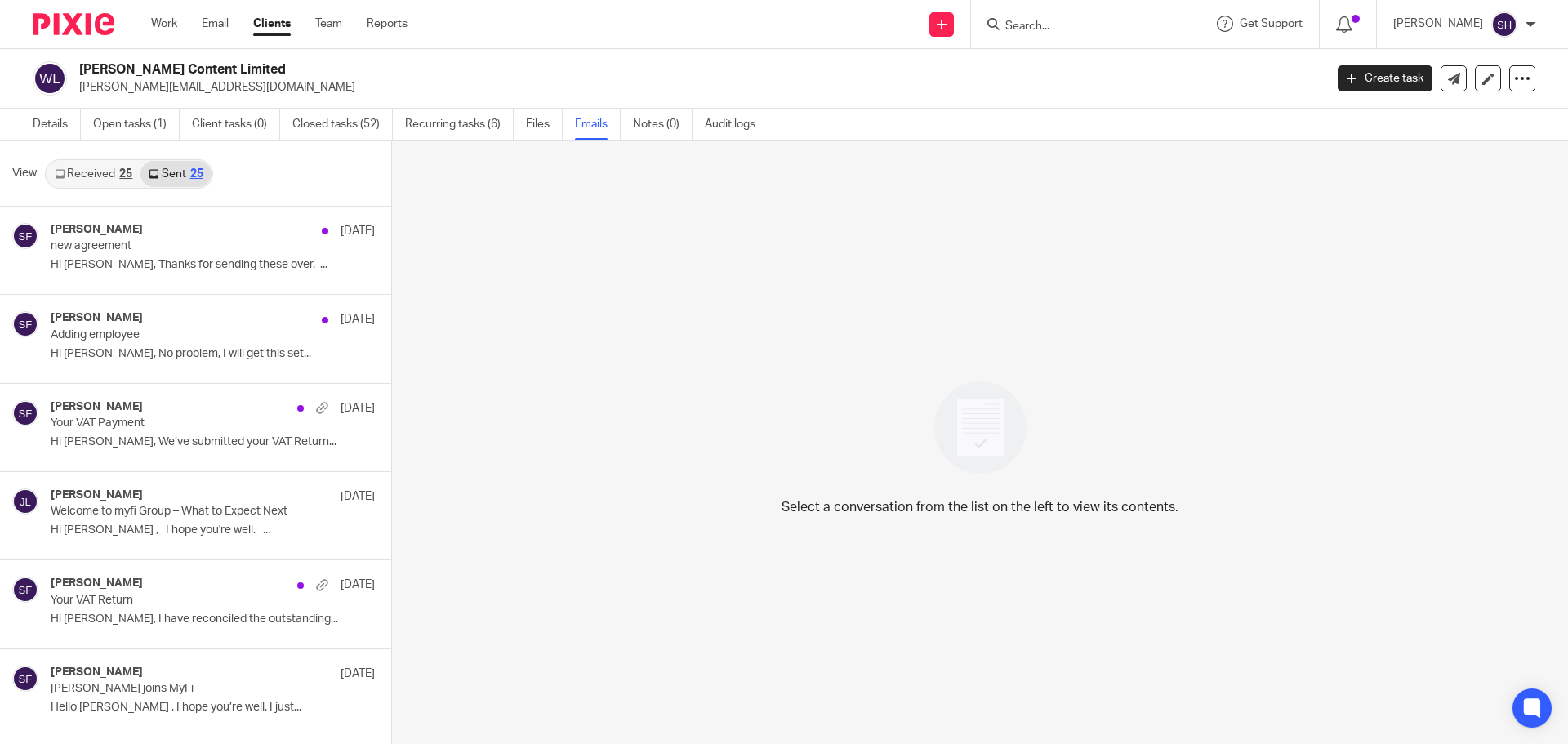
scroll to position [3, 0]
click at [1044, 26] on input "Search" at bounding box center [1078, 27] width 147 height 15
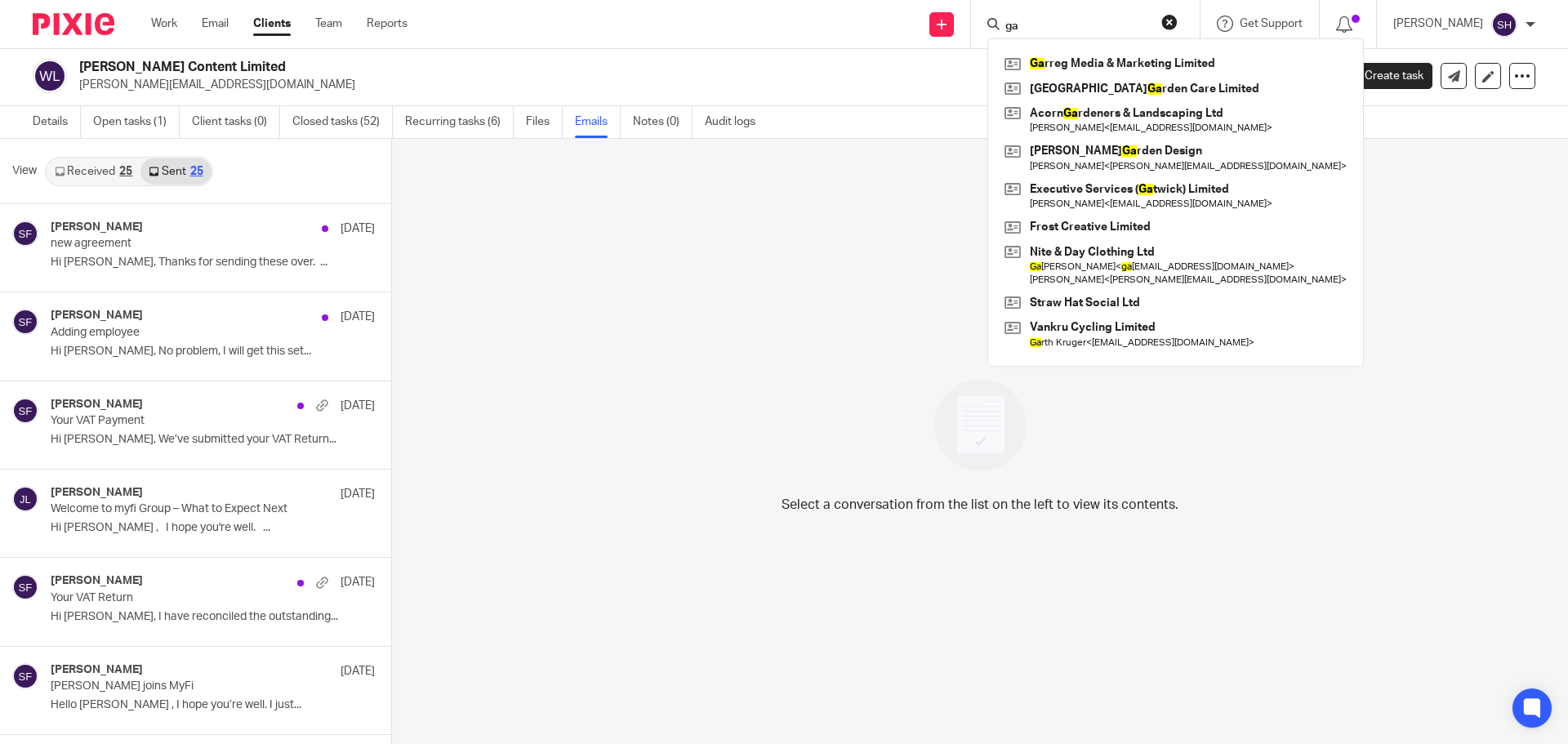
type input "g"
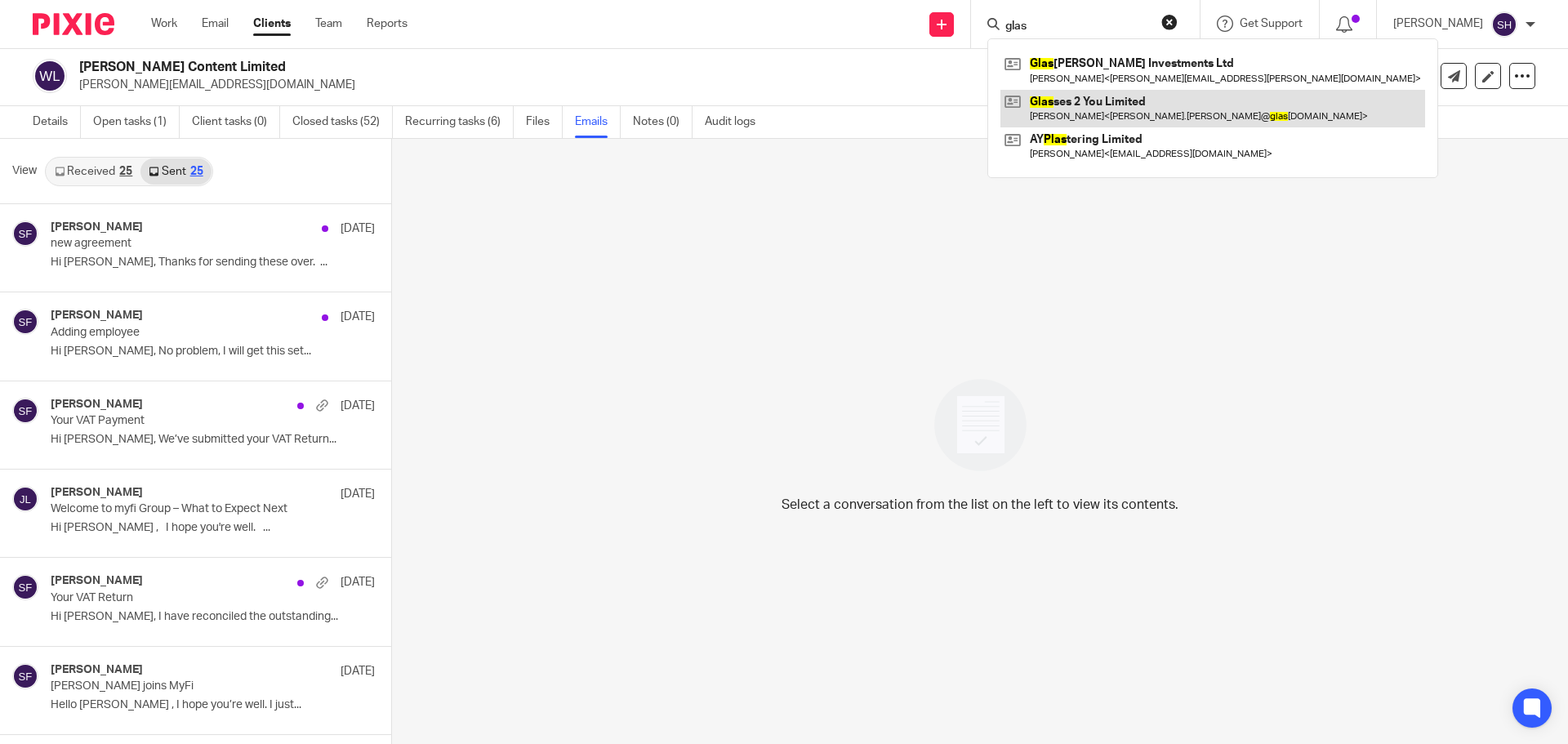
type input "glas"
click at [1096, 113] on link at bounding box center [1213, 108] width 424 height 38
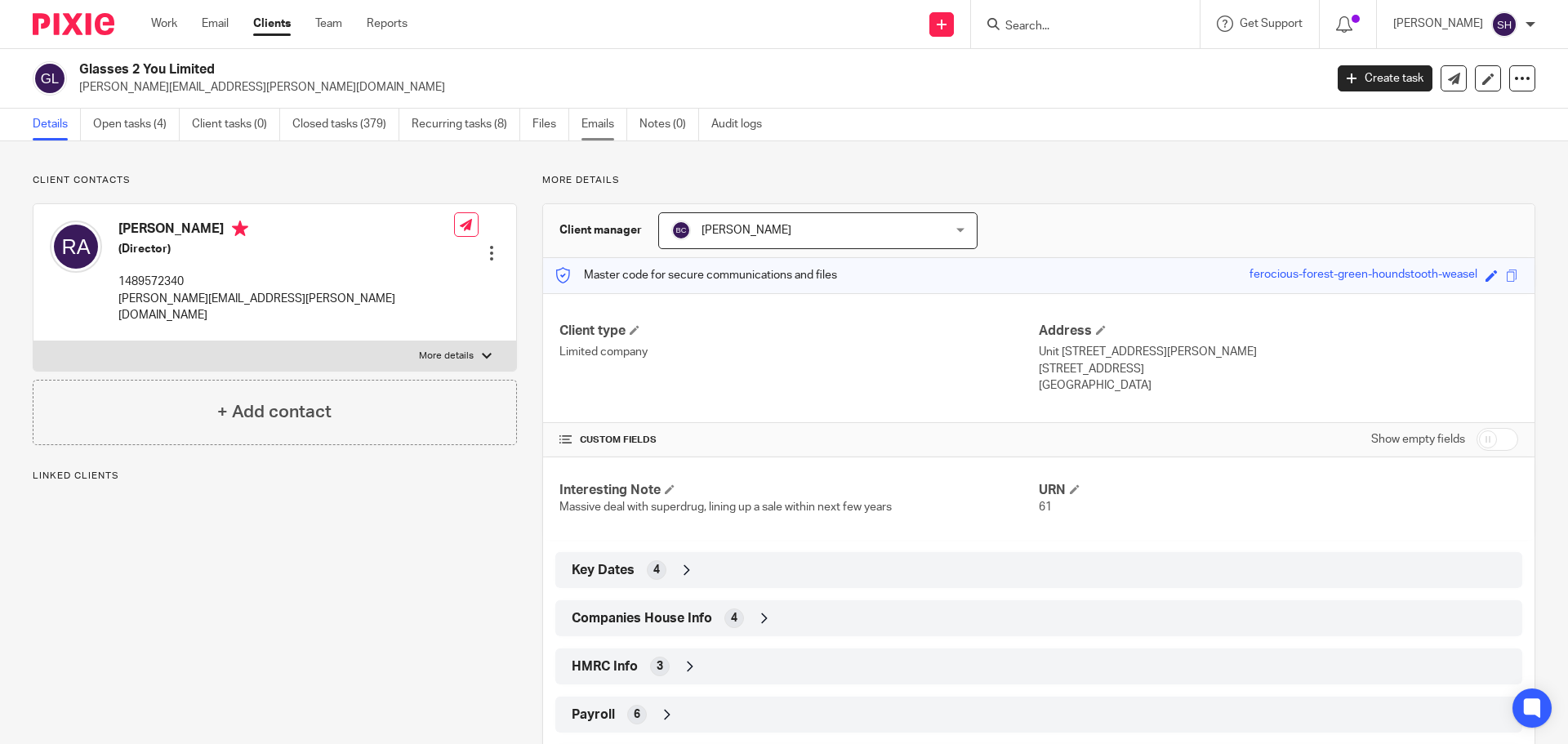
click at [602, 120] on link "Emails" at bounding box center [604, 124] width 46 height 32
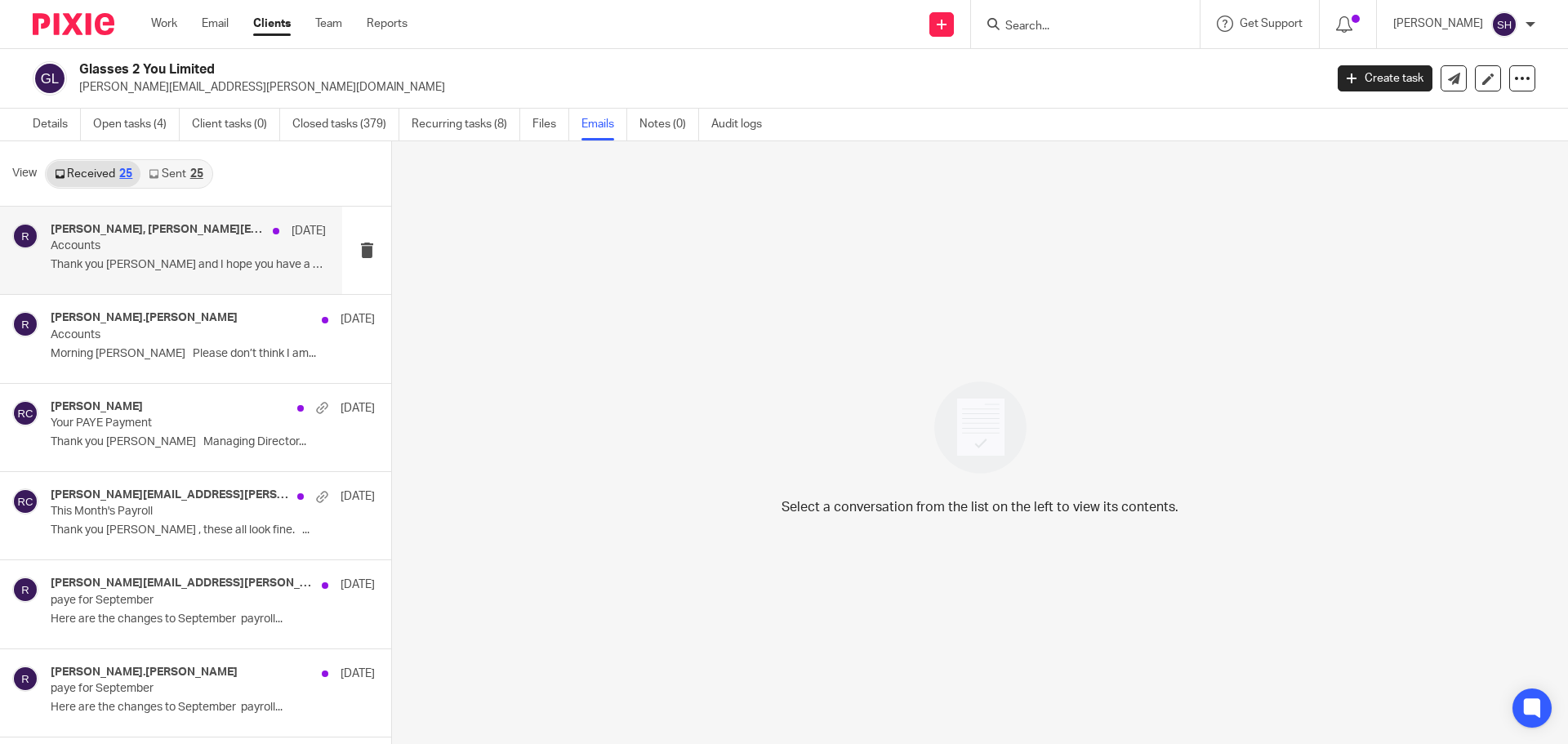
click at [160, 280] on div "[PERSON_NAME], [PERSON_NAME][EMAIL_ADDRESS][PERSON_NAME][DOMAIN_NAME] [DATE] Ac…" at bounding box center [171, 250] width 342 height 88
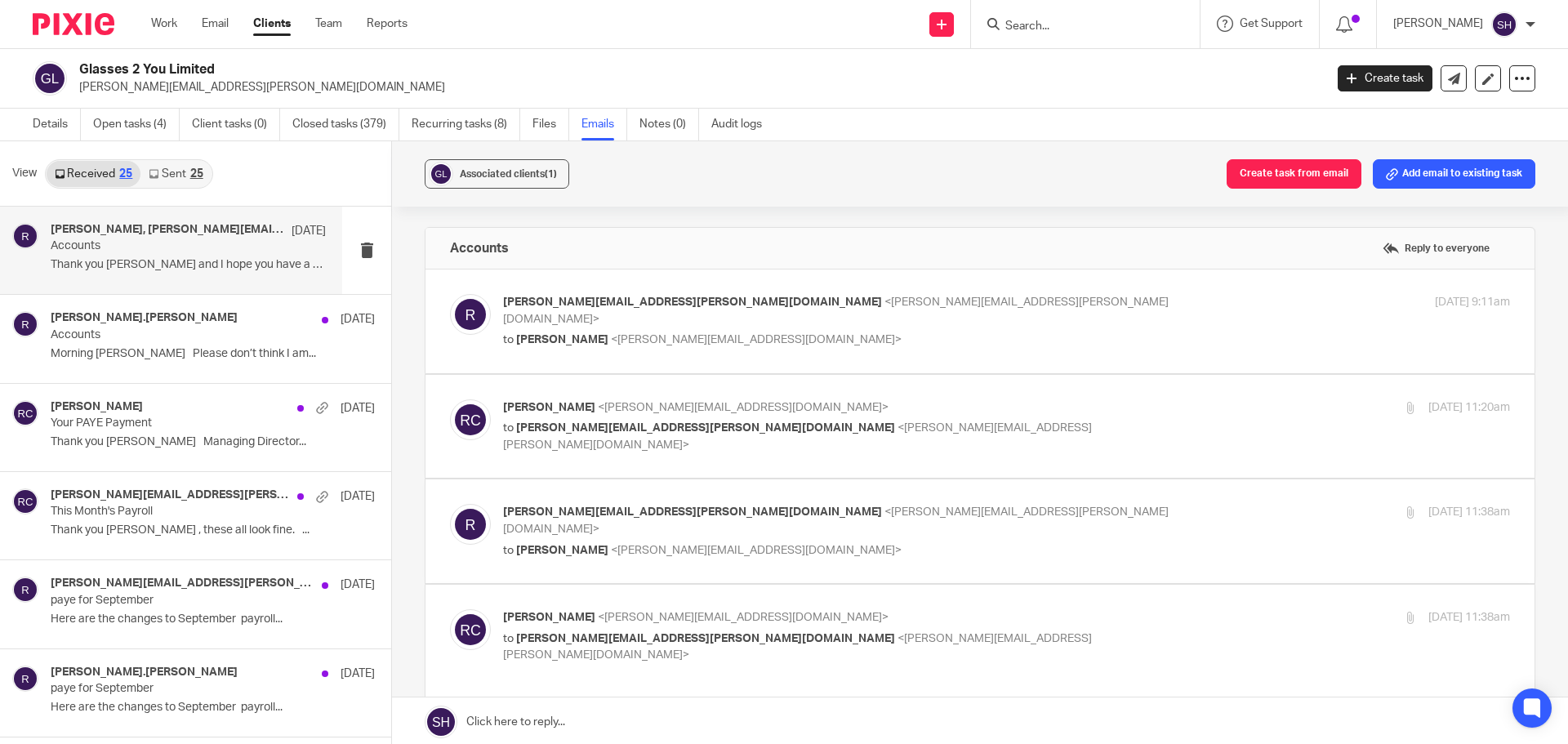
scroll to position [163, 0]
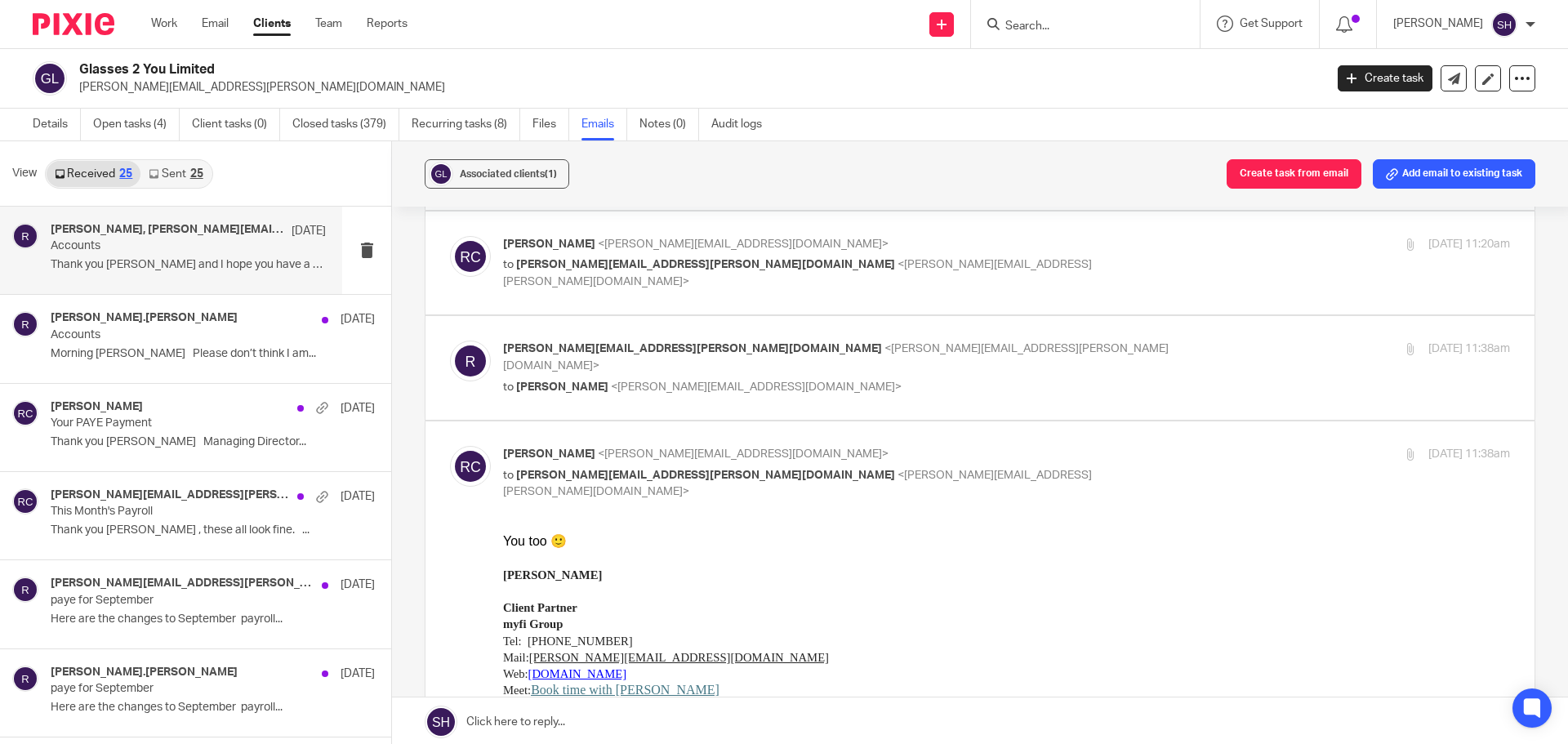
click at [735, 414] on label at bounding box center [980, 368] width 1109 height 104
click at [450, 340] on input "checkbox" at bounding box center [449, 339] width 1 height 1
checkbox input "true"
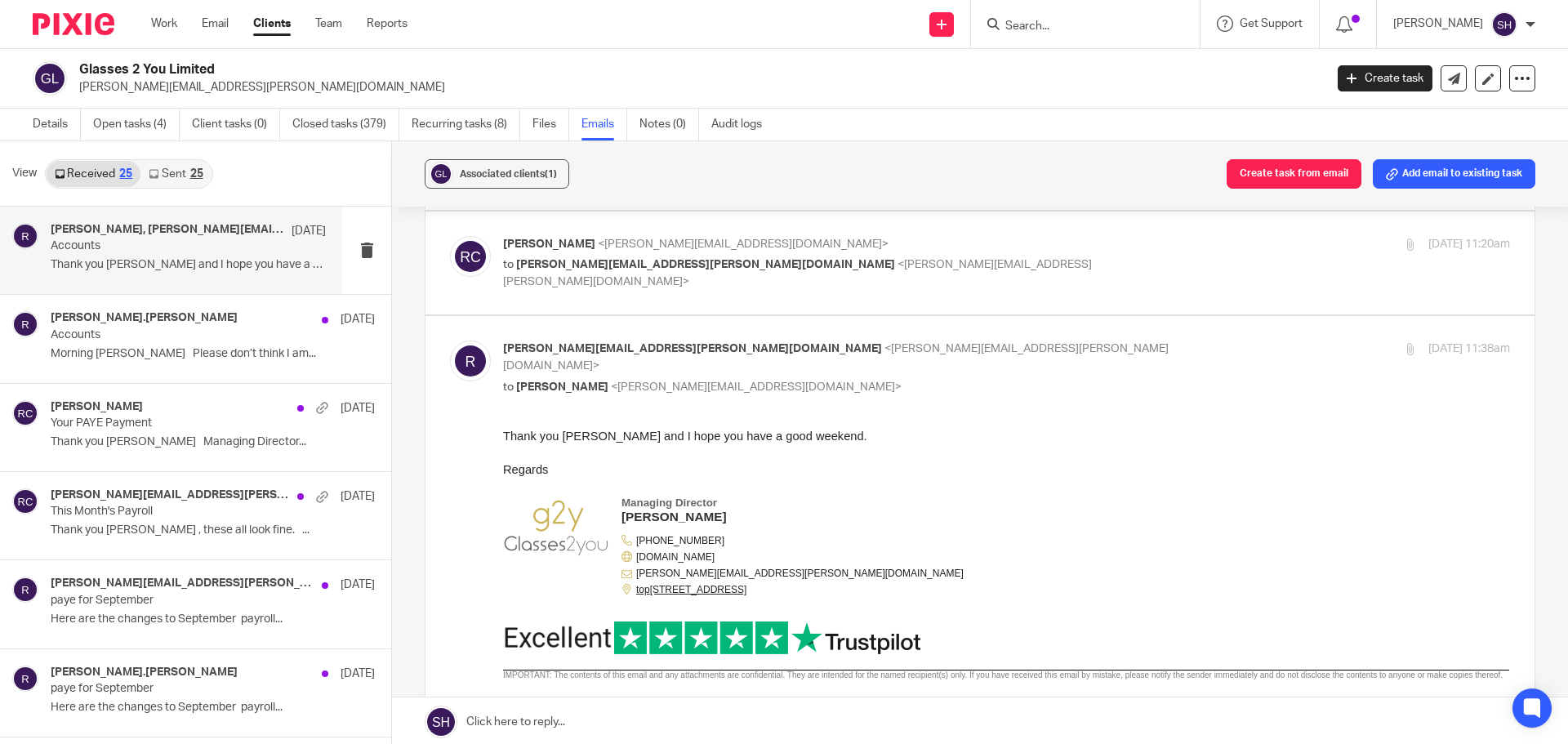
scroll to position [0, 0]
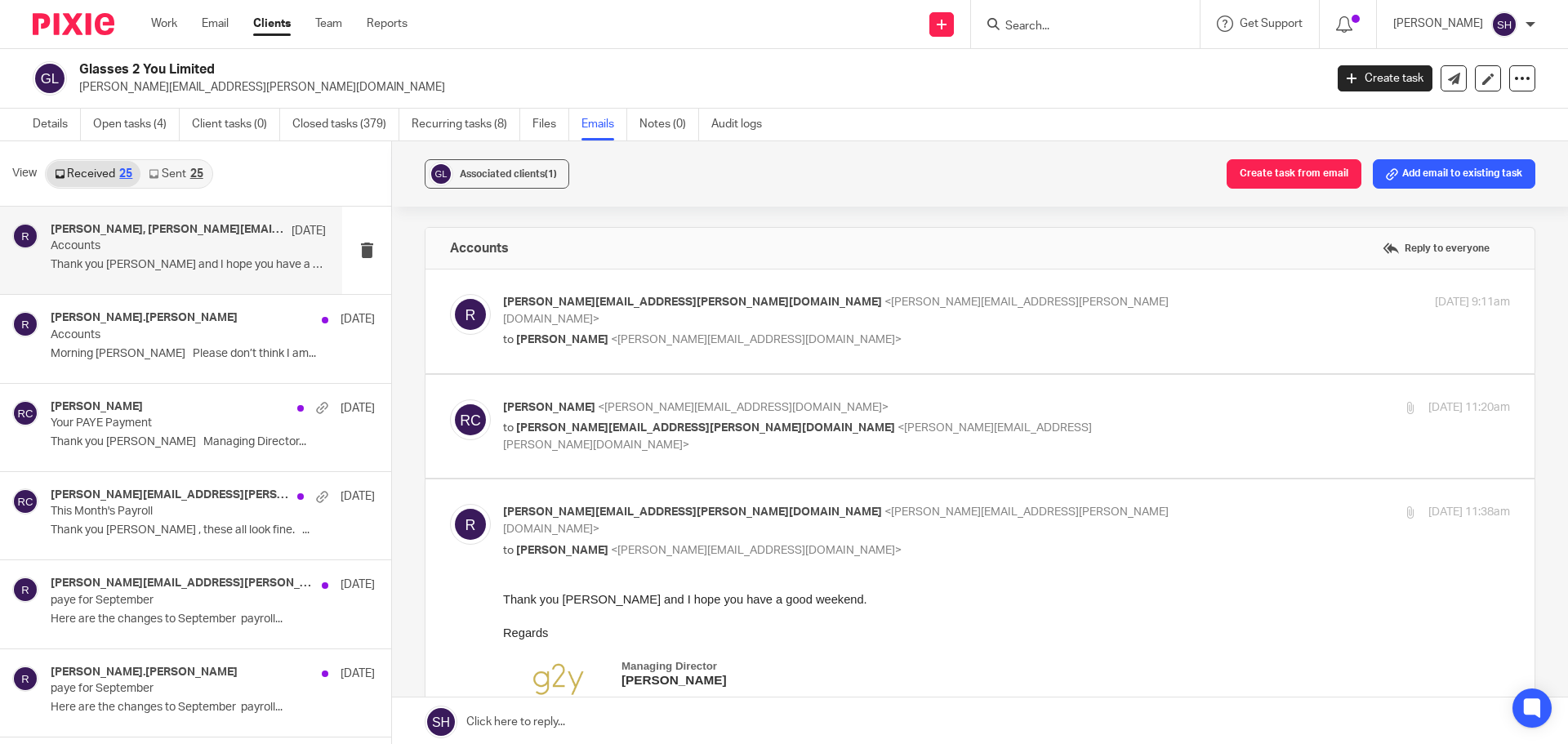
click at [766, 422] on span "<[PERSON_NAME][EMAIL_ADDRESS][PERSON_NAME][DOMAIN_NAME]>" at bounding box center [798, 437] width 589 height 28
checkbox input "true"
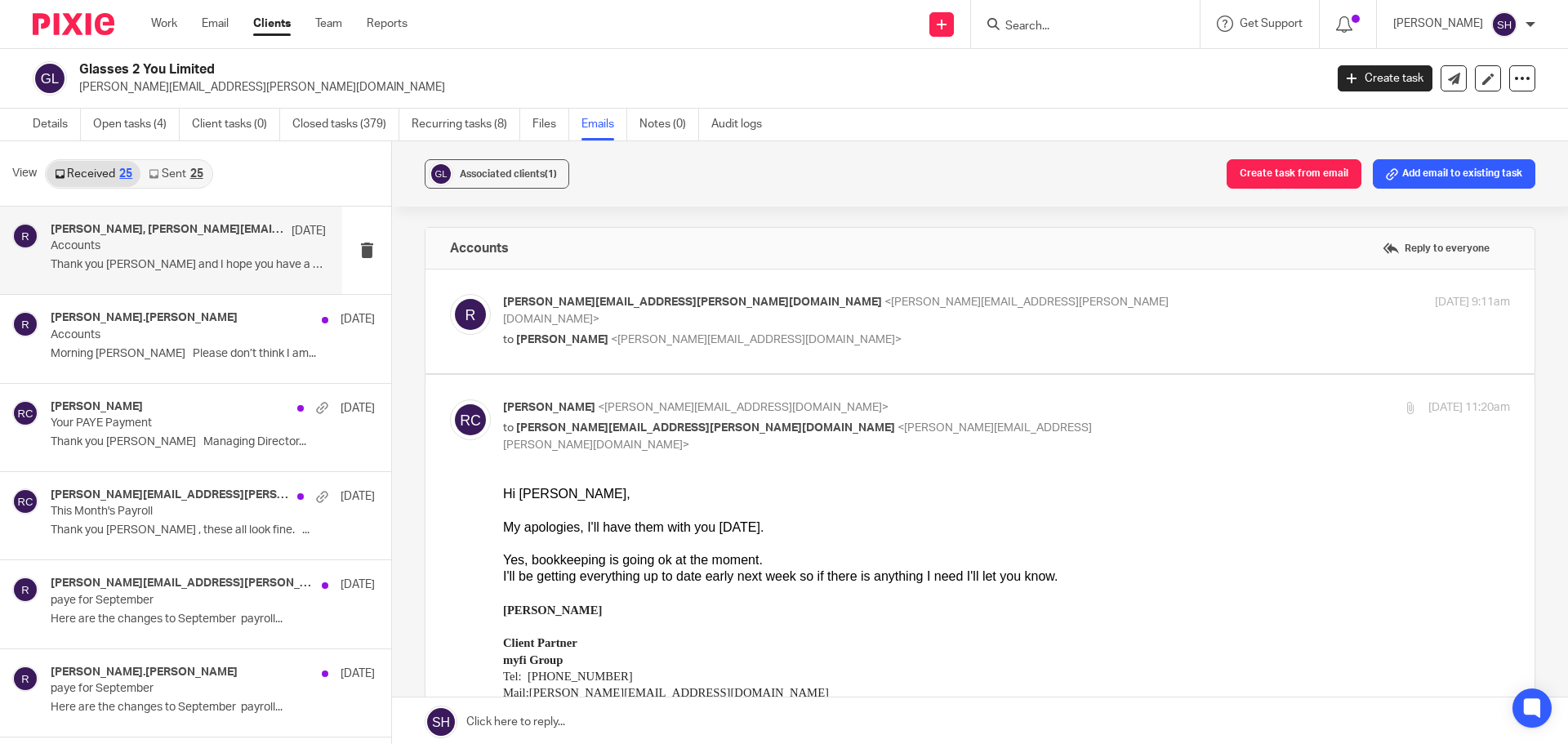
click at [206, 173] on link "Sent 25" at bounding box center [175, 174] width 71 height 26
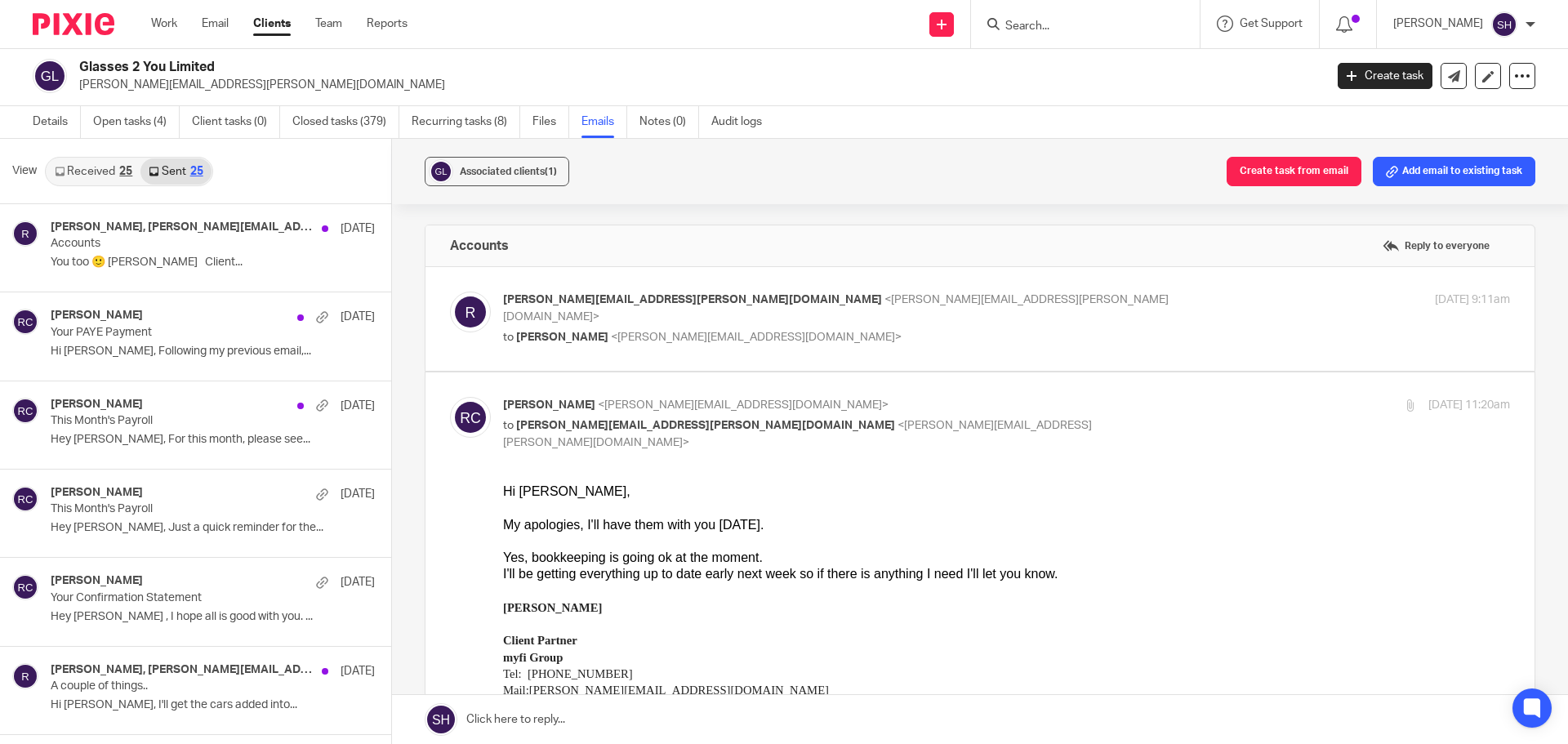
click at [117, 174] on link "Received 25" at bounding box center [93, 172] width 94 height 26
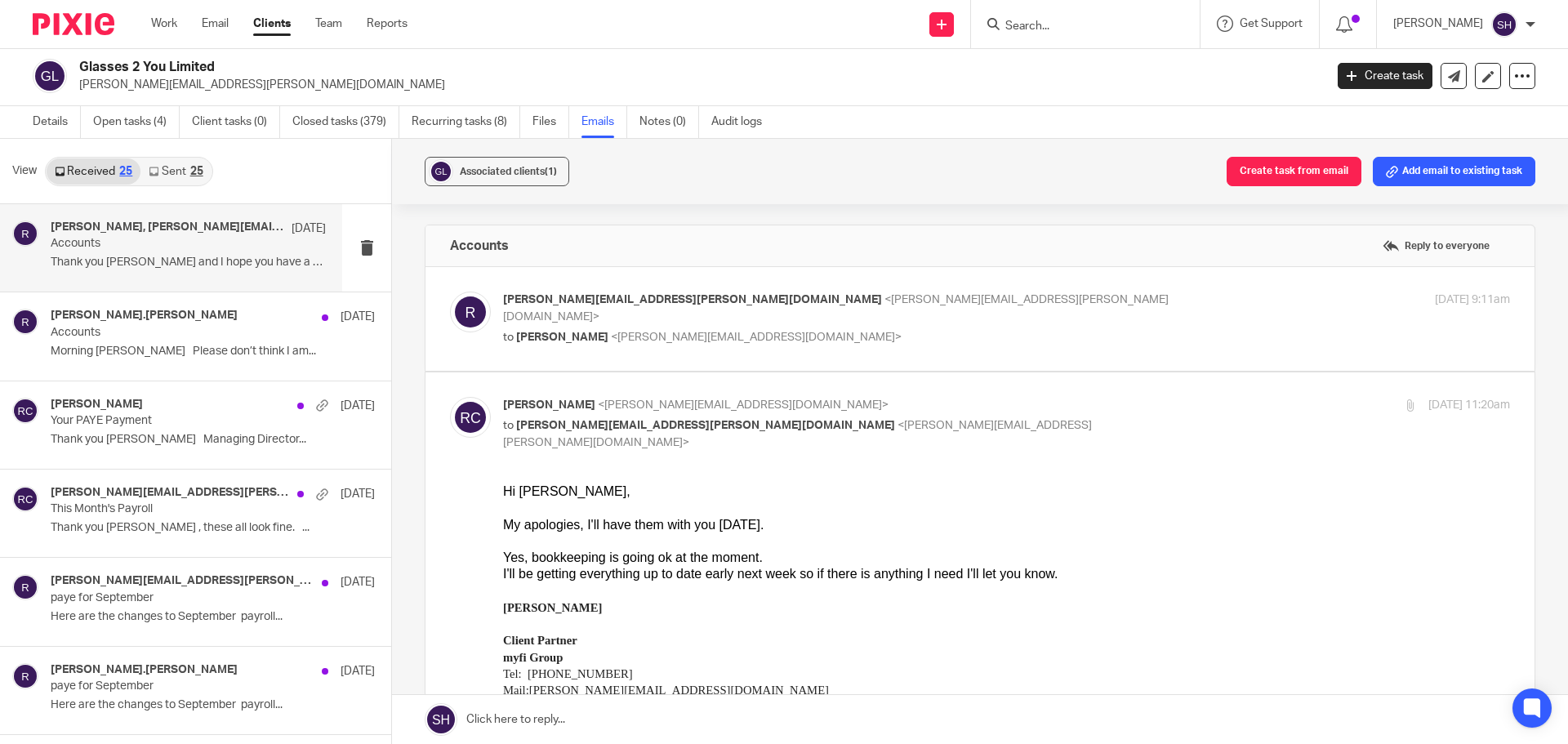
click at [691, 357] on label at bounding box center [980, 319] width 1109 height 104
click at [450, 291] on input "checkbox" at bounding box center [449, 290] width 1 height 1
checkbox input "true"
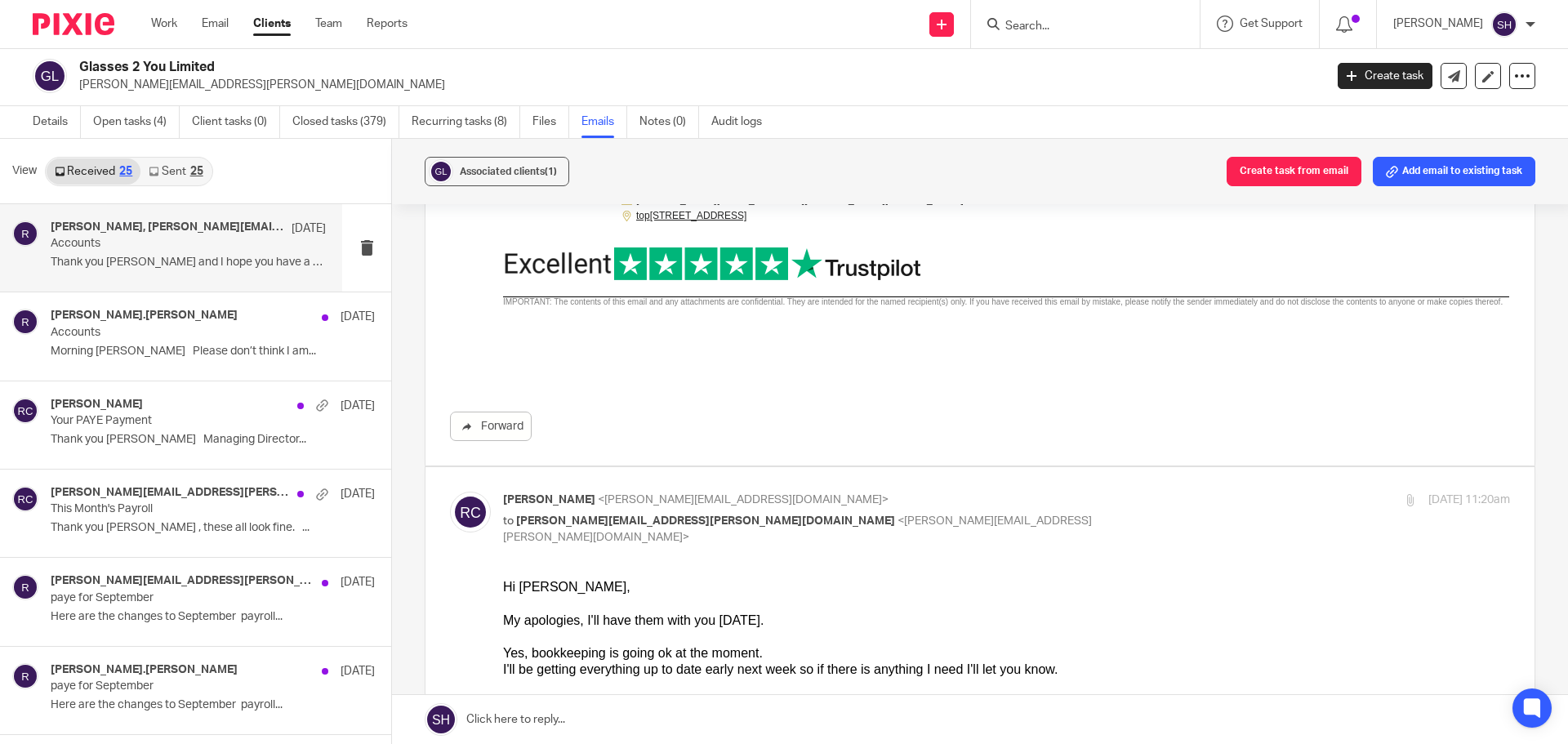
scroll to position [736, 0]
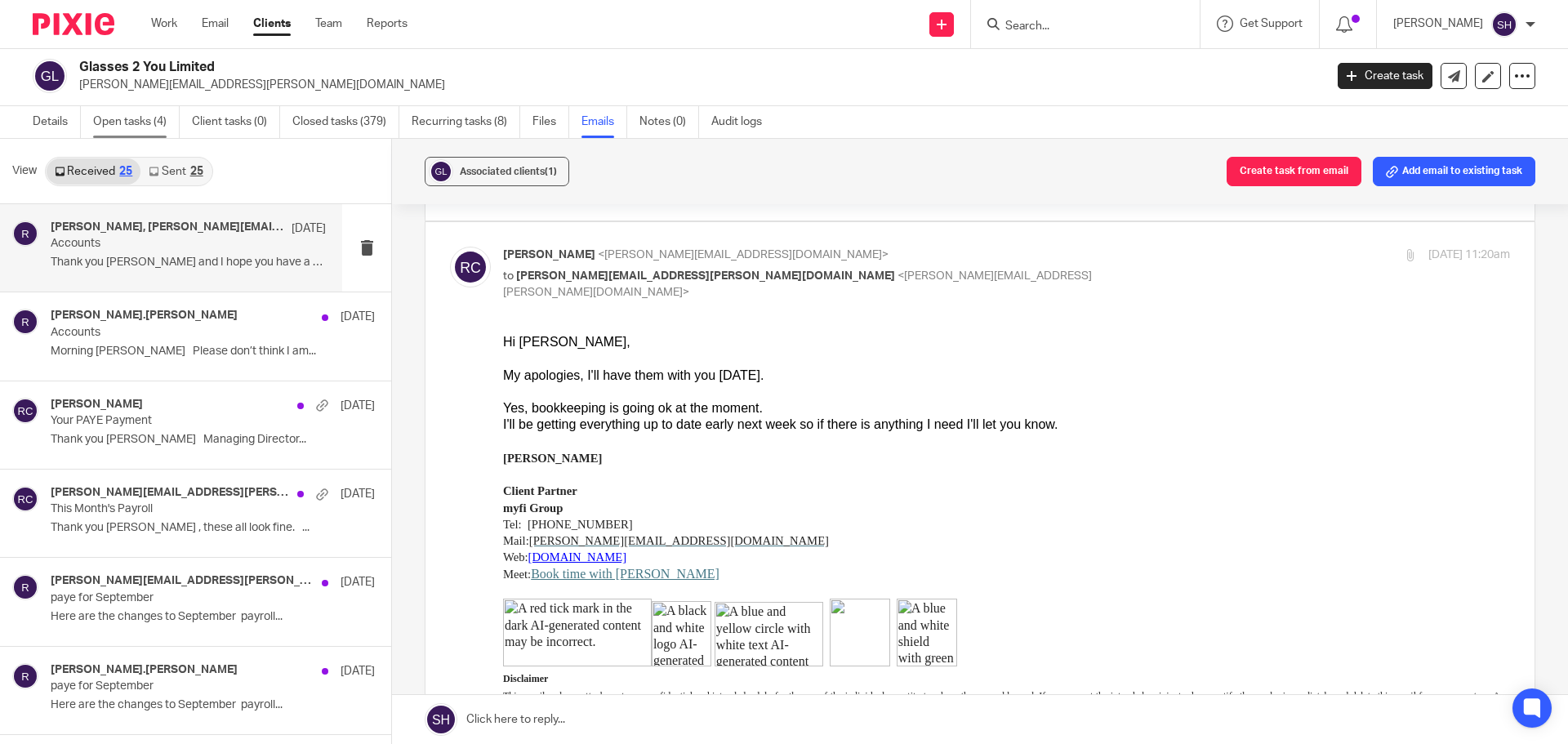
click at [140, 119] on link "Open tasks (4)" at bounding box center [137, 123] width 87 height 32
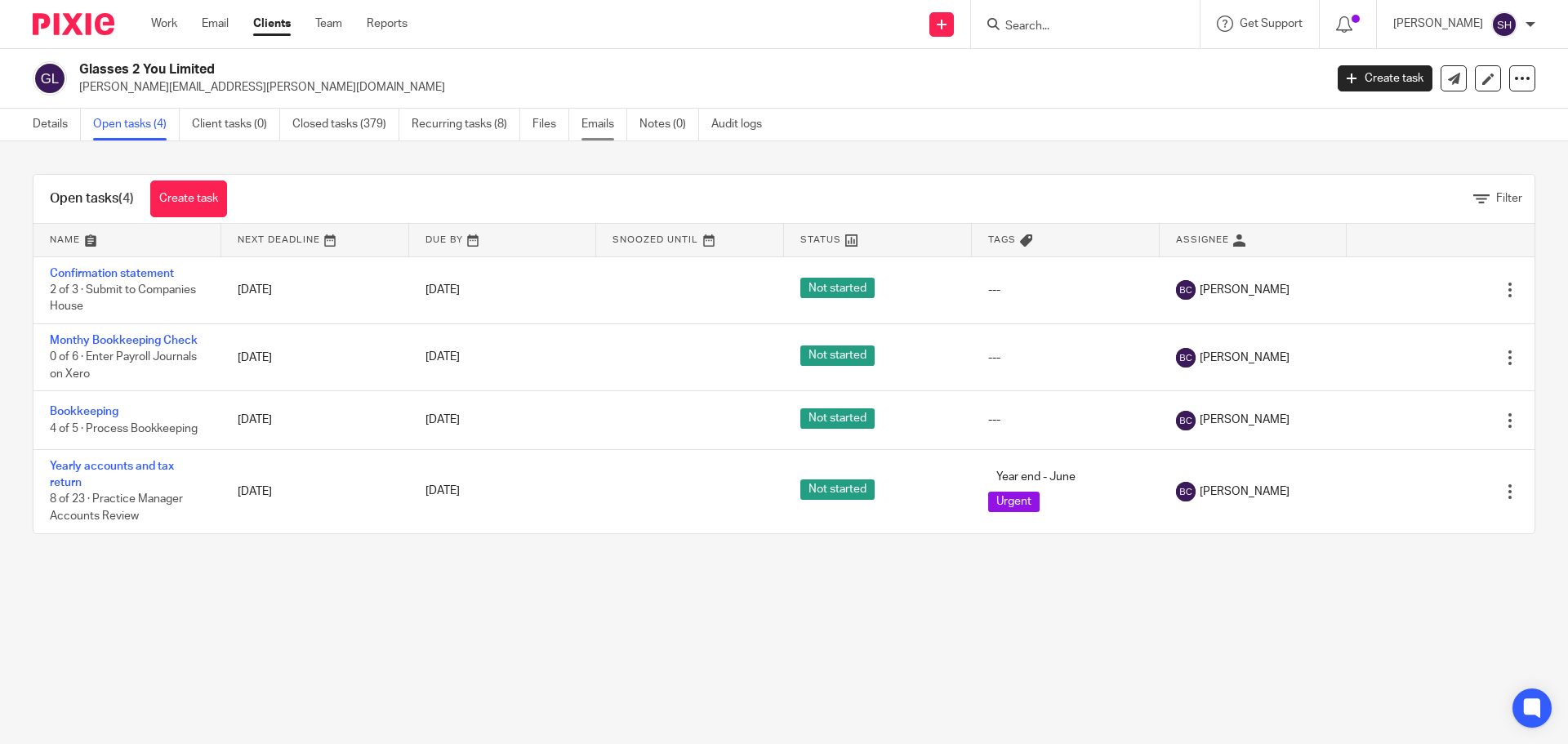
click at [603, 115] on link "Emails" at bounding box center [604, 124] width 46 height 32
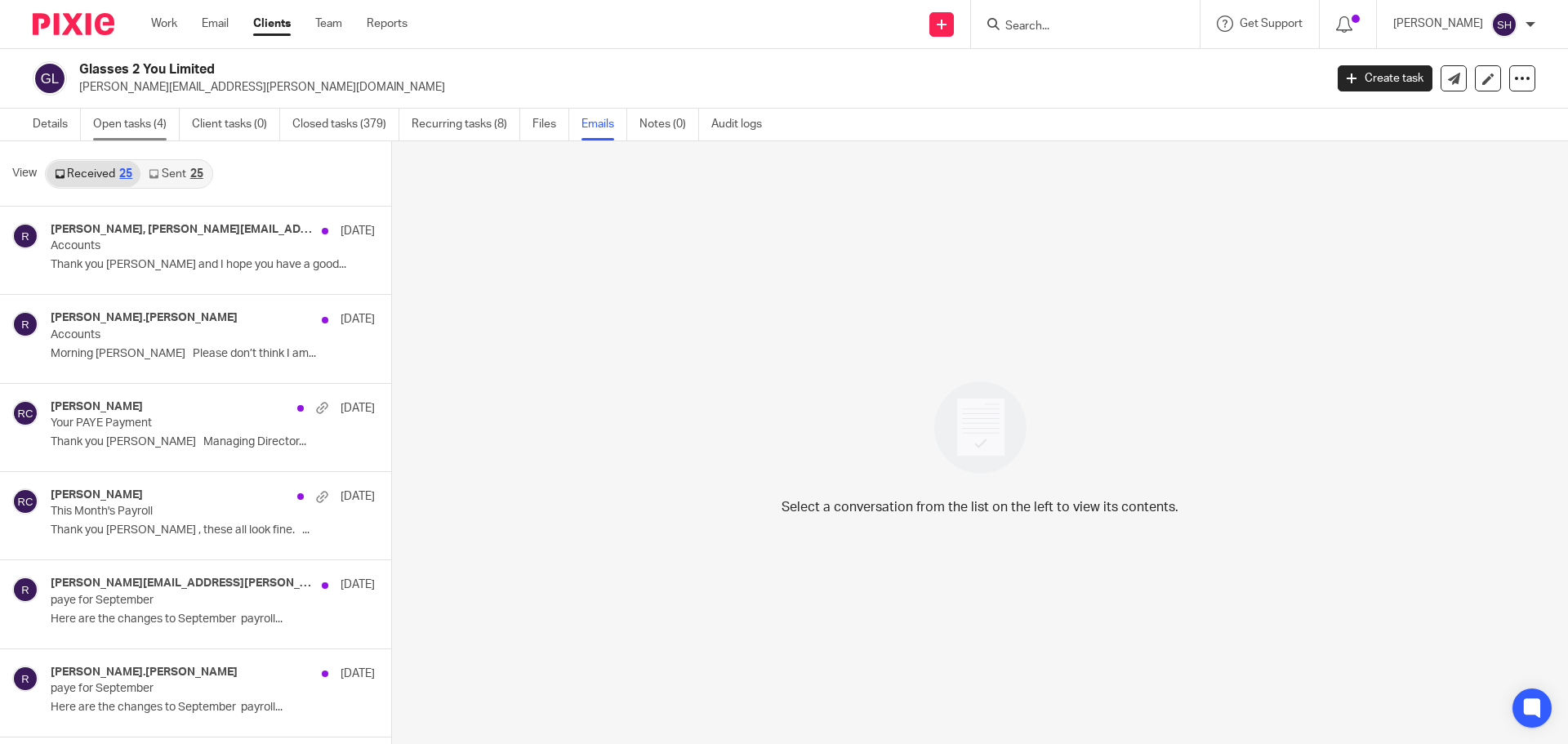
click at [156, 130] on link "Open tasks (4)" at bounding box center [137, 124] width 87 height 32
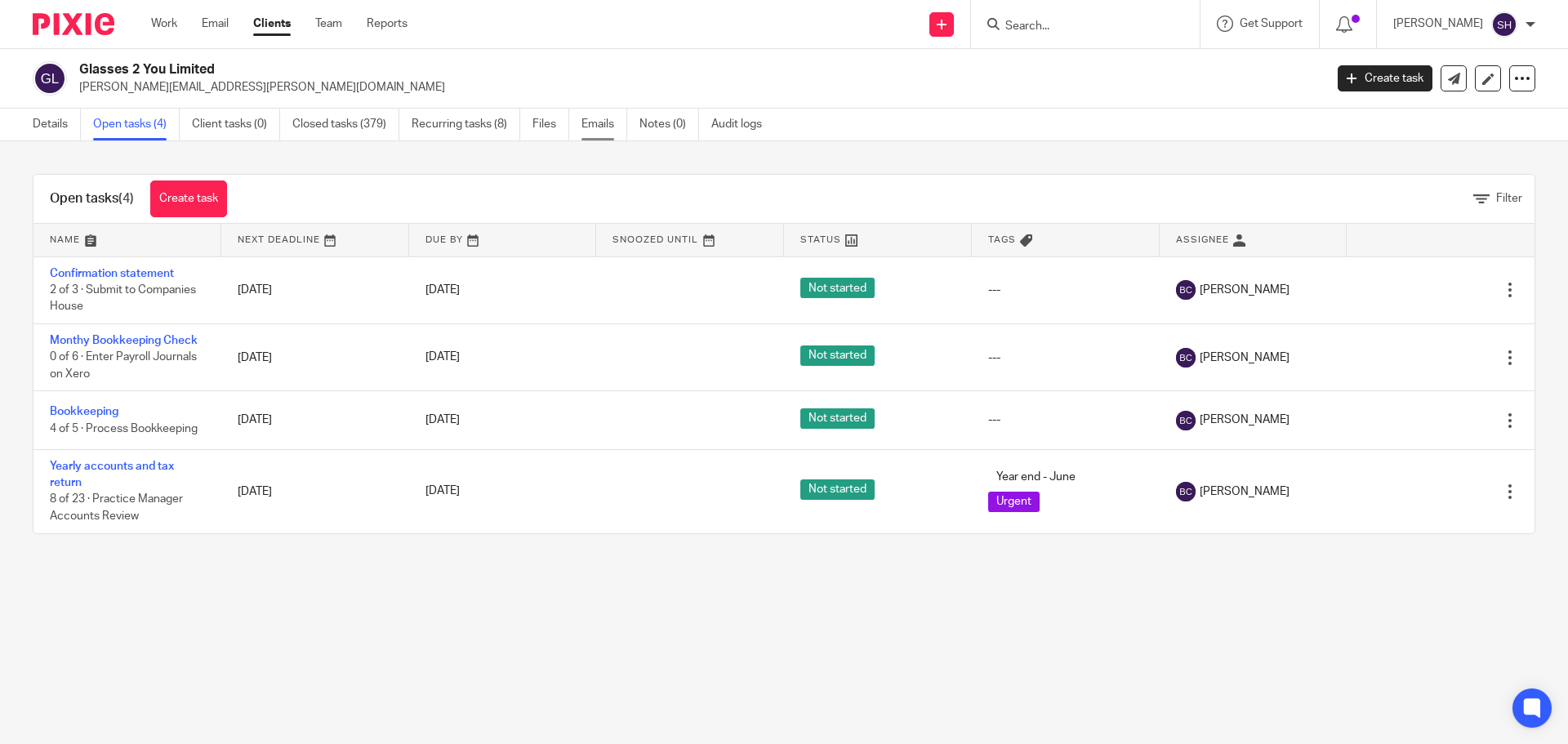
click at [586, 131] on link "Emails" at bounding box center [604, 124] width 46 height 32
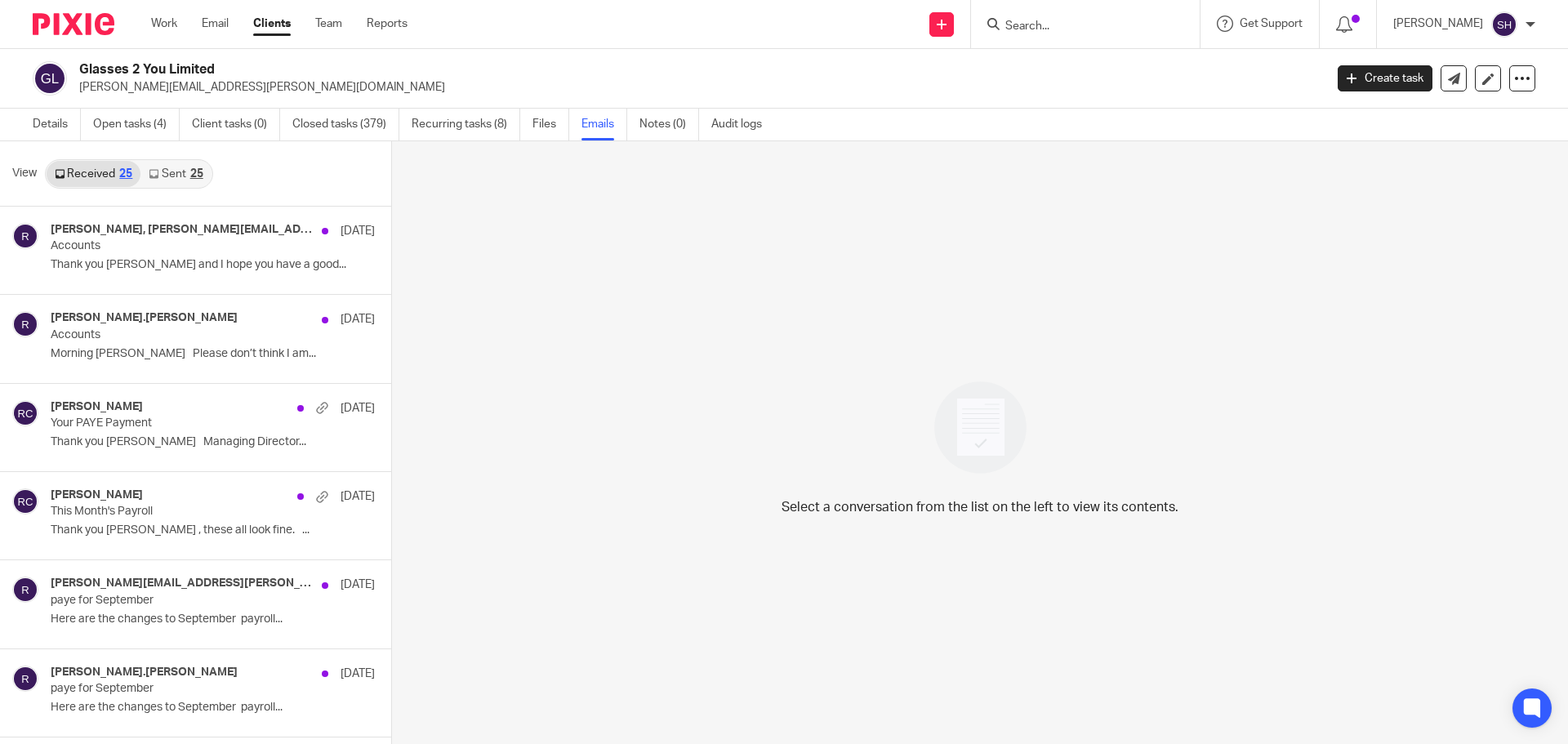
click at [186, 176] on link "Sent 25" at bounding box center [175, 174] width 71 height 26
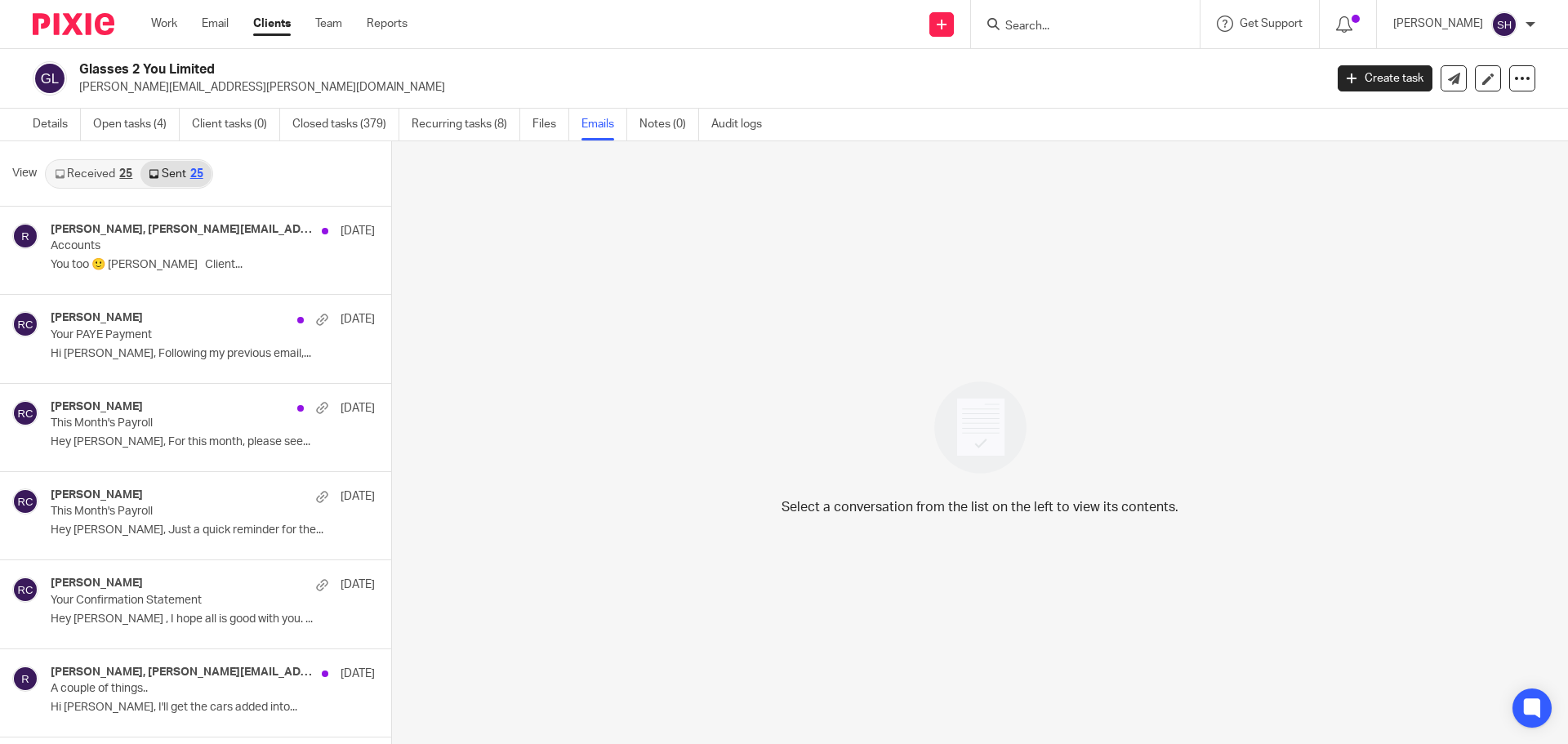
scroll to position [3, 0]
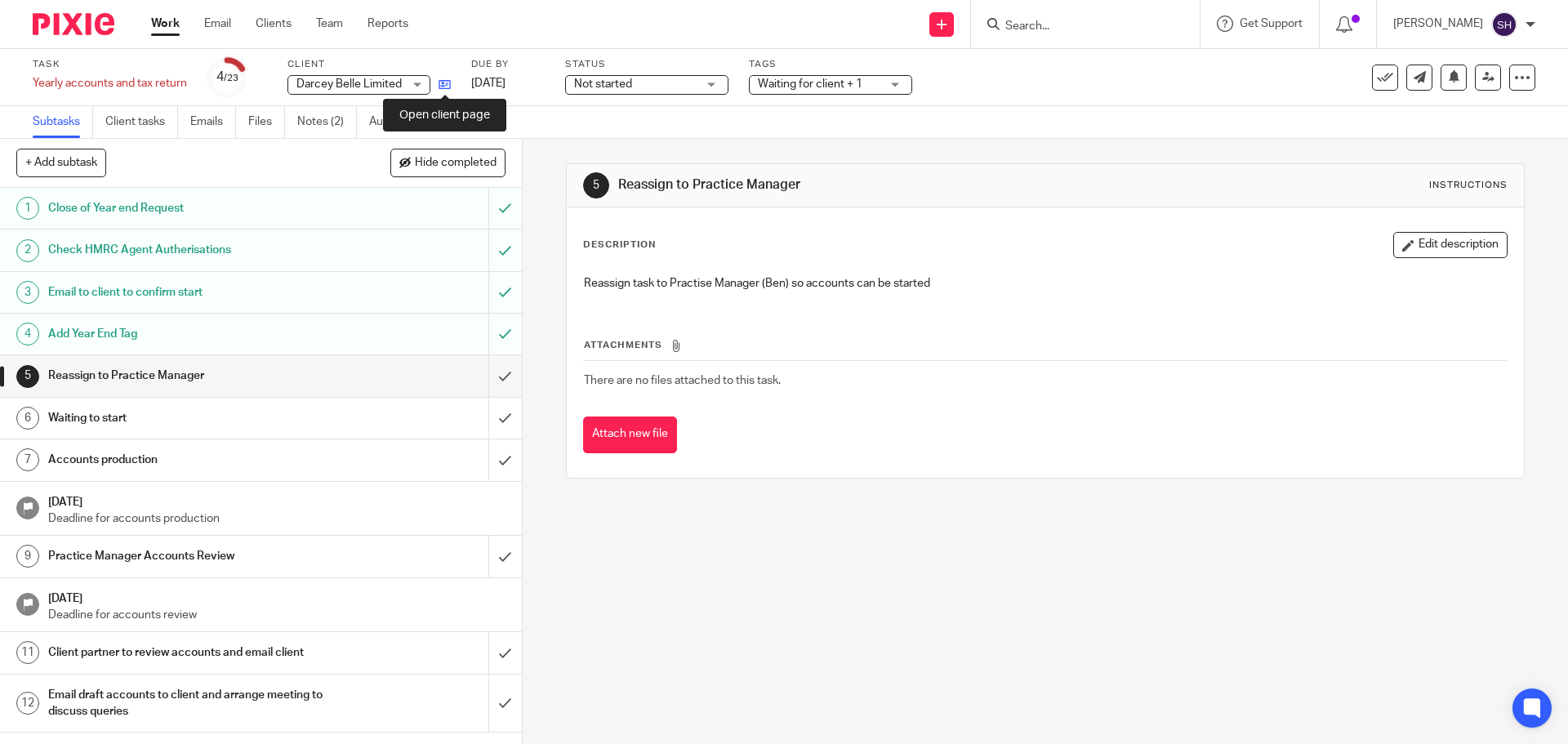
click at [449, 83] on icon at bounding box center [444, 84] width 12 height 12
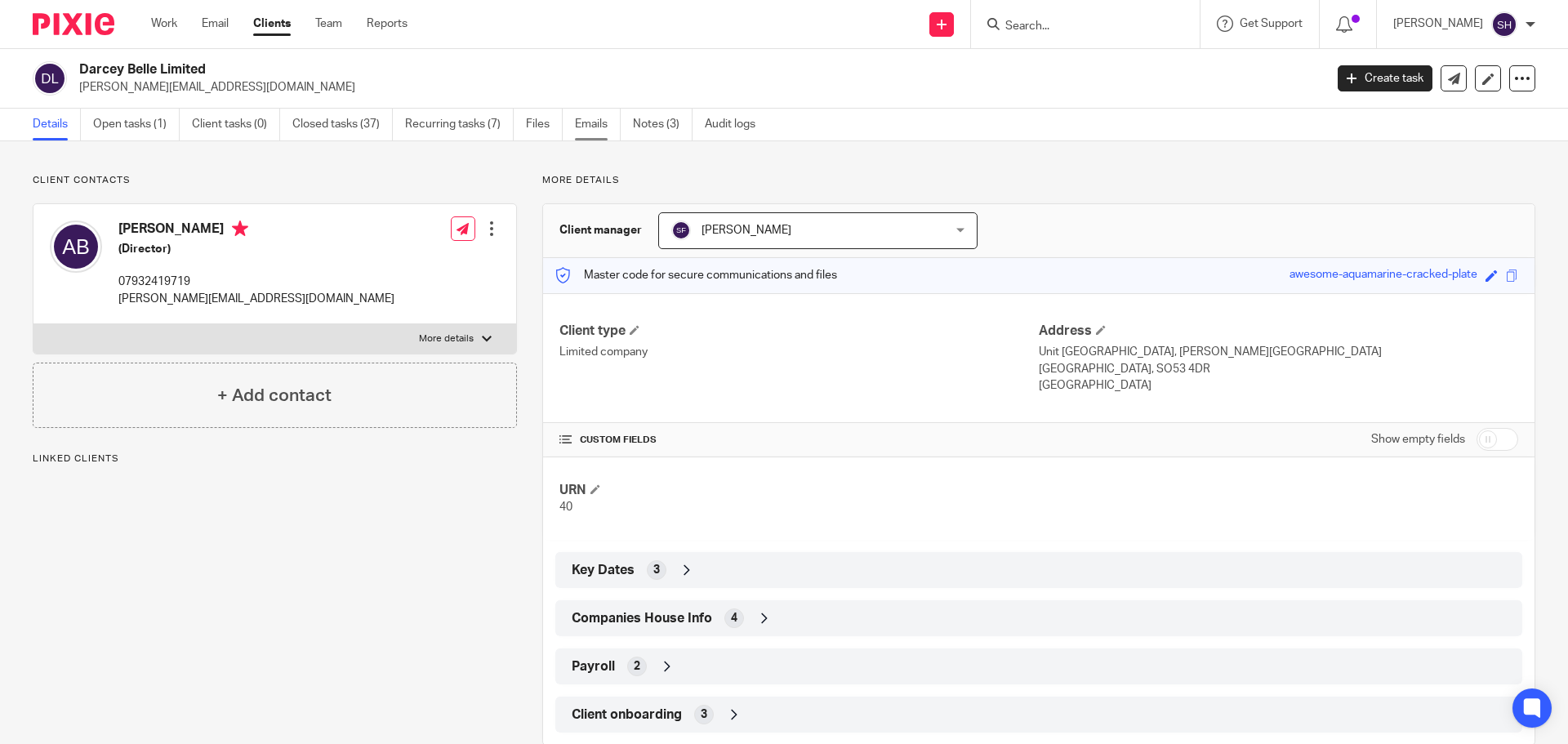
click at [592, 129] on link "Emails" at bounding box center [598, 124] width 46 height 32
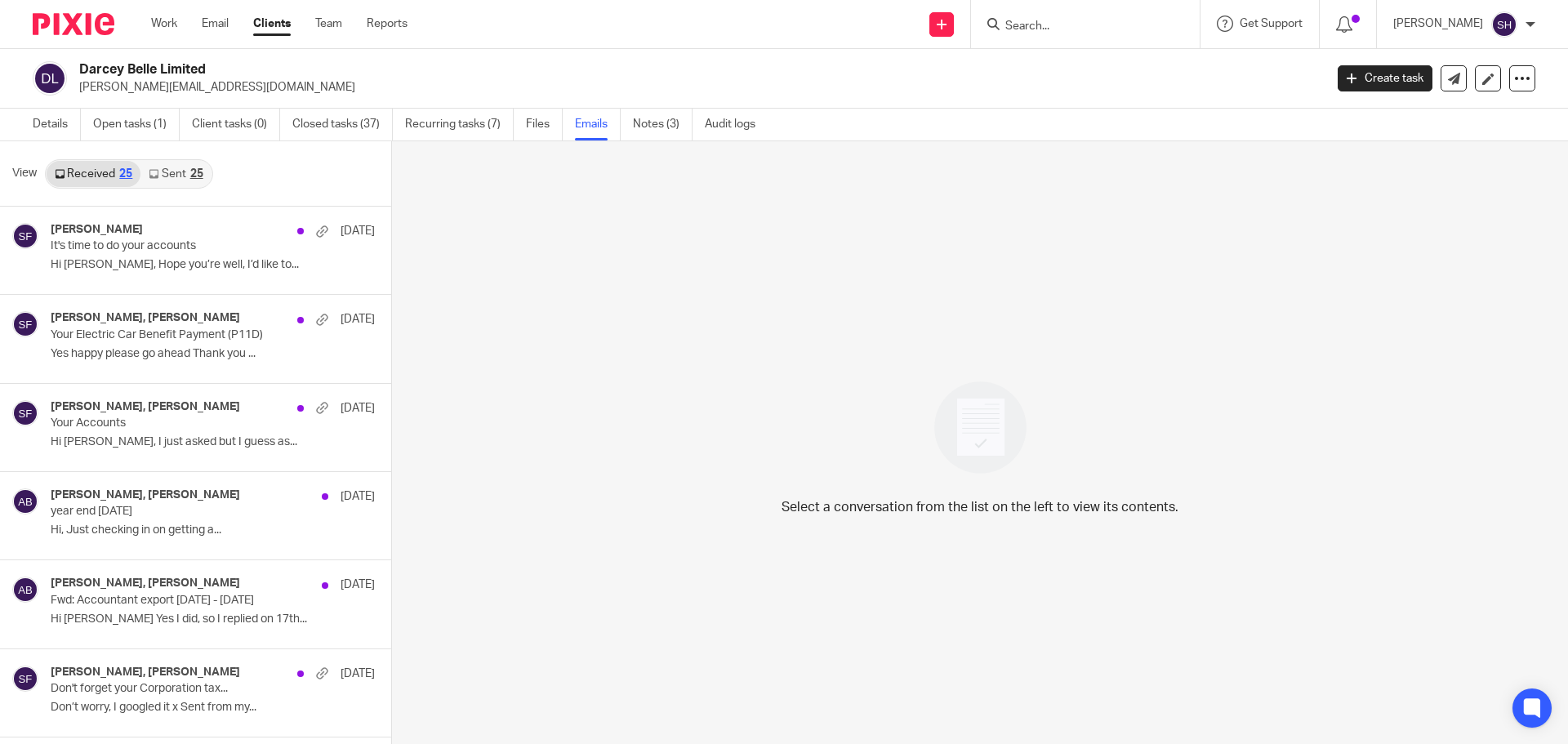
click at [176, 179] on link "Sent 25" at bounding box center [175, 174] width 71 height 26
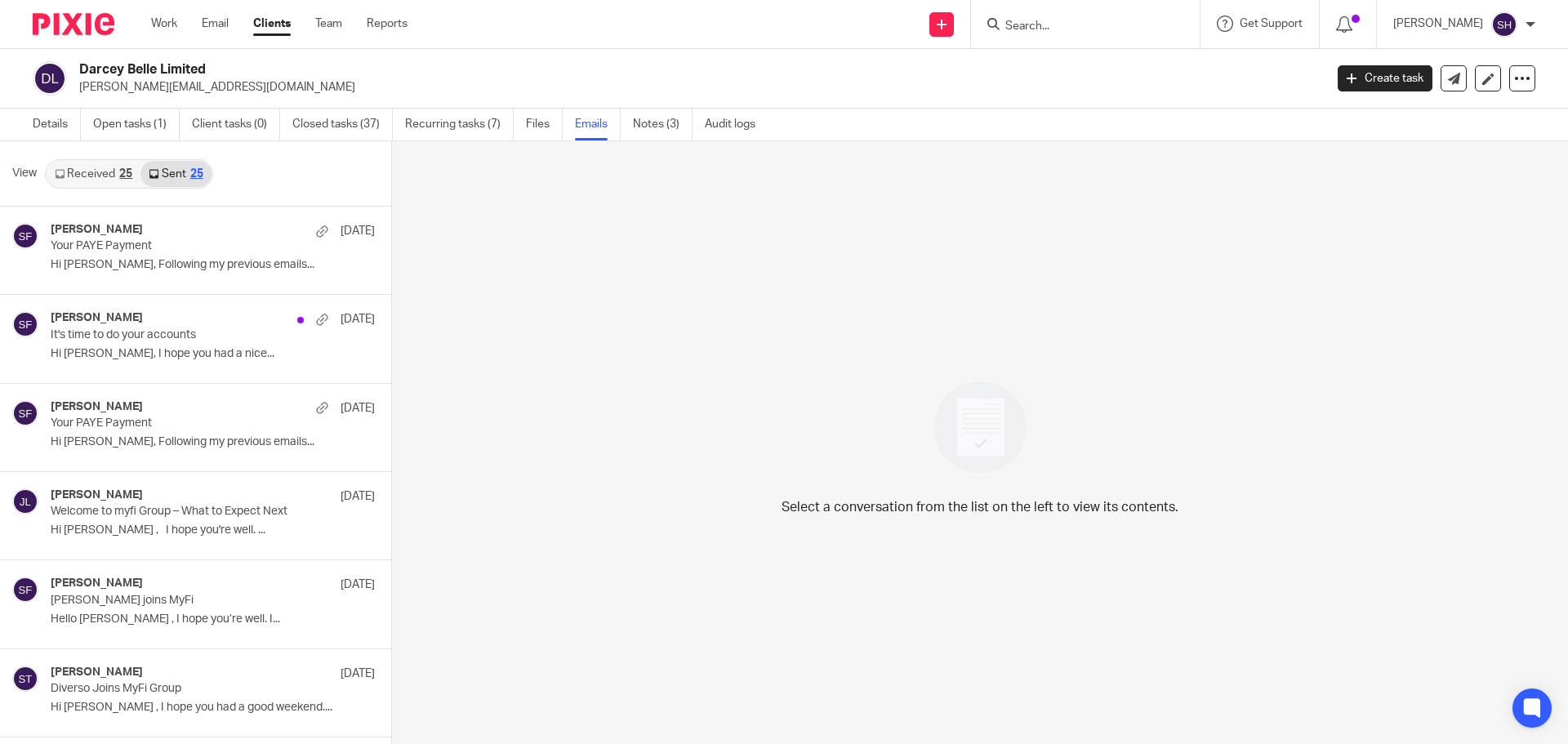
scroll to position [3, 0]
